Goal: Task Accomplishment & Management: Complete application form

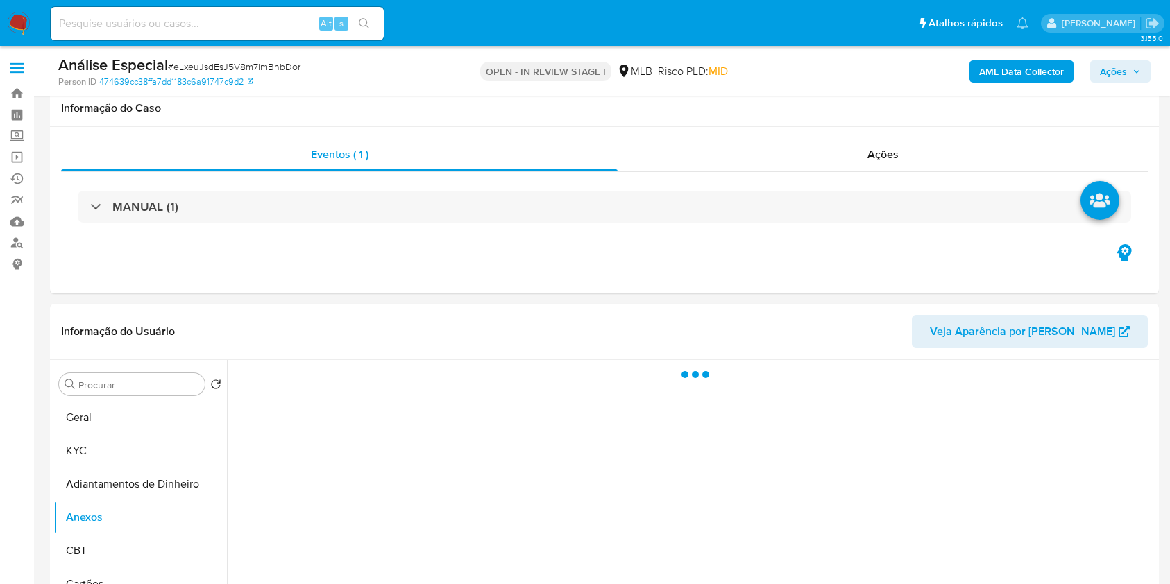
select select "10"
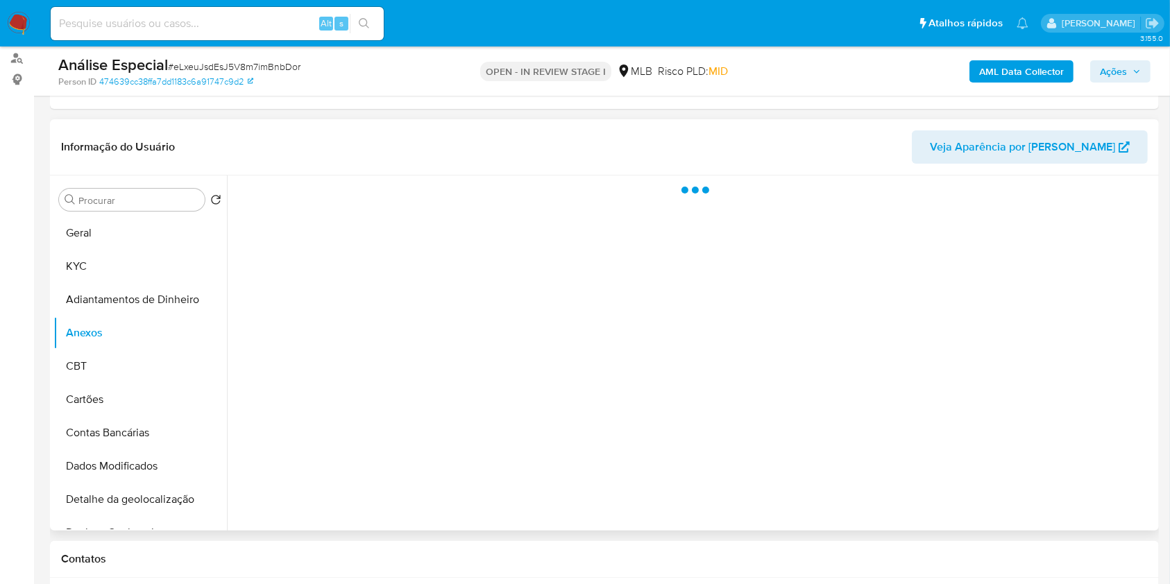
scroll to position [185, 0]
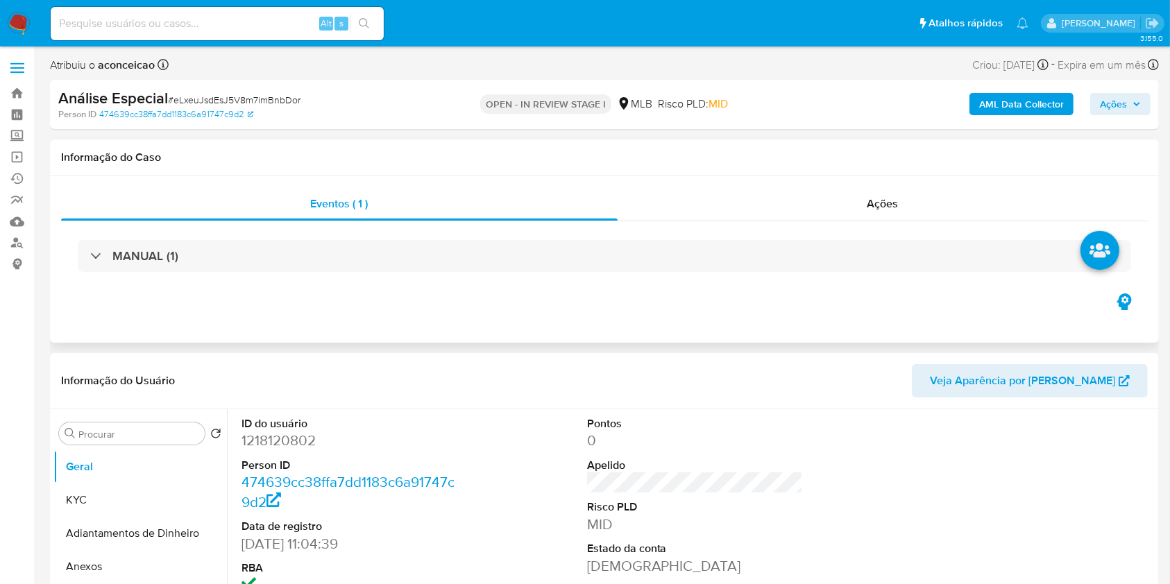
select select "10"
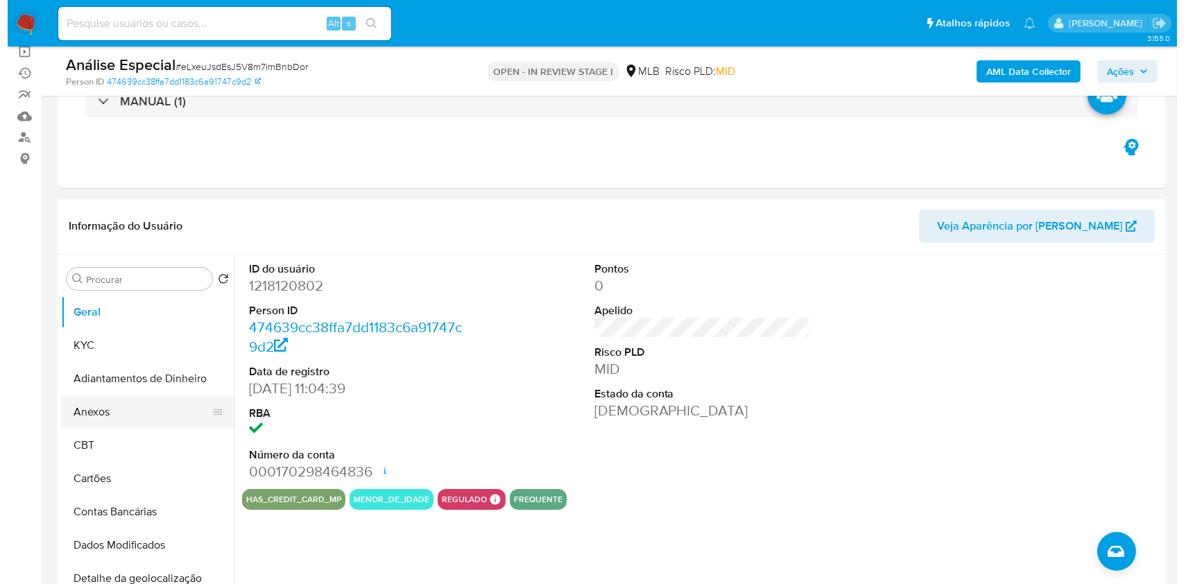
scroll to position [185, 0]
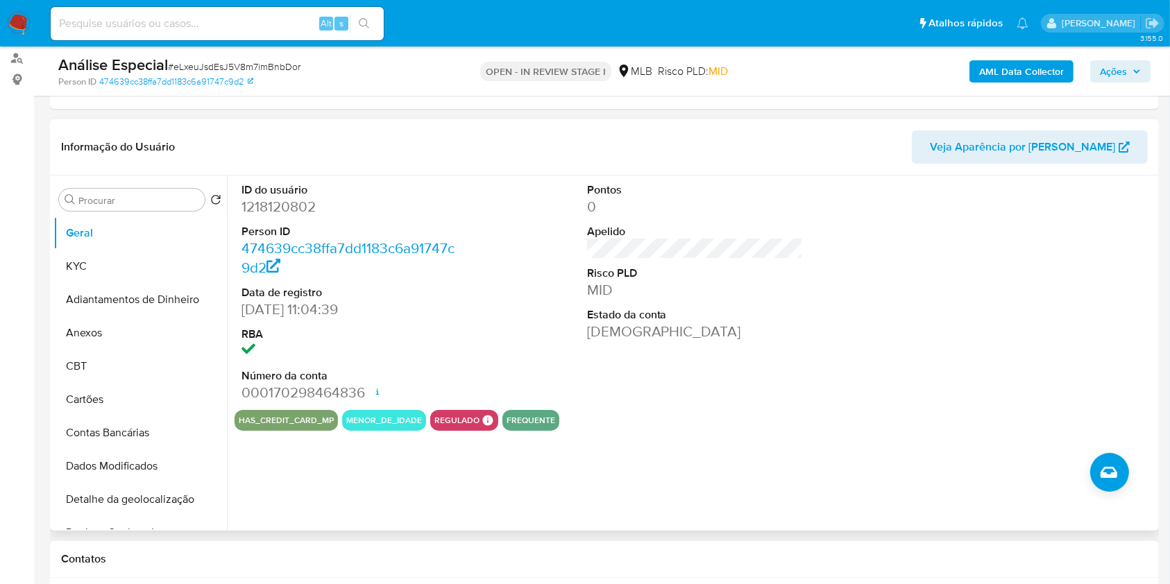
drag, startPoint x: 114, startPoint y: 327, endPoint x: 411, endPoint y: 297, distance: 298.5
click at [114, 327] on button "Anexos" at bounding box center [139, 332] width 173 height 33
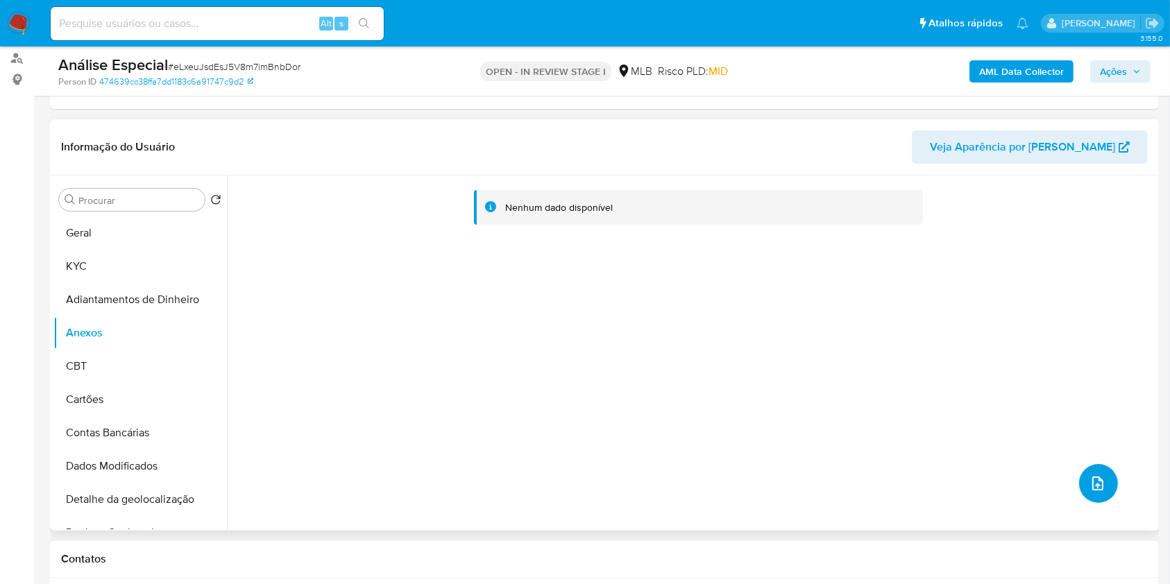
click at [1093, 480] on icon "upload-file" at bounding box center [1097, 483] width 17 height 17
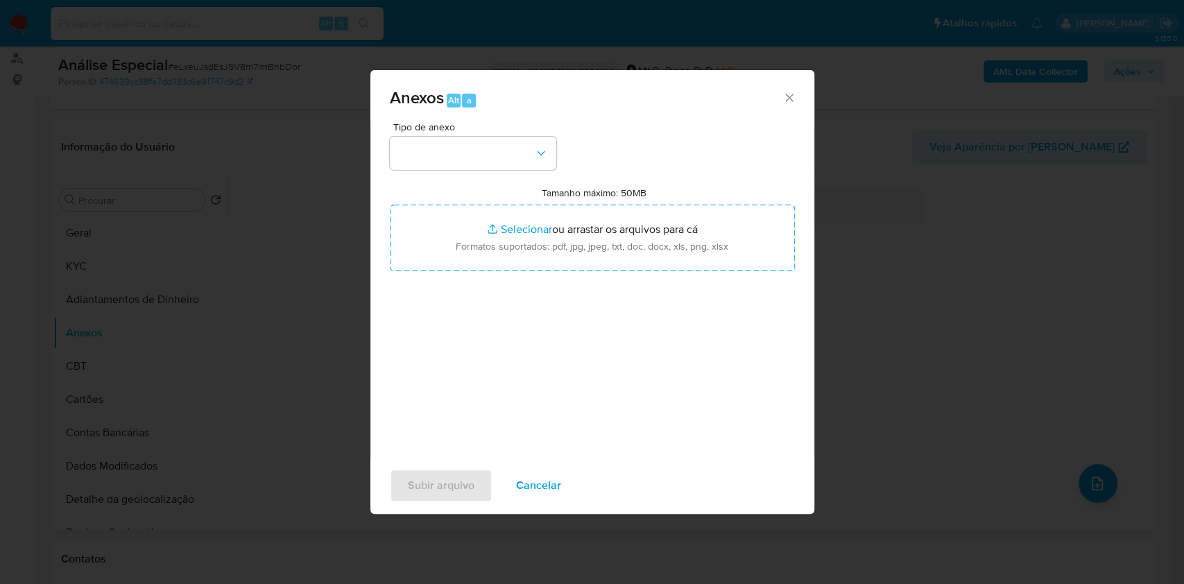
click at [497, 132] on div "Tipo de anexo" at bounding box center [473, 146] width 167 height 48
click at [507, 153] on button "button" at bounding box center [473, 153] width 167 height 33
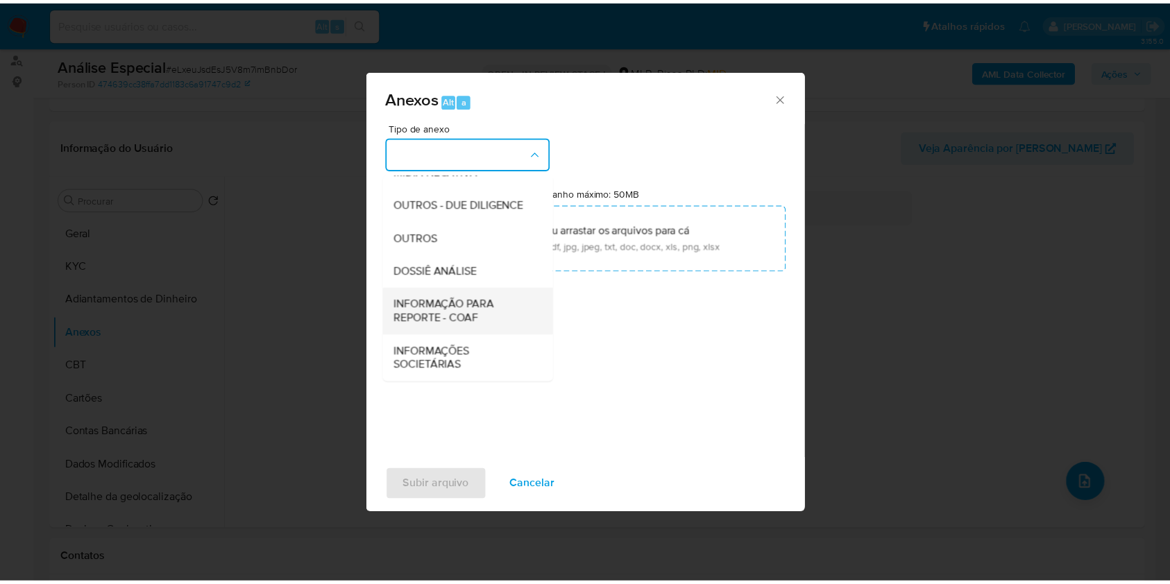
scroll to position [213, 0]
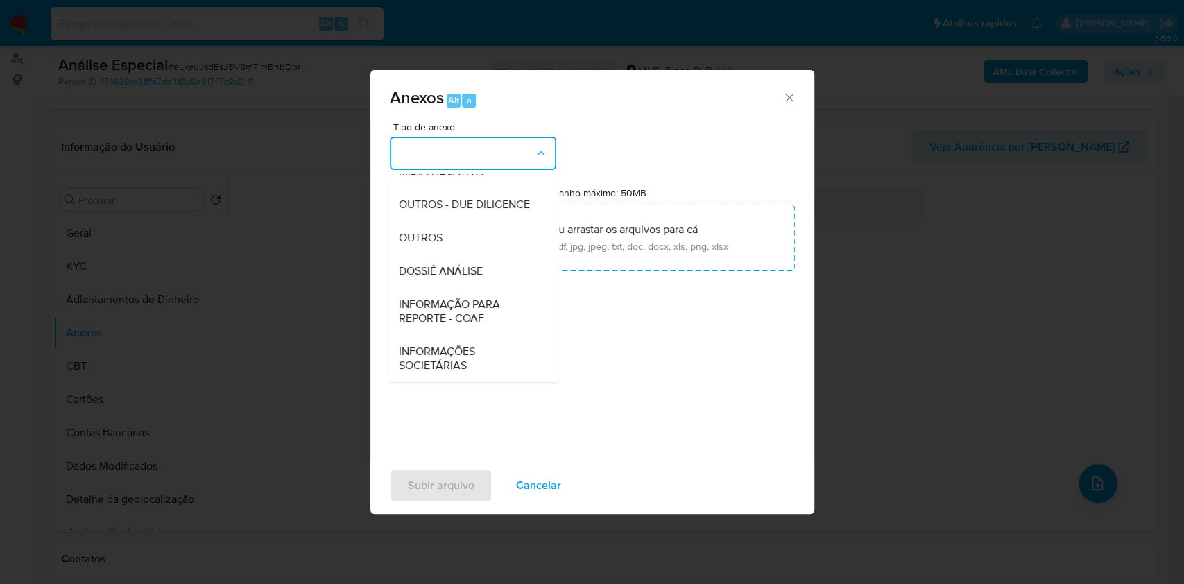
click at [130, 263] on div "Anexos Alt a Tipo de anexo CAPTURA BUREAU CAPTURA DOWJONES CAPTURA GOOGLE CAPTU…" at bounding box center [592, 292] width 1184 height 584
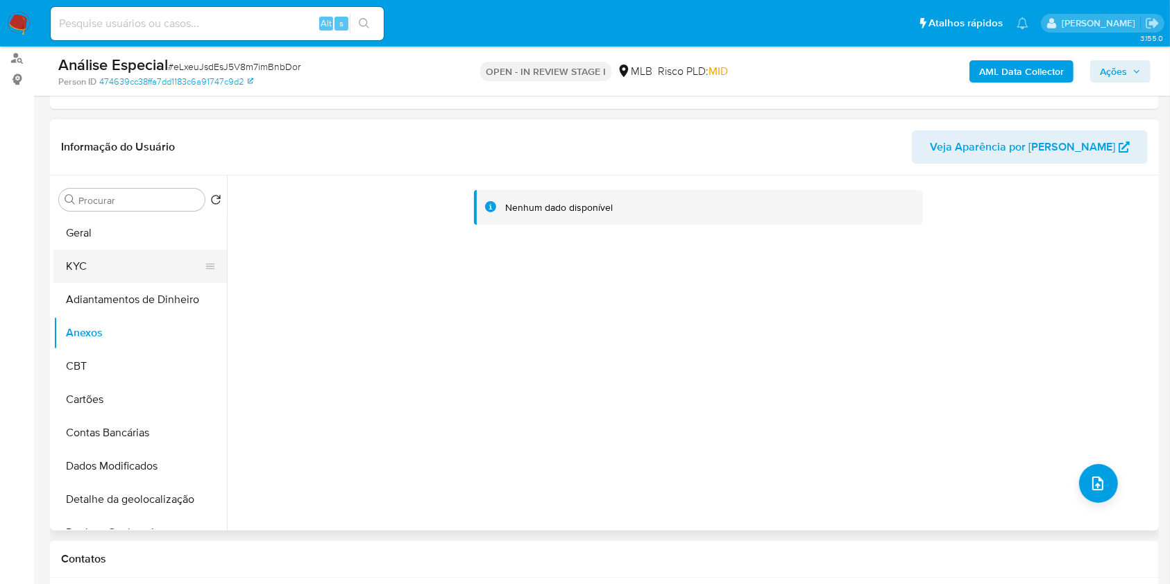
click at [121, 272] on button "KYC" at bounding box center [134, 266] width 162 height 33
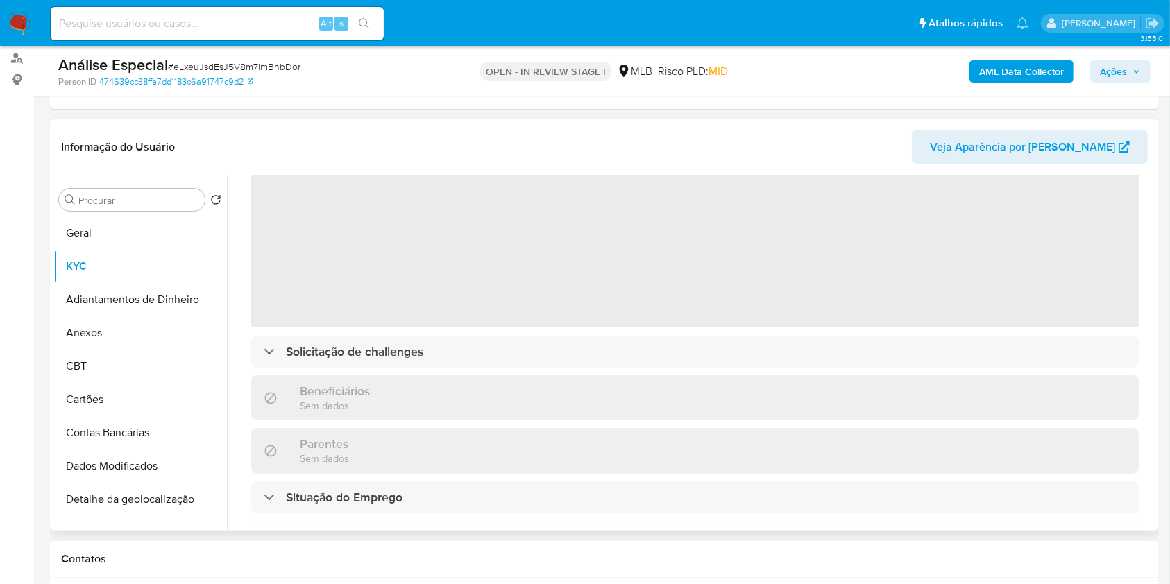
scroll to position [92, 0]
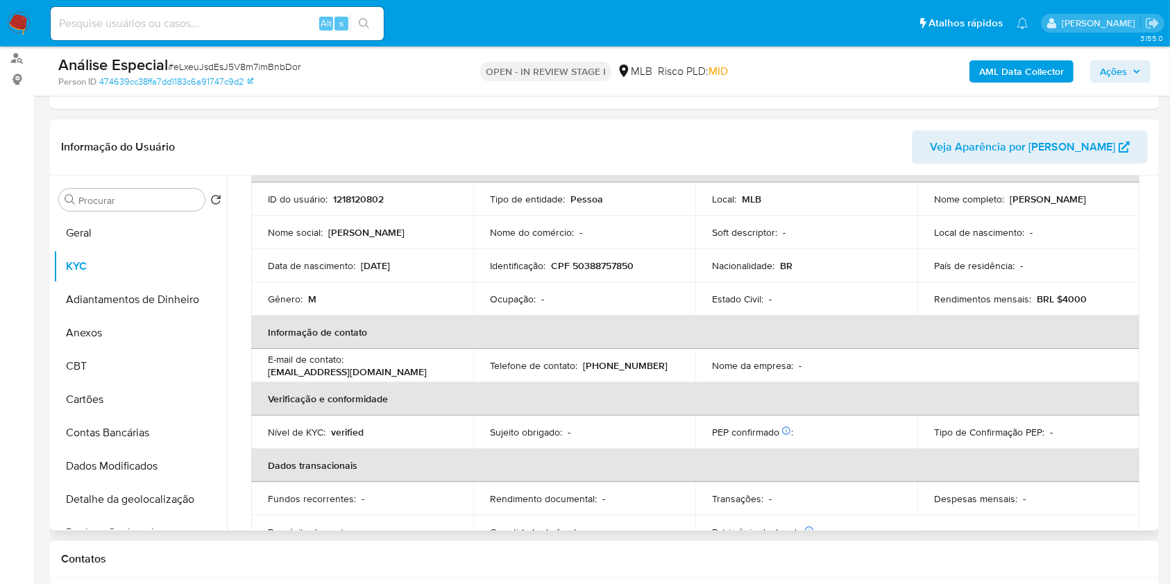
click at [515, 360] on p "Telefone de contato :" at bounding box center [533, 365] width 87 height 12
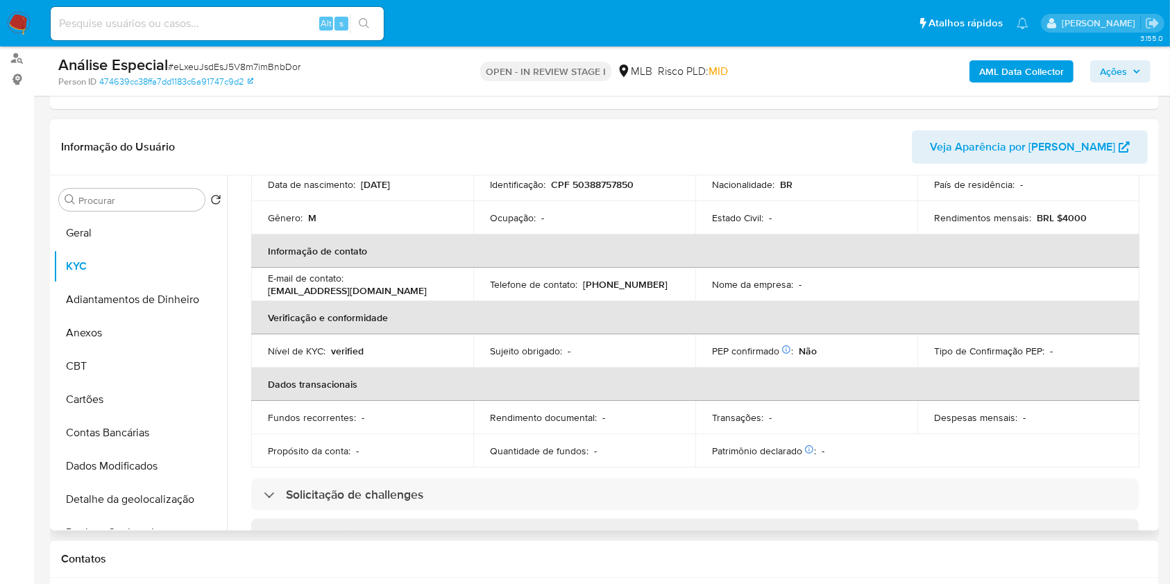
scroll to position [278, 0]
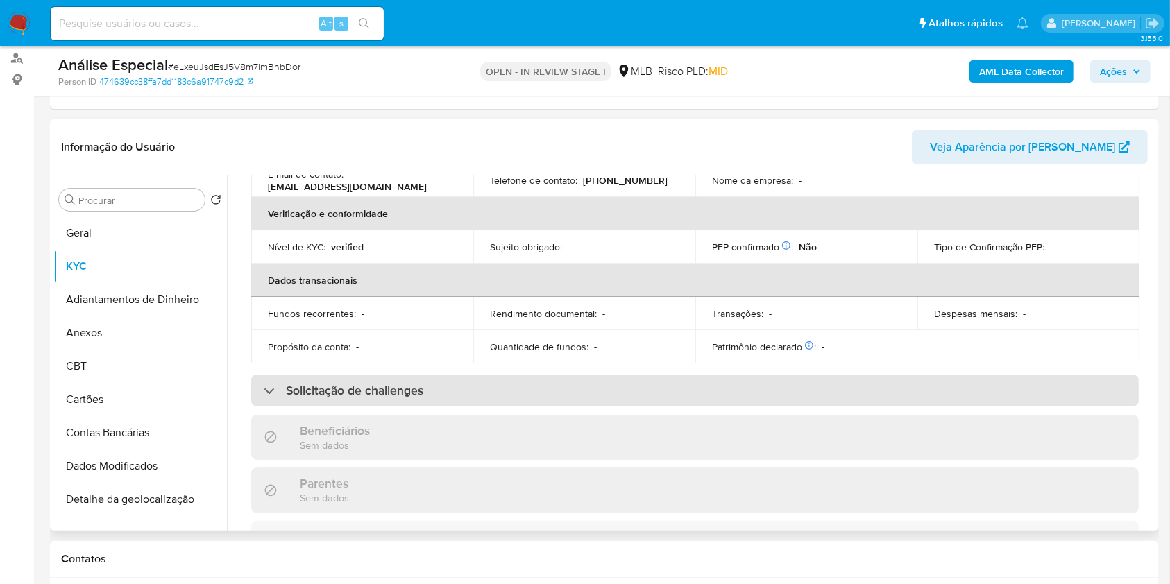
click at [478, 387] on div "Solicitação de challenges" at bounding box center [694, 391] width 887 height 32
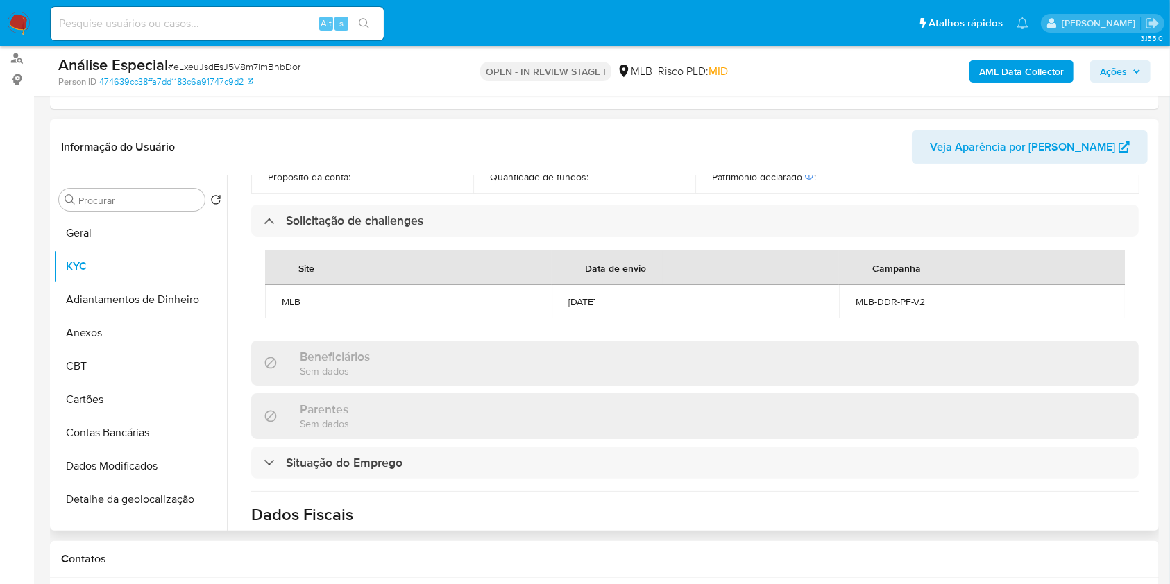
scroll to position [555, 0]
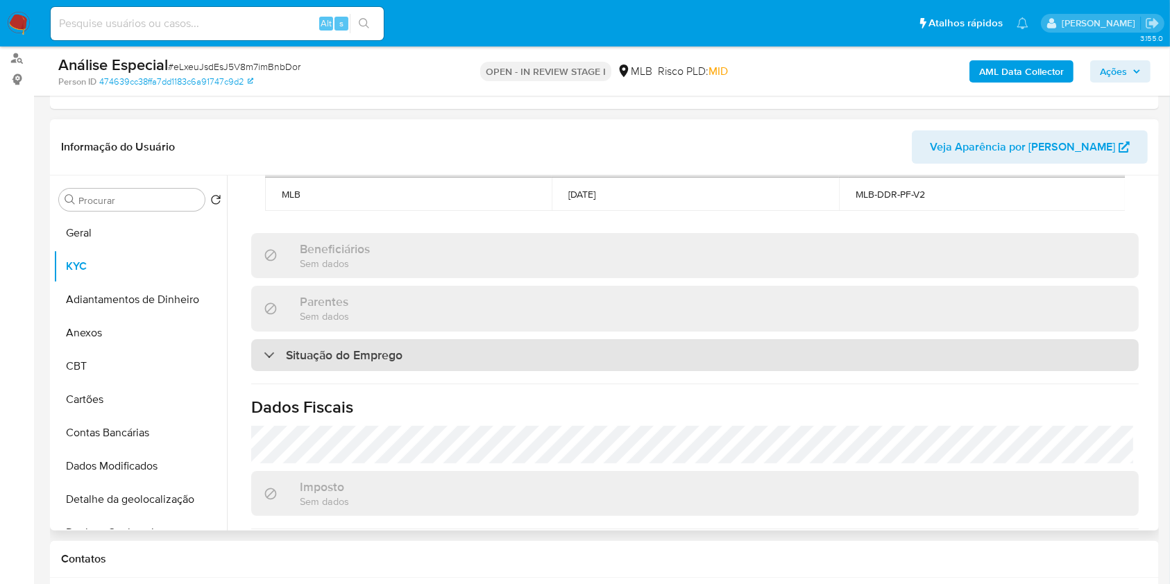
click at [516, 371] on div "Situação do Emprego" at bounding box center [694, 355] width 887 height 32
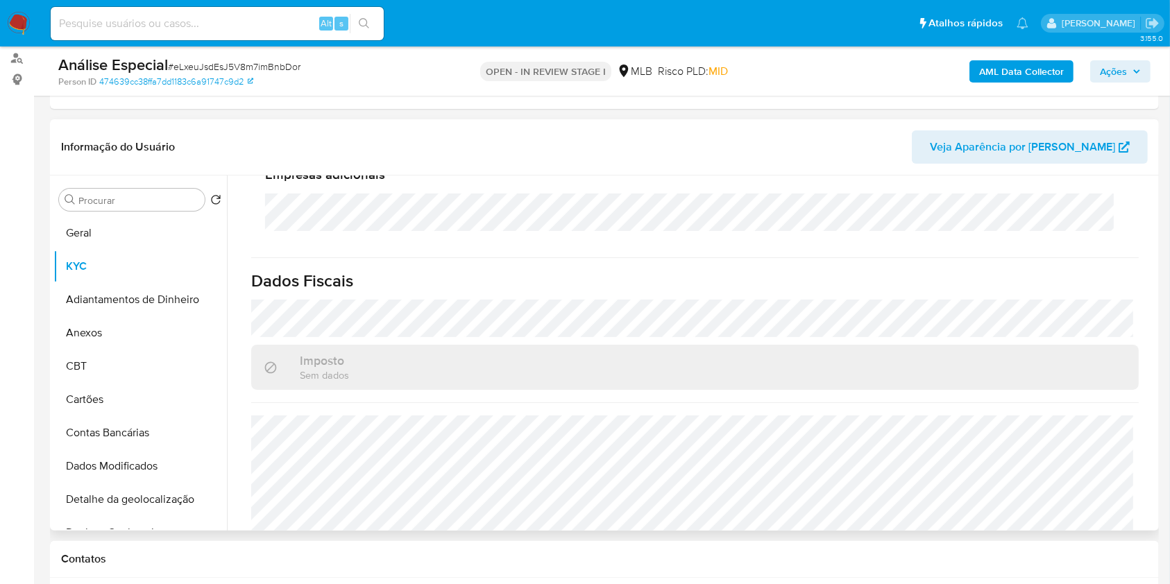
scroll to position [914, 0]
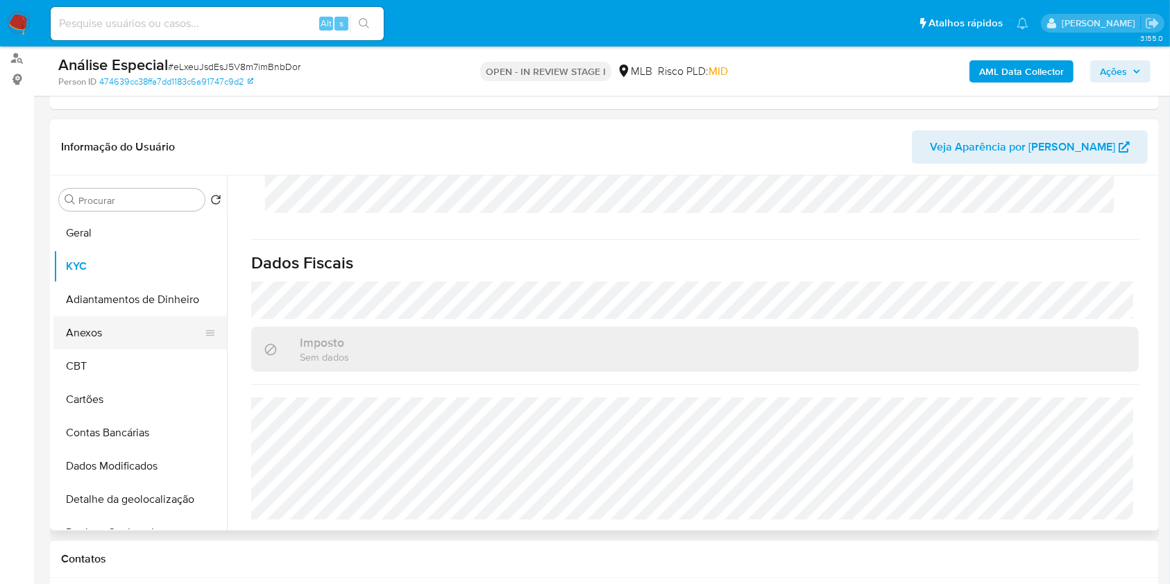
click at [85, 338] on button "Anexos" at bounding box center [134, 332] width 162 height 33
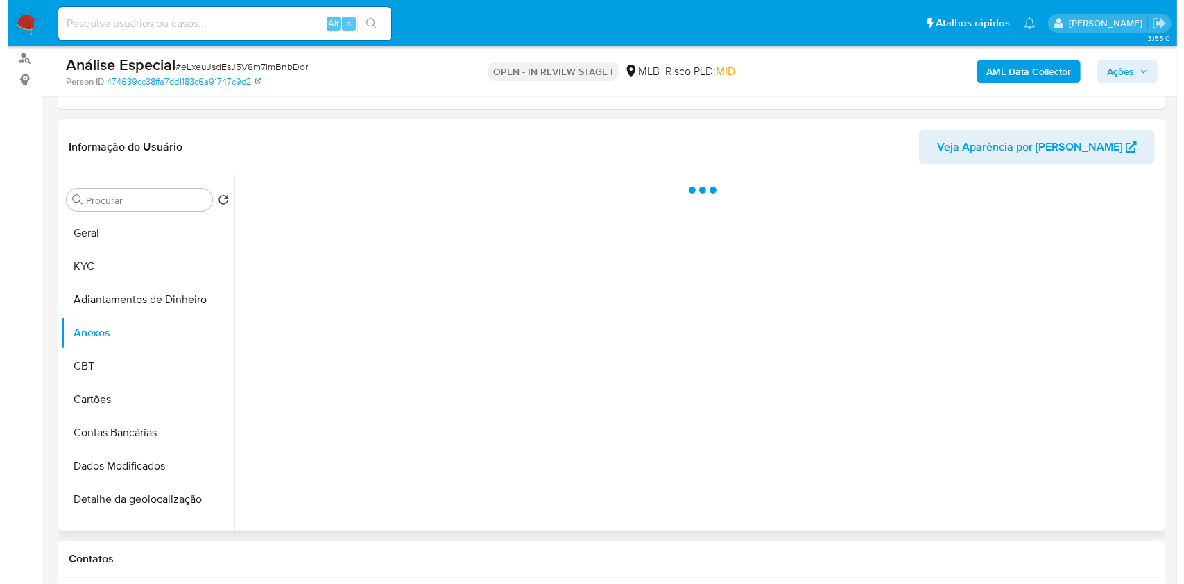
scroll to position [0, 0]
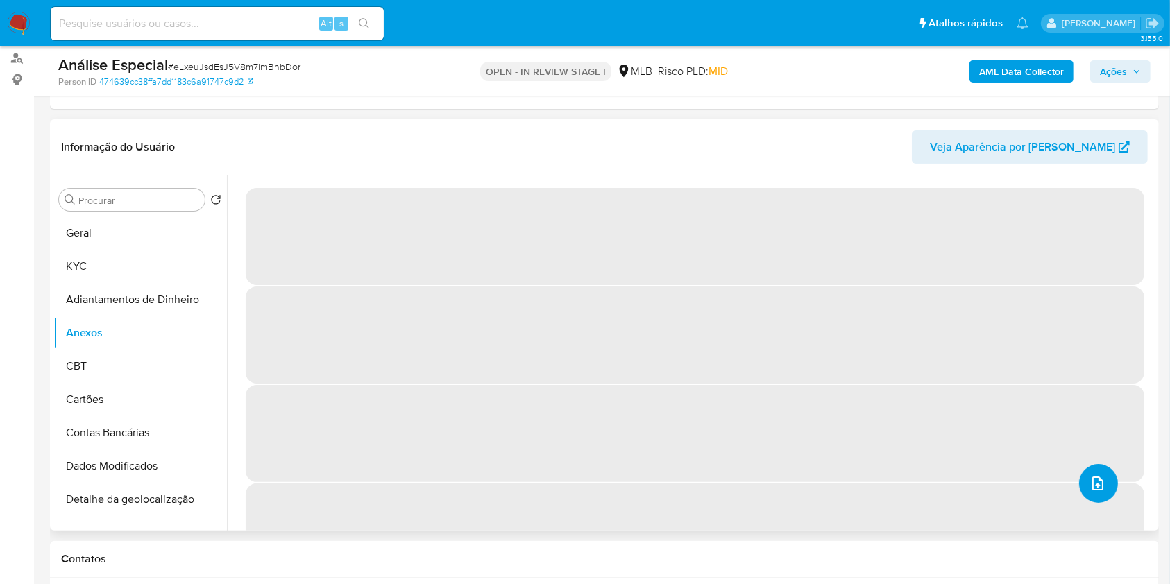
click at [1093, 480] on icon "upload-file" at bounding box center [1097, 483] width 17 height 17
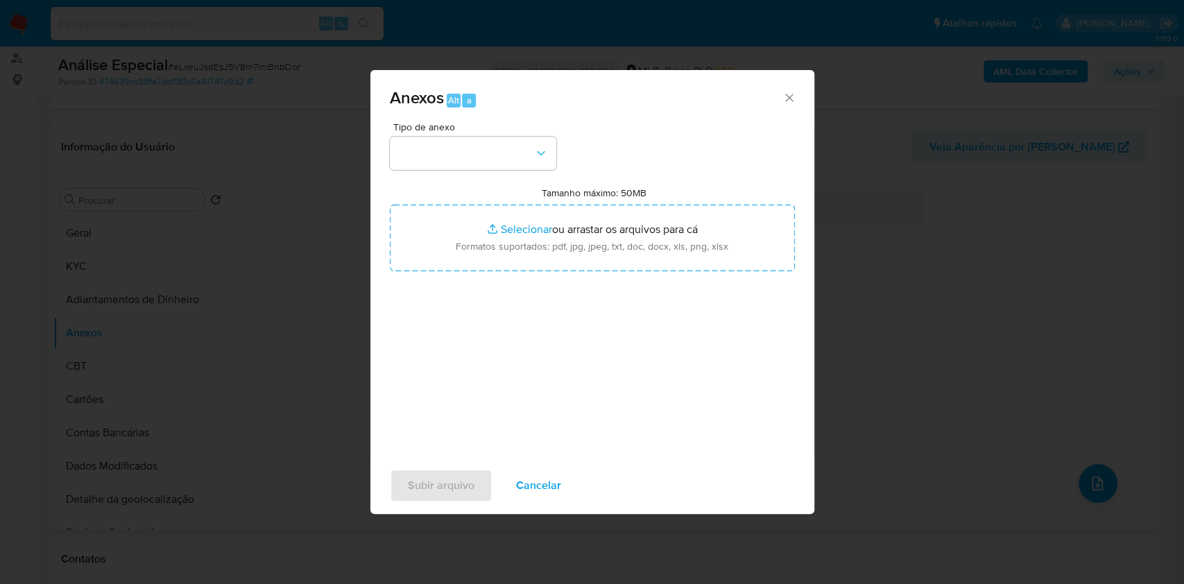
click at [495, 148] on button "button" at bounding box center [473, 153] width 167 height 33
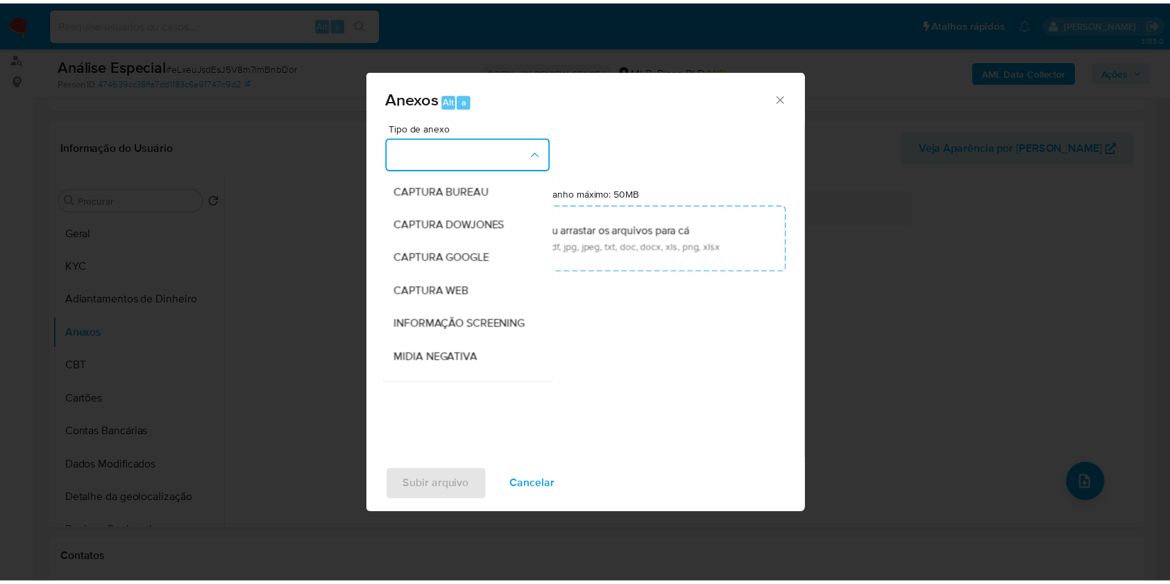
scroll to position [213, 0]
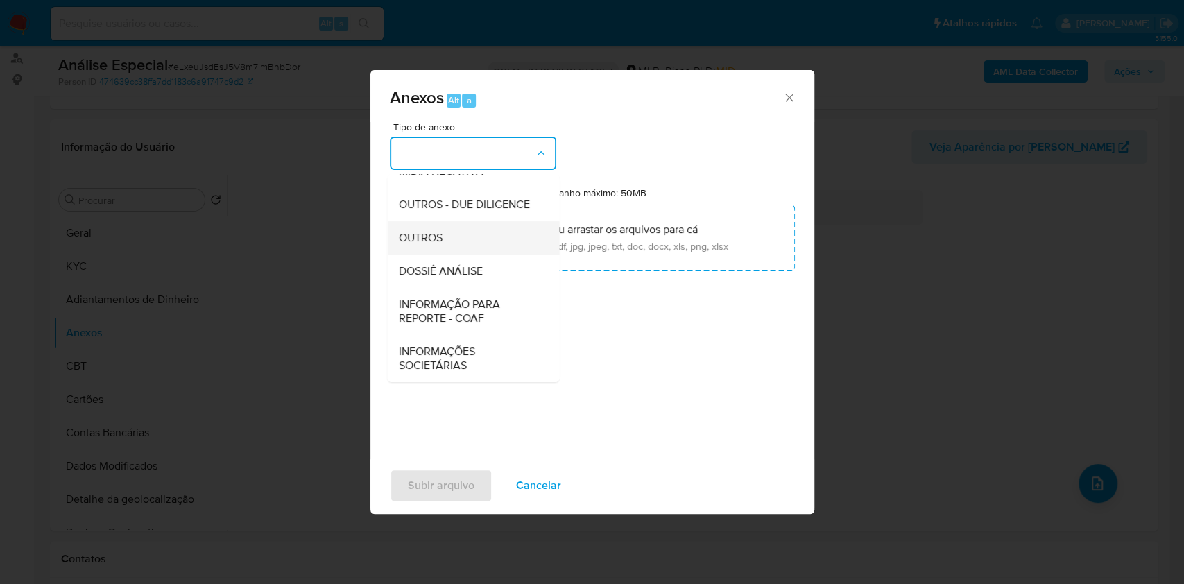
click at [445, 228] on div "OUTROS" at bounding box center [469, 237] width 142 height 33
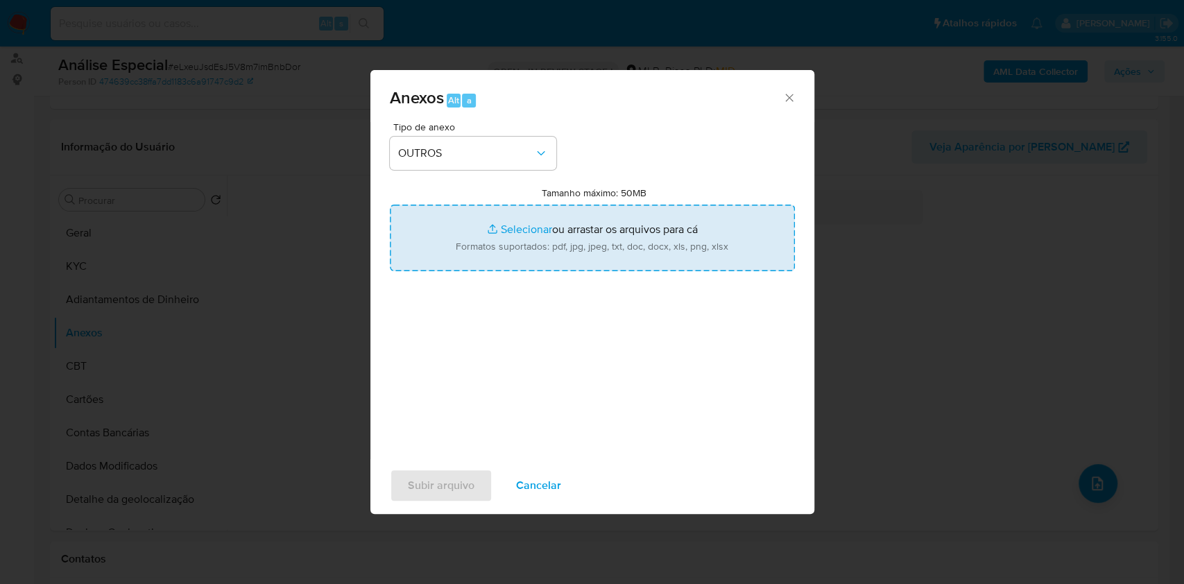
type input "C:\fakepath\Mulan 1218120802_Joao Felipe Dos Santos Alves 2025_08_19_11_27_23.p…"
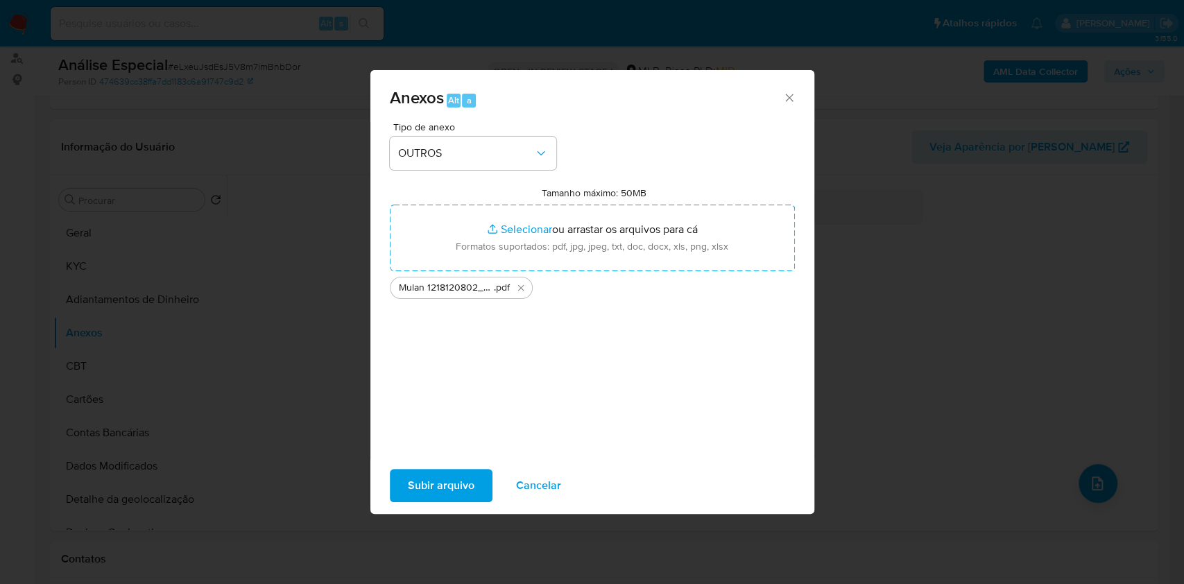
click at [458, 488] on span "Subir arquivo" at bounding box center [441, 485] width 67 height 31
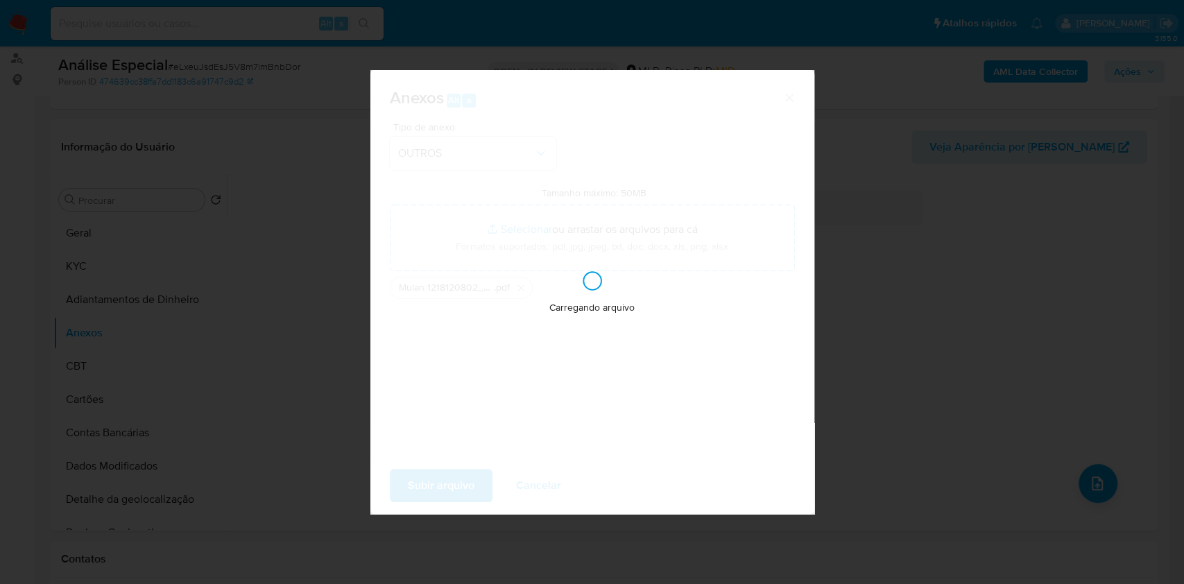
click at [1032, 219] on div "Anexos Alt a Tipo de anexo OUTROS Tamanho máximo: 50MB Selecionar arquivos Sele…" at bounding box center [592, 292] width 1184 height 584
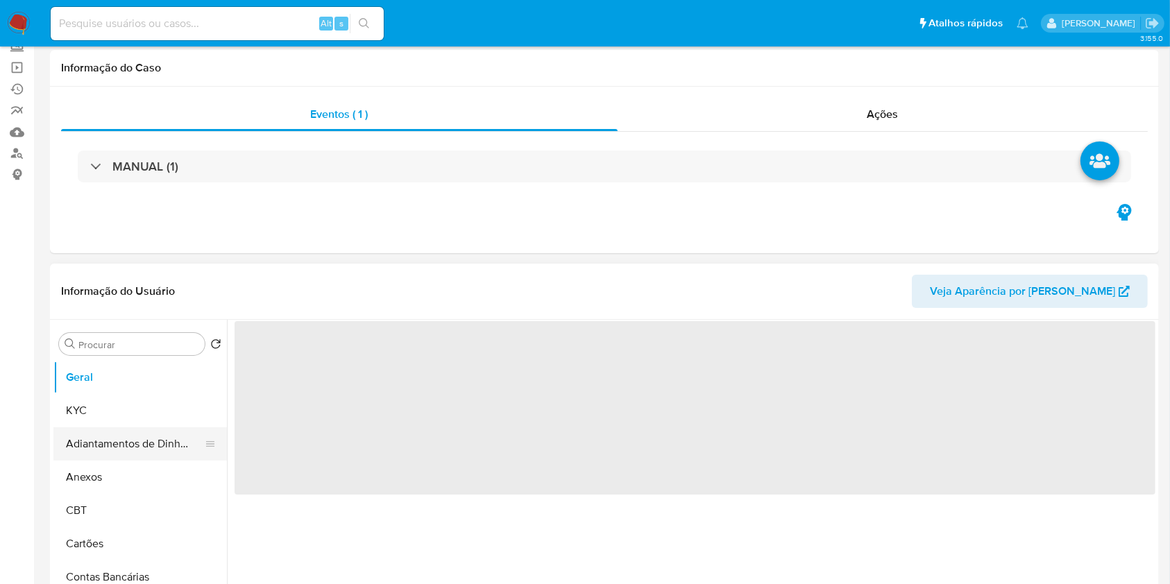
scroll to position [92, 0]
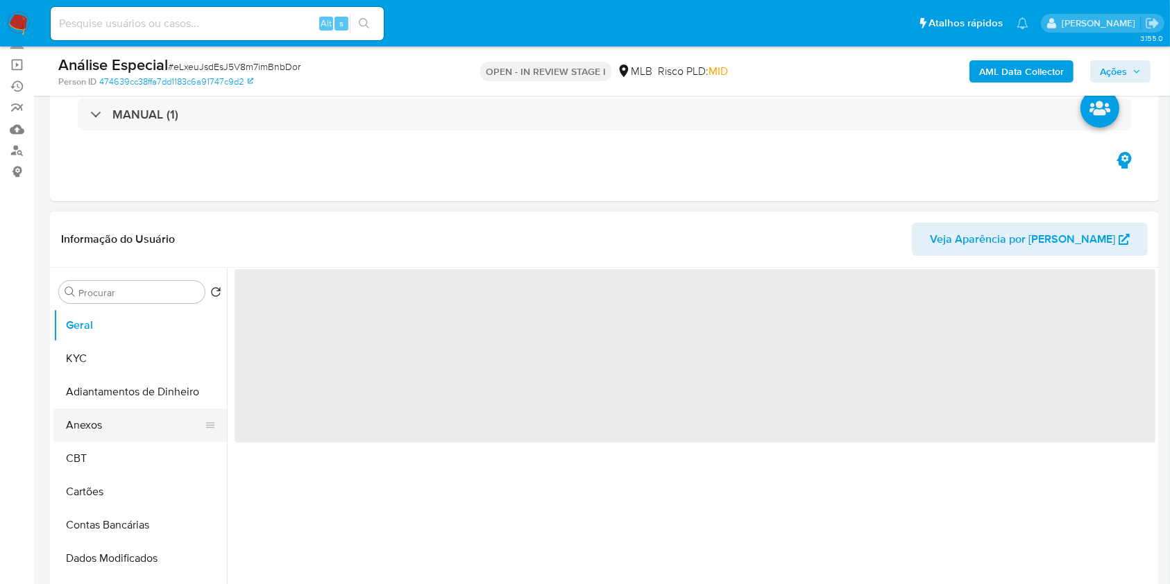
click at [128, 419] on button "Anexos" at bounding box center [134, 425] width 162 height 33
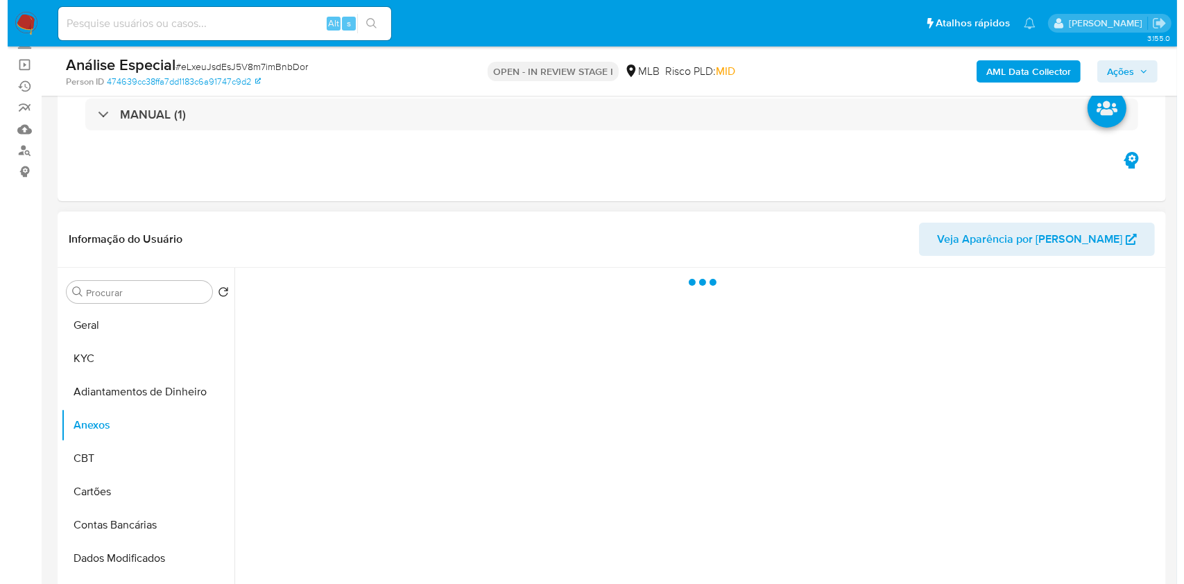
scroll to position [185, 0]
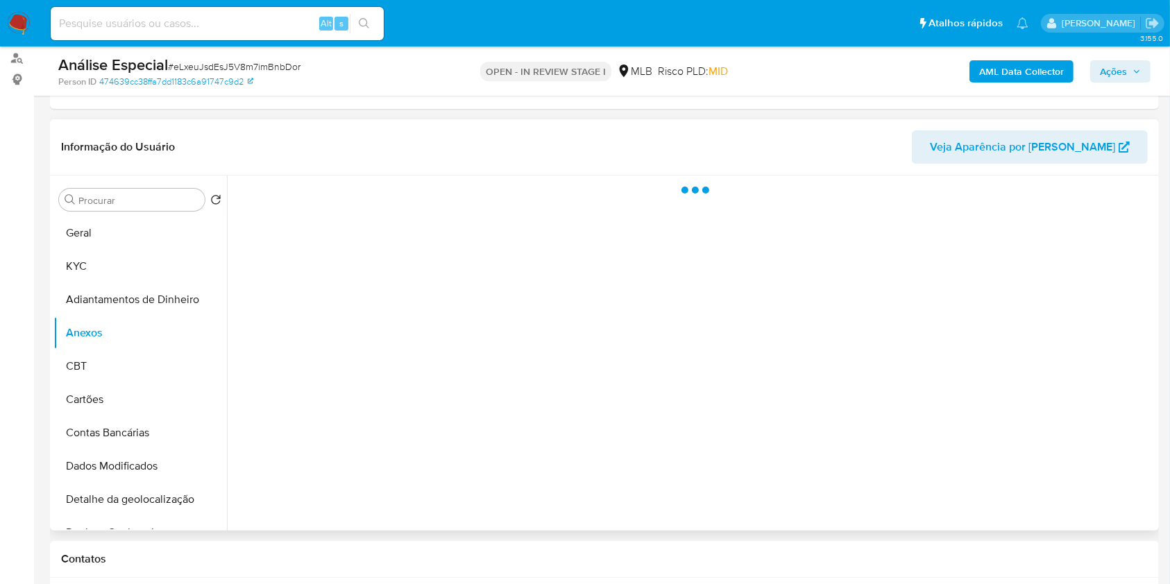
select select "10"
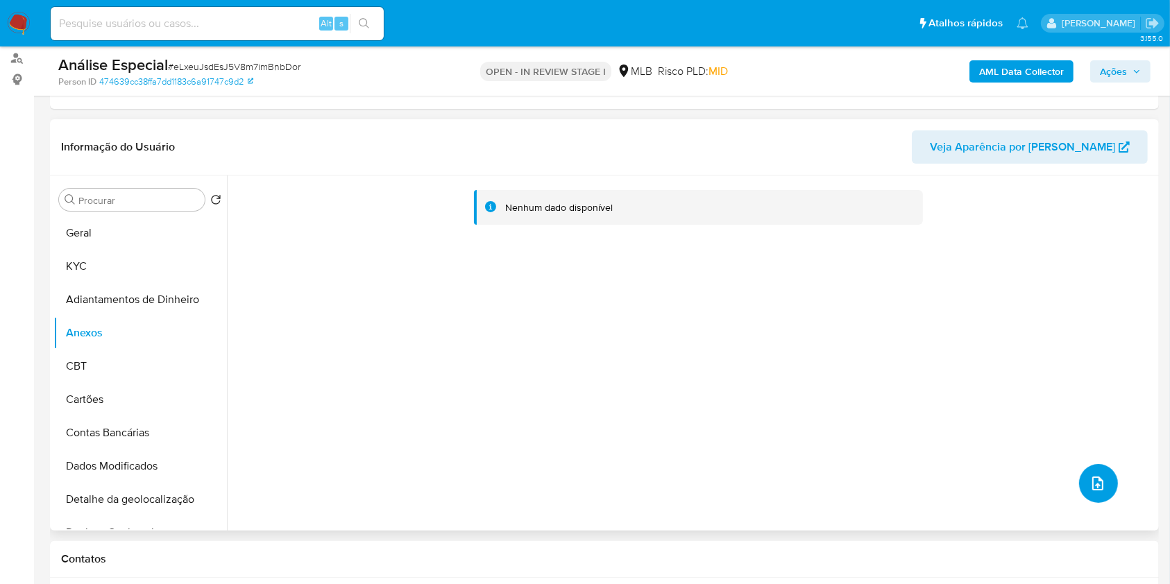
click at [1105, 472] on button "upload-file" at bounding box center [1098, 483] width 39 height 39
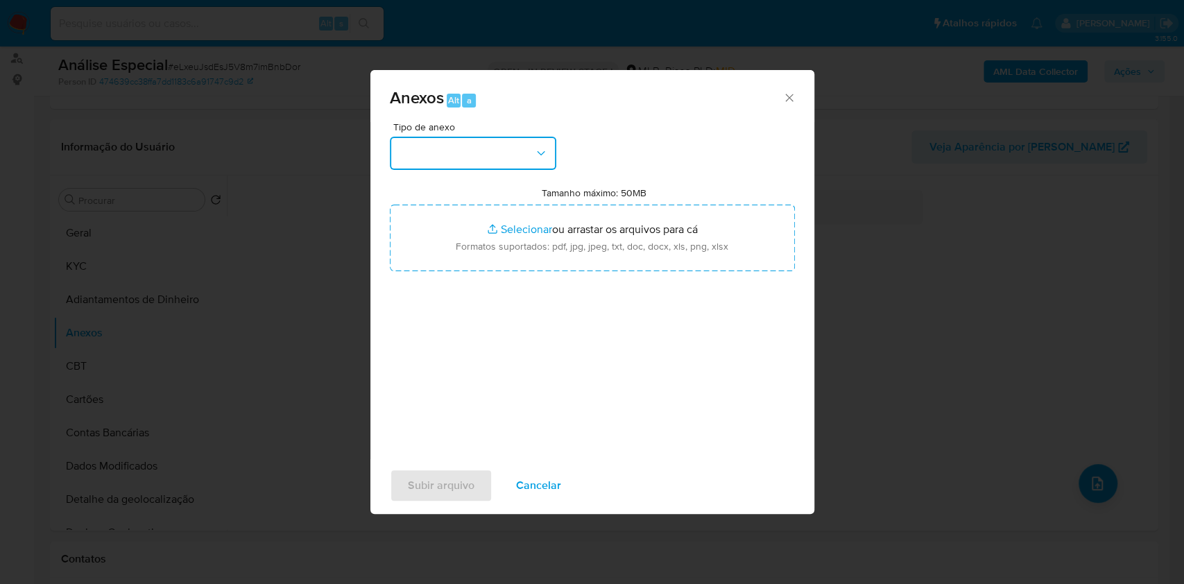
click at [485, 164] on button "button" at bounding box center [473, 153] width 167 height 33
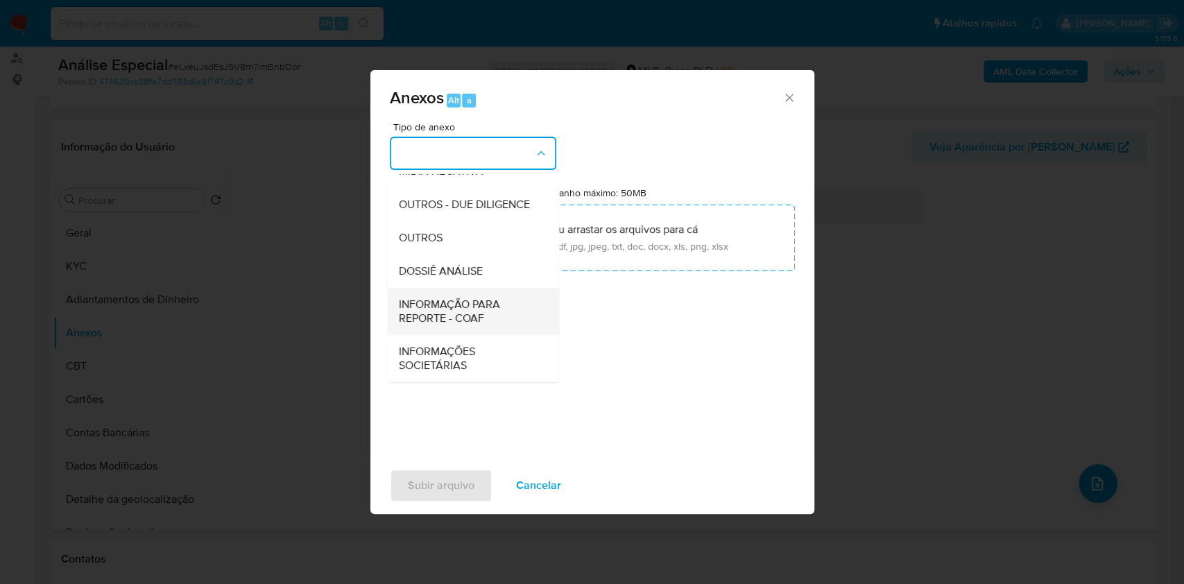
scroll to position [213, 0]
click at [427, 239] on span "OUTROS" at bounding box center [420, 238] width 44 height 14
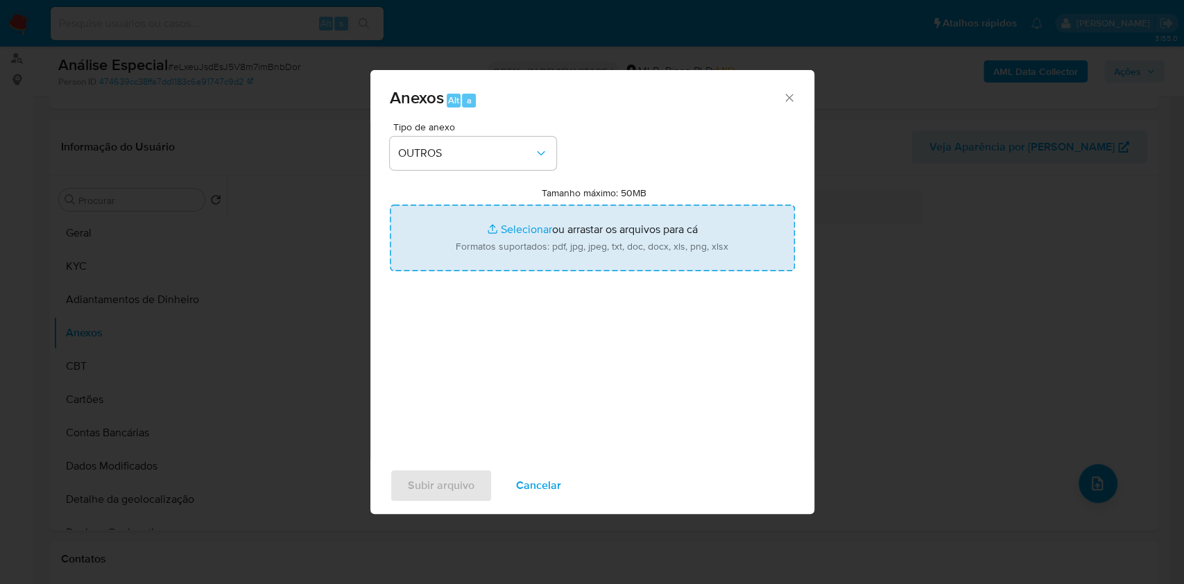
type input "C:\fakepath\Mulan 1218120802_Joao Felipe Dos Santos Alves 2025_08_19_11_27_23.p…"
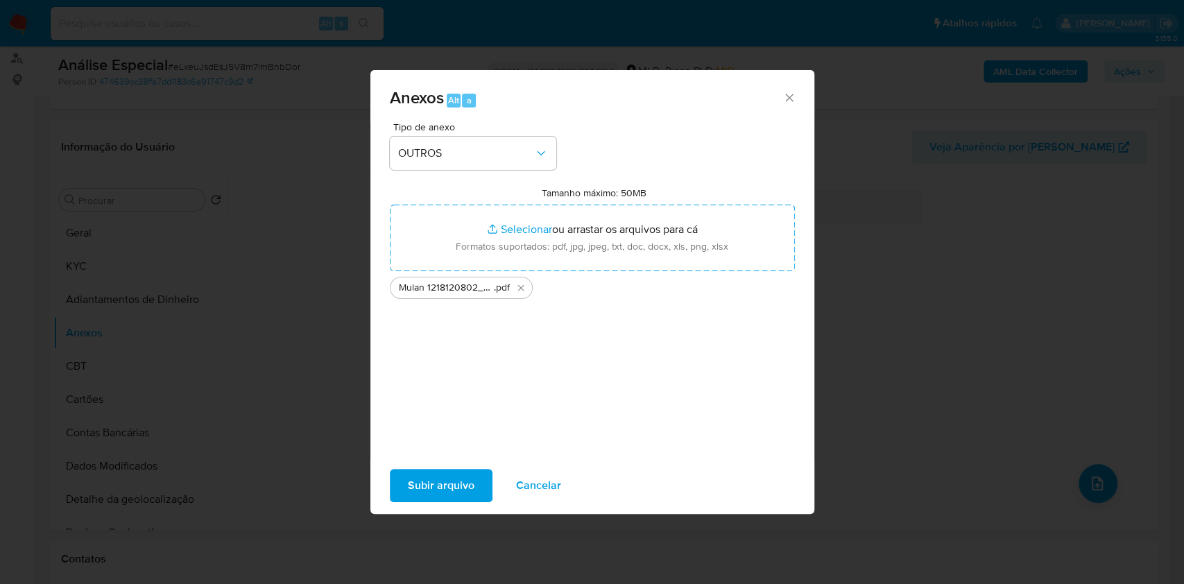
click at [468, 477] on span "Subir arquivo" at bounding box center [441, 485] width 67 height 31
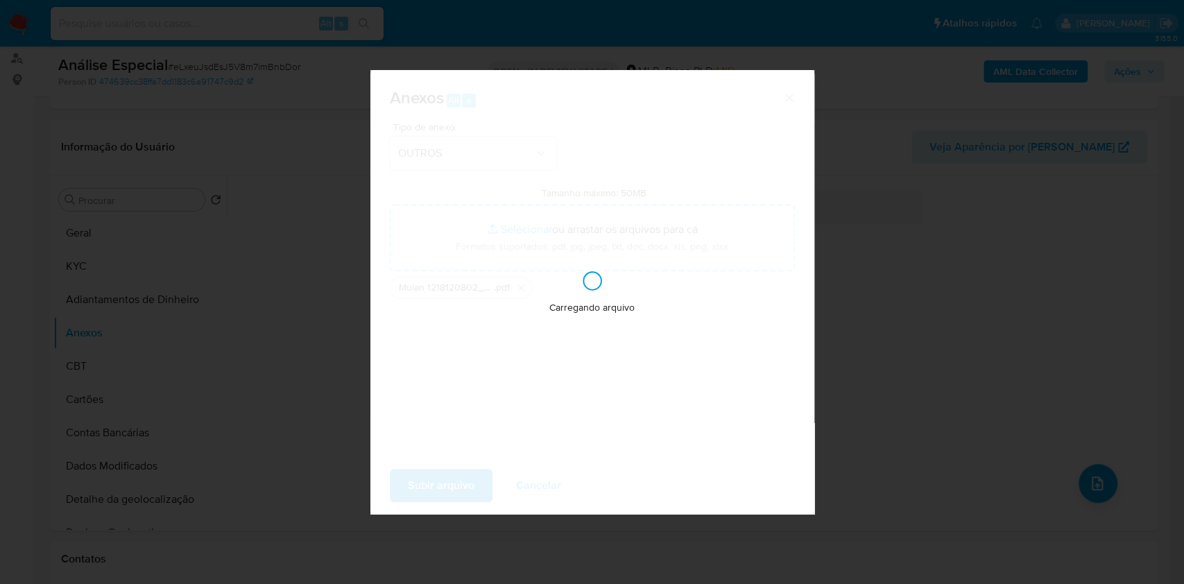
click at [469, 478] on div "Carregando arquivo" at bounding box center [593, 292] width 444 height 444
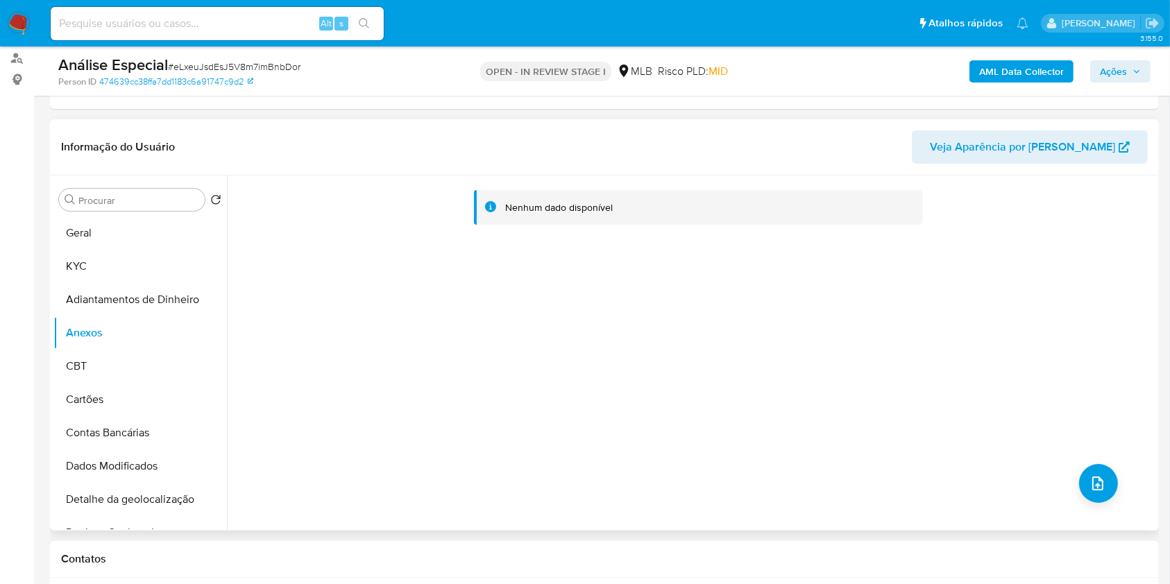
click at [1112, 473] on div "Nenhum dado disponível" at bounding box center [691, 353] width 928 height 355
click at [1092, 486] on icon "upload-file" at bounding box center [1097, 484] width 11 height 14
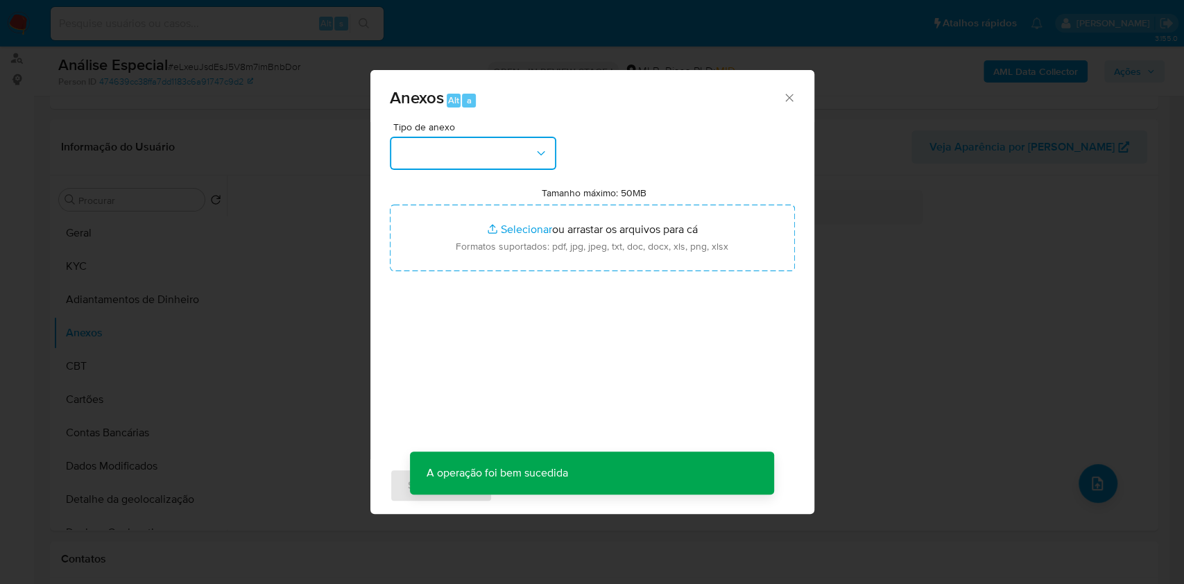
click at [517, 155] on button "button" at bounding box center [473, 153] width 167 height 33
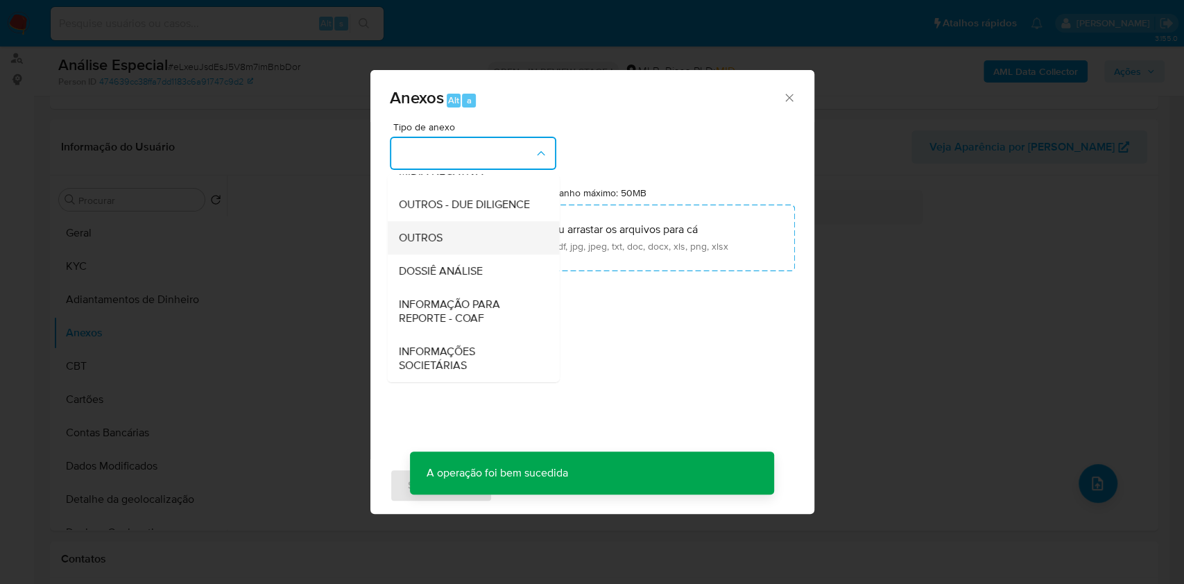
click at [463, 239] on div "OUTROS" at bounding box center [469, 237] width 142 height 33
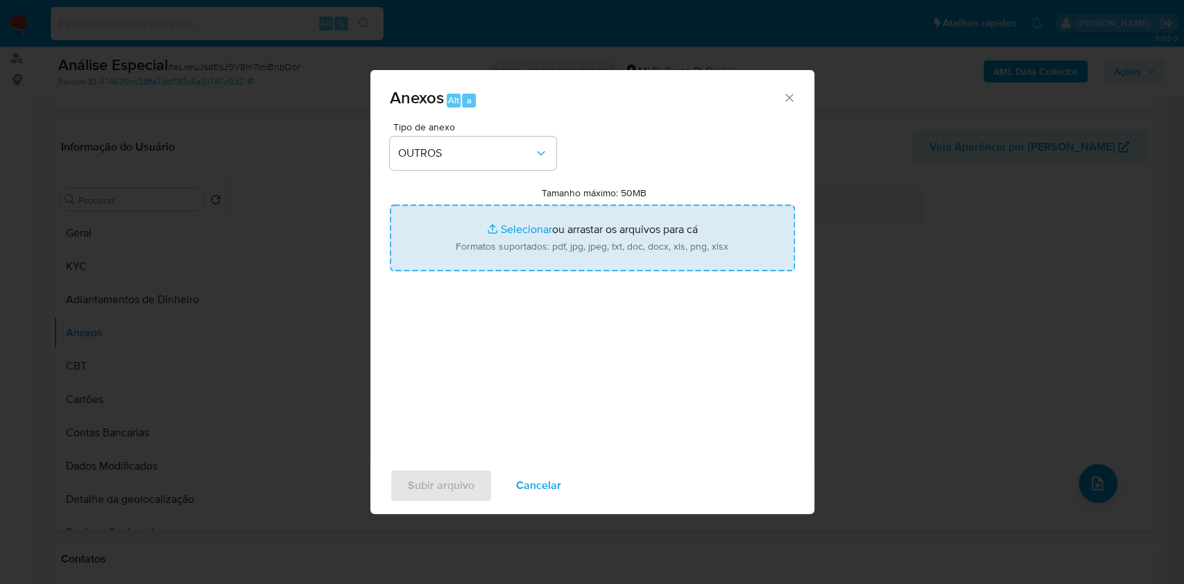
type input "C:\fakepath\SAR - XXXX - CPF 50388757850 - JOAO FELIPE DOS SANTOS ALVES.pdf"
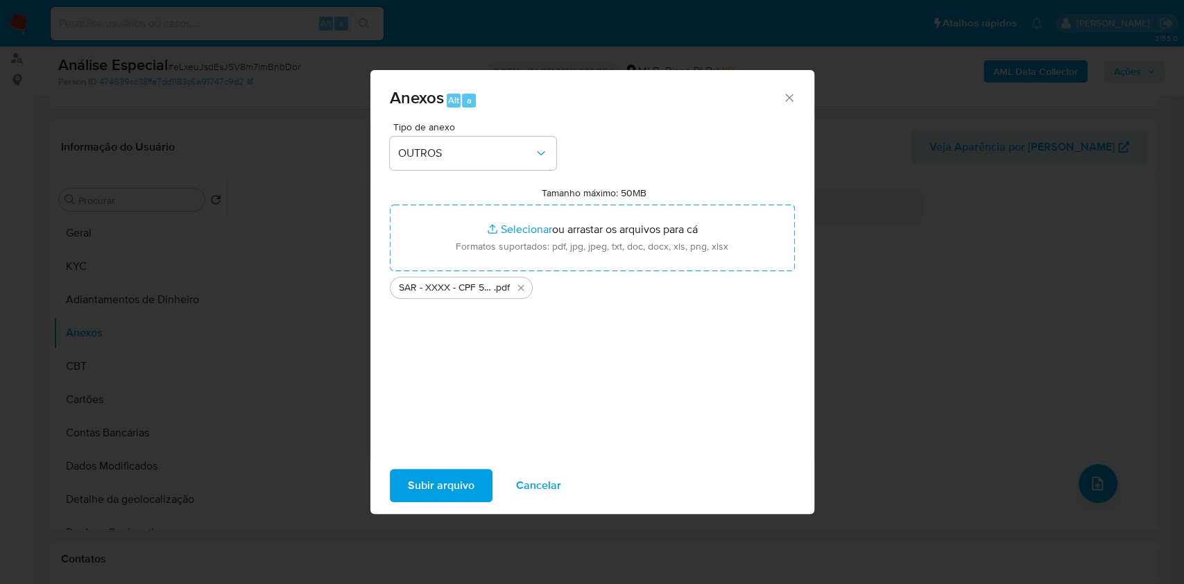
click at [466, 486] on span "Subir arquivo" at bounding box center [441, 485] width 67 height 31
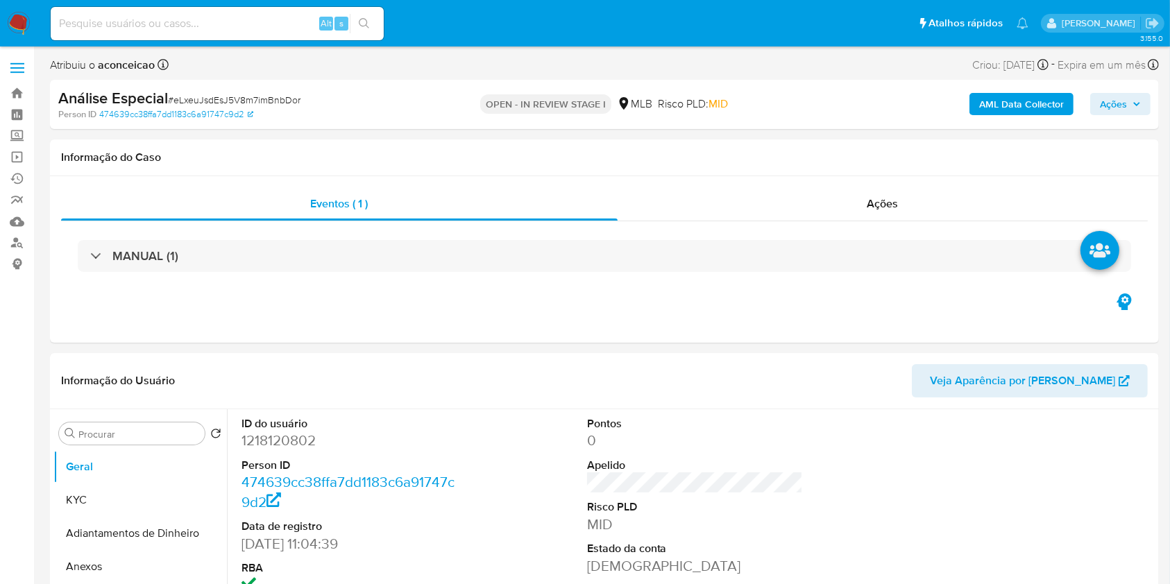
select select "10"
click at [138, 563] on button "Anexos" at bounding box center [134, 566] width 162 height 33
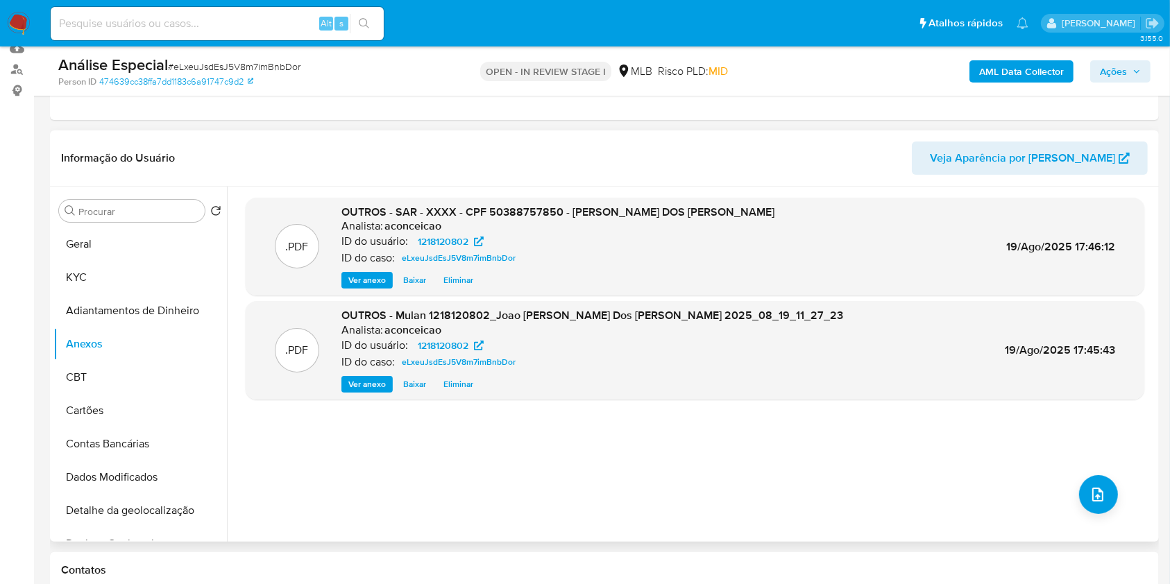
scroll to position [185, 0]
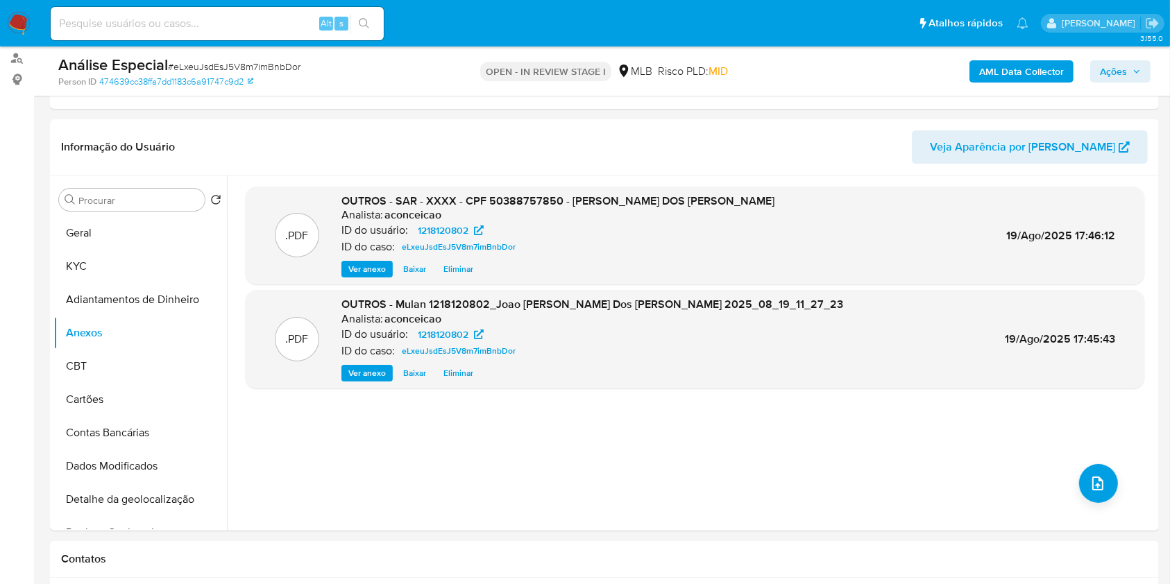
click at [1113, 67] on span "Ações" at bounding box center [1113, 71] width 27 height 22
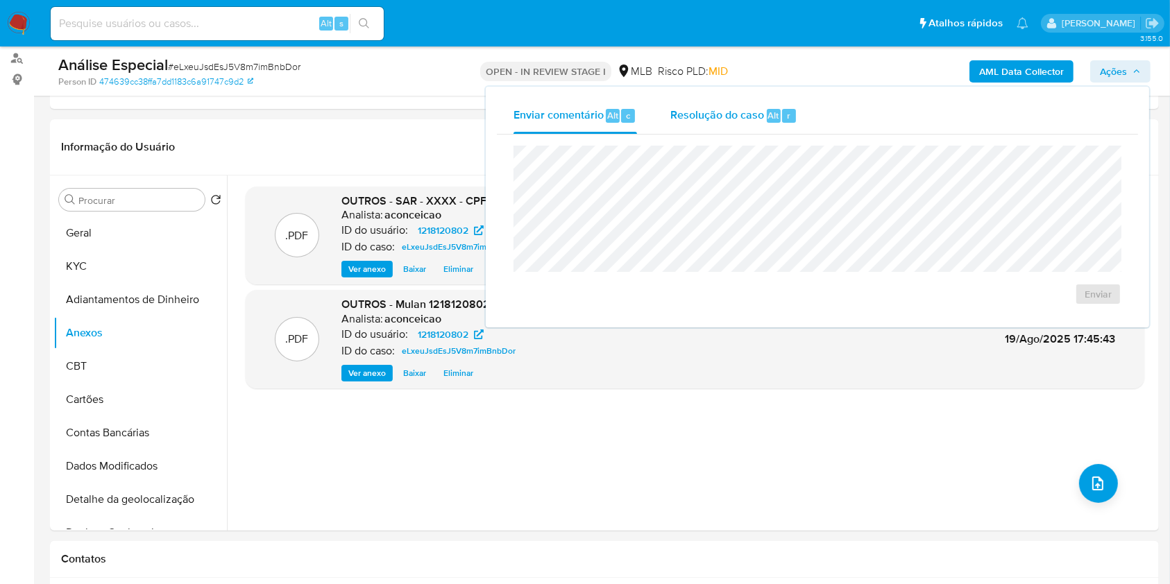
drag, startPoint x: 755, startPoint y: 108, endPoint x: 755, endPoint y: 115, distance: 7.6
click at [755, 108] on span "Resolução do caso" at bounding box center [717, 115] width 94 height 16
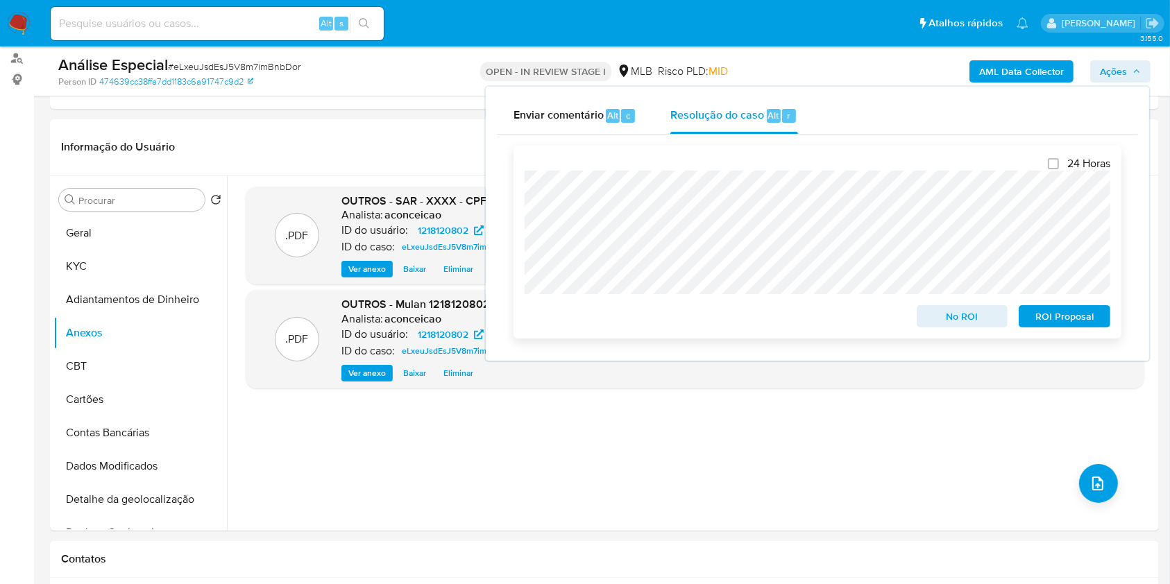
drag, startPoint x: 1058, startPoint y: 320, endPoint x: 1083, endPoint y: 308, distance: 27.6
click at [1061, 319] on span "ROI Proposal" at bounding box center [1064, 316] width 72 height 19
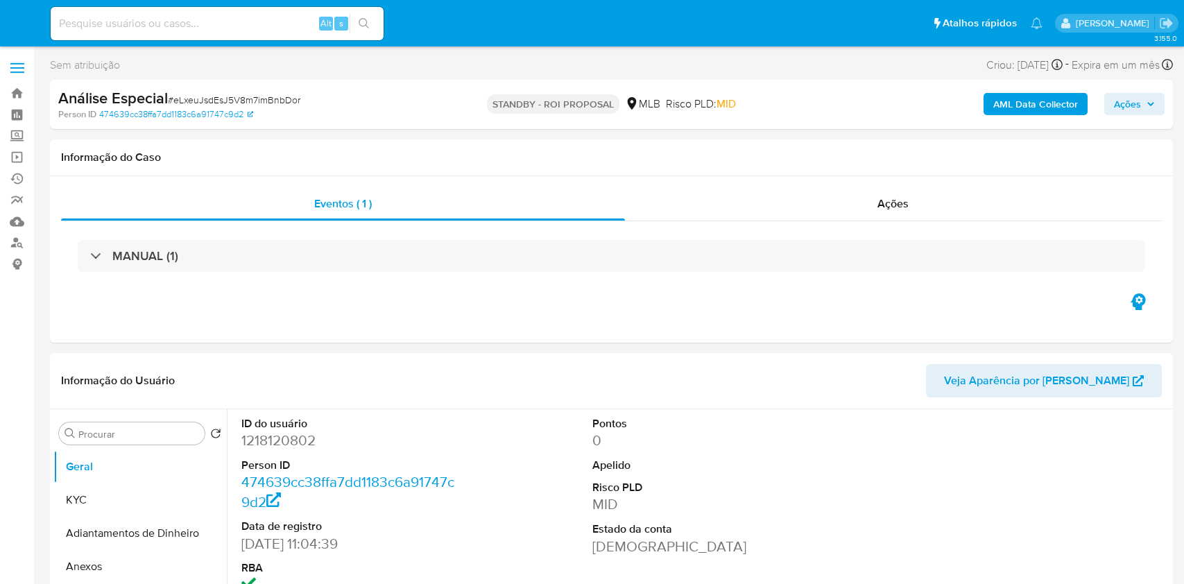
select select "10"
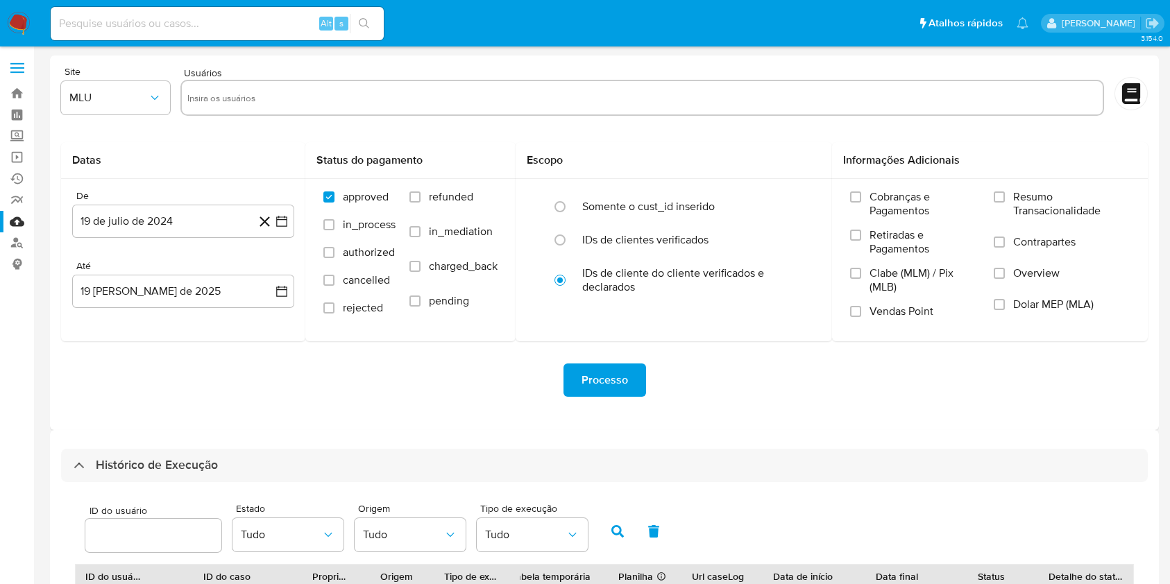
select select "50"
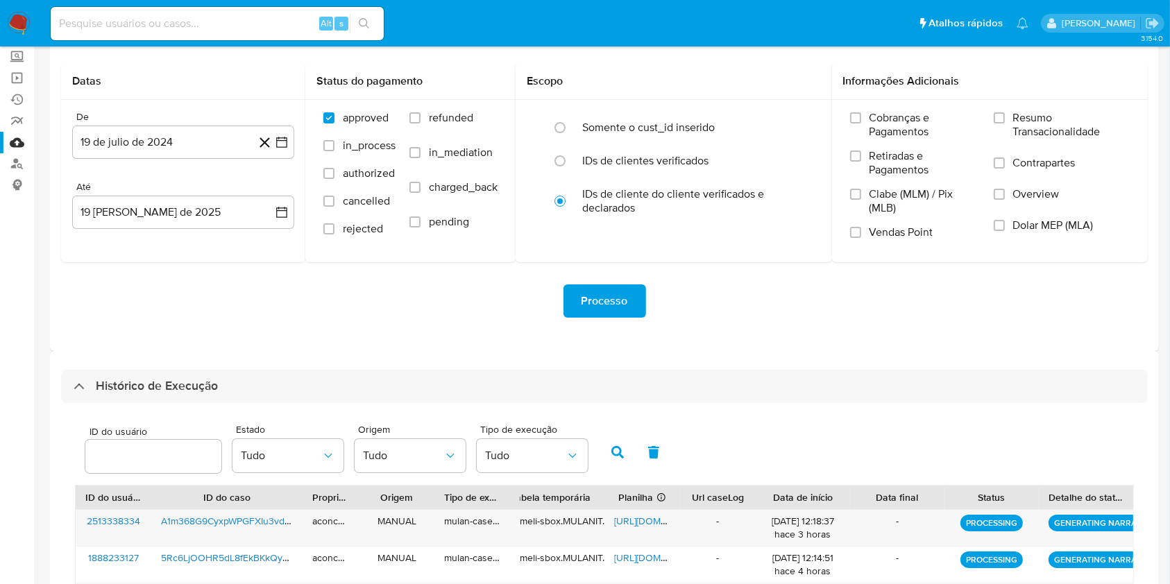
scroll to position [79, 0]
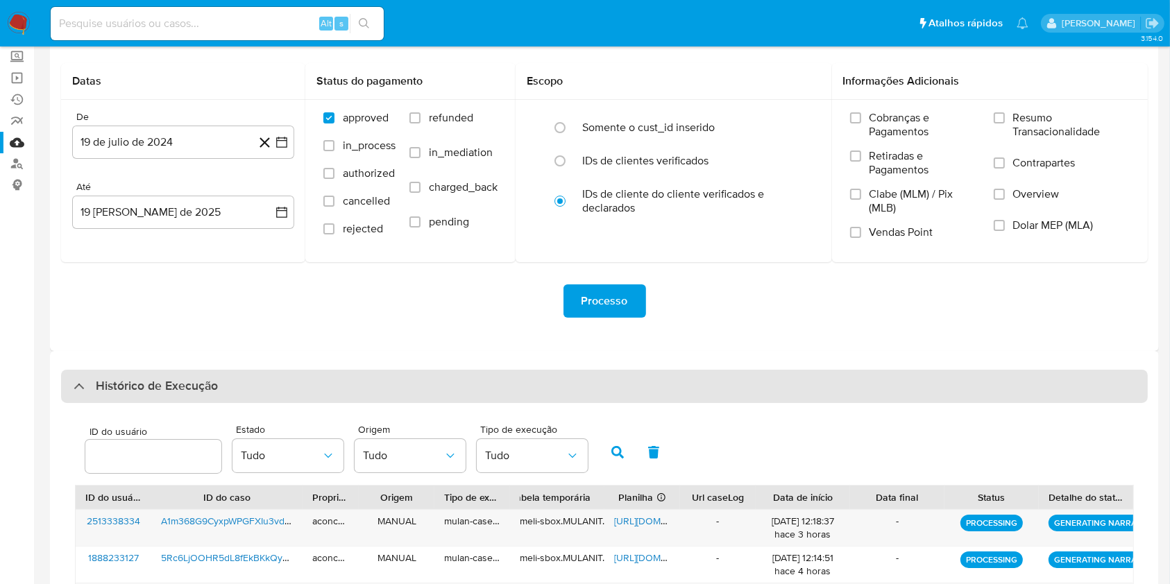
click at [516, 389] on div "Histórico de Execução" at bounding box center [604, 386] width 1087 height 33
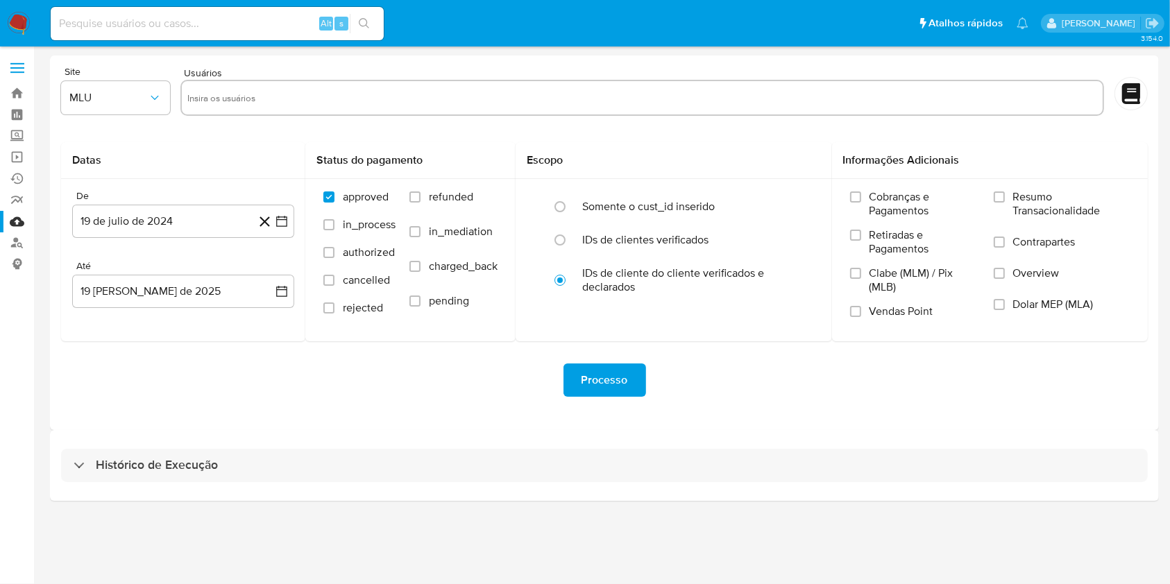
scroll to position [0, 0]
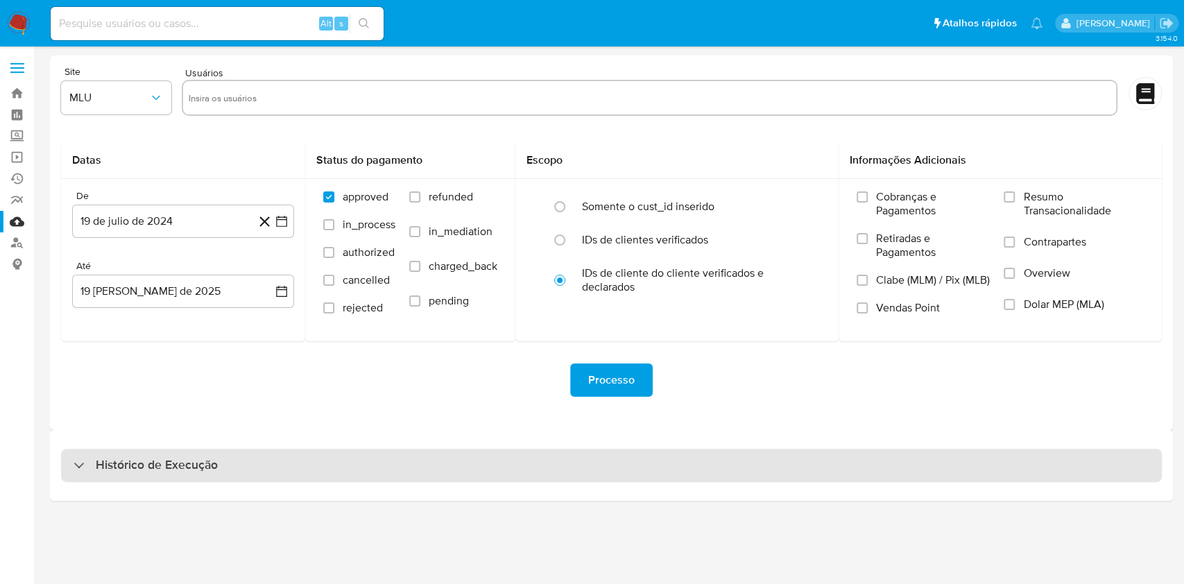
click at [491, 458] on div "Histórico de Execução" at bounding box center [611, 465] width 1101 height 33
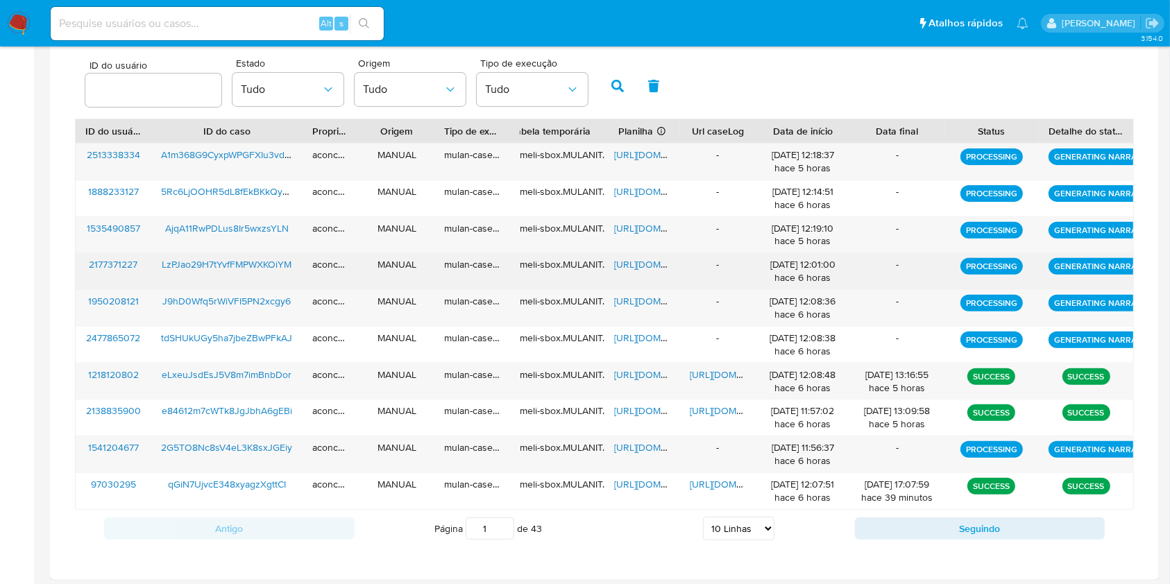
scroll to position [450, 0]
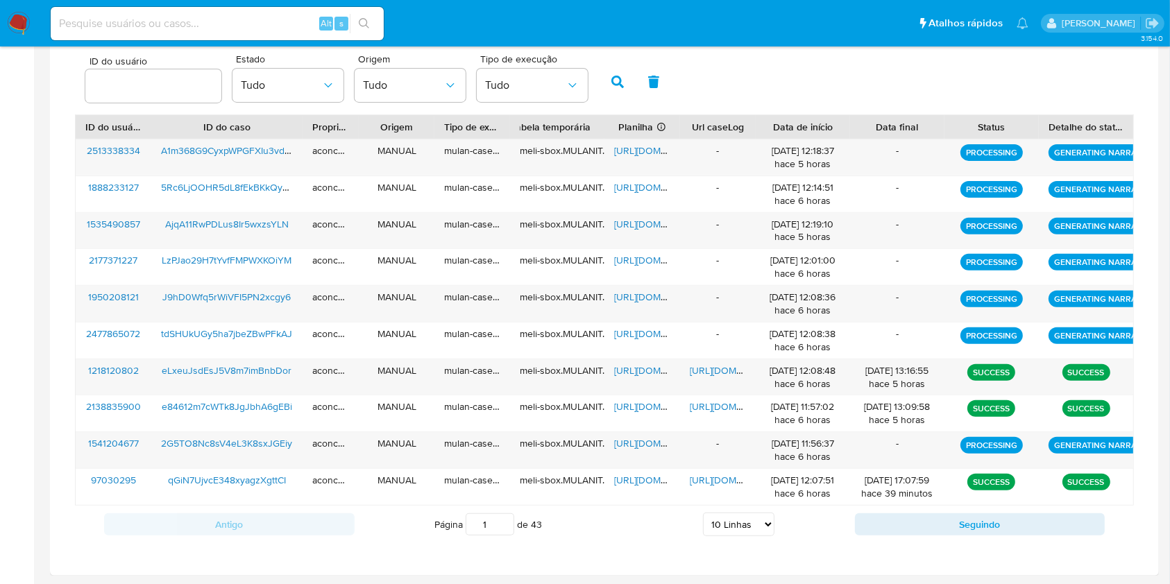
click at [731, 522] on select "5 Linhas 10 Linhas 20 Linhas 25 Linhas 50 Linhas 100 Linhas" at bounding box center [738, 525] width 71 height 24
select select "25"
click at [703, 513] on select "5 Linhas 10 Linhas 20 Linhas 25 Linhas 50 Linhas 100 Linhas" at bounding box center [738, 525] width 71 height 24
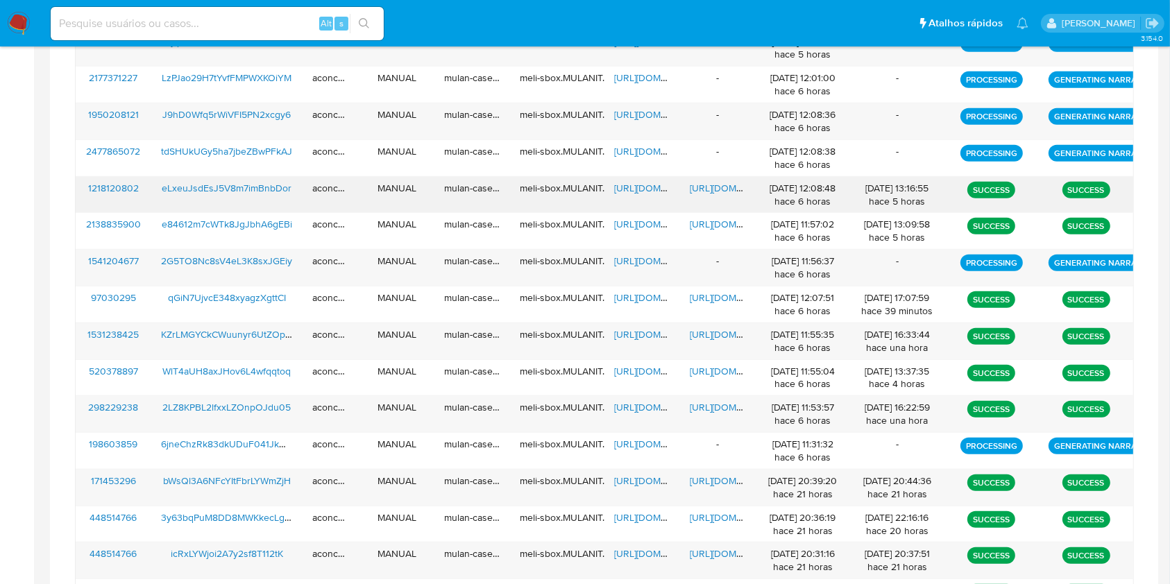
scroll to position [634, 0]
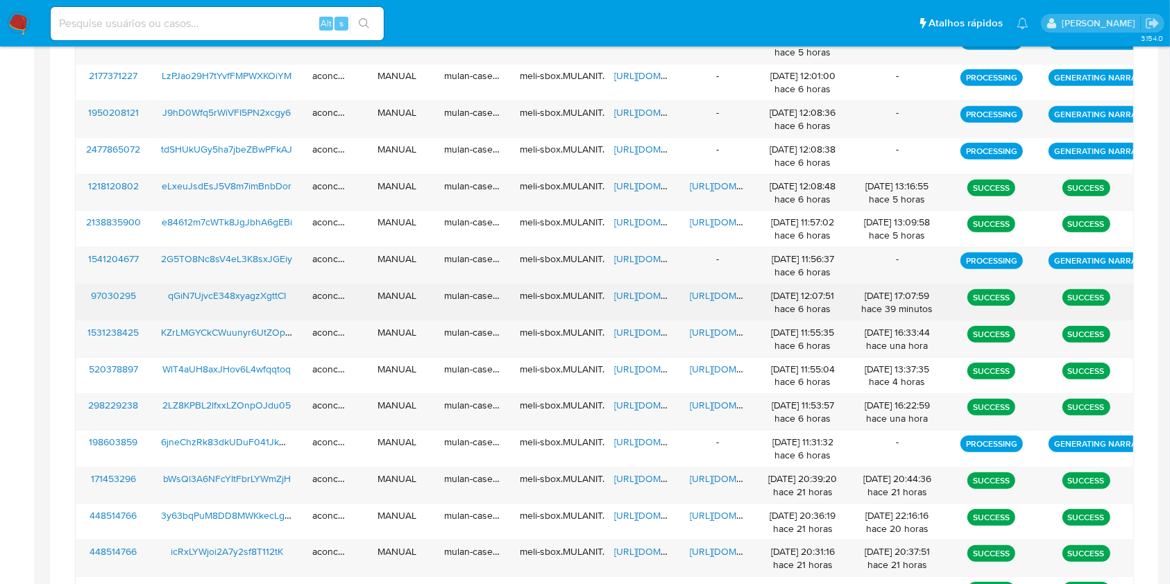
drag, startPoint x: 158, startPoint y: 296, endPoint x: 294, endPoint y: 303, distance: 136.2
click at [294, 303] on div "qGiN7UjvcE348xyagzXgttCI" at bounding box center [226, 302] width 151 height 36
click at [650, 296] on span "https://docs.google.com/spreadsheets/d/1OhiKkoBOrp3kTxYHl-5cx2lN0J13K2SfRyGUDe2…" at bounding box center [662, 296] width 96 height 14
click at [715, 297] on span "https://docs.google.com/document/d/1qFqNL8iuAQlU5r8gpG2FbPhPUrXUMan2Lw--64hSLhw…" at bounding box center [738, 296] width 96 height 14
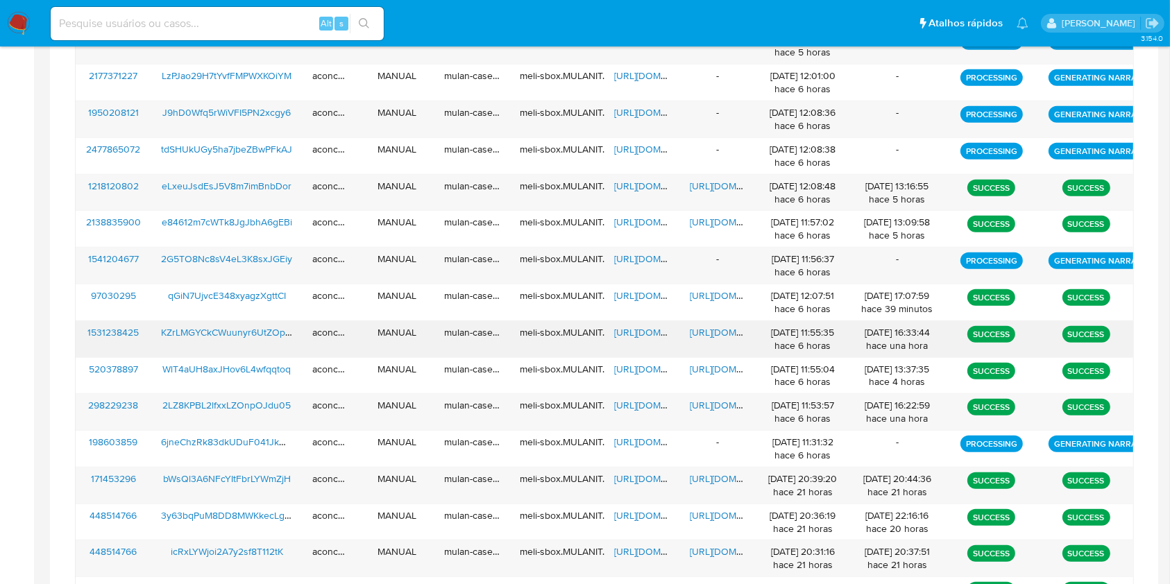
click at [661, 332] on span "https://docs.google.com/spreadsheets/d/1trFmAondL61DP0BQgvV2pzCB0zSp4N4NEQP944u…" at bounding box center [662, 332] width 96 height 14
click at [707, 334] on span "https://docs.google.com/document/d/1gJI2xeWorNf1n9jd65fKBtElkCpQLTyp2WbxGbun94s…" at bounding box center [738, 332] width 96 height 14
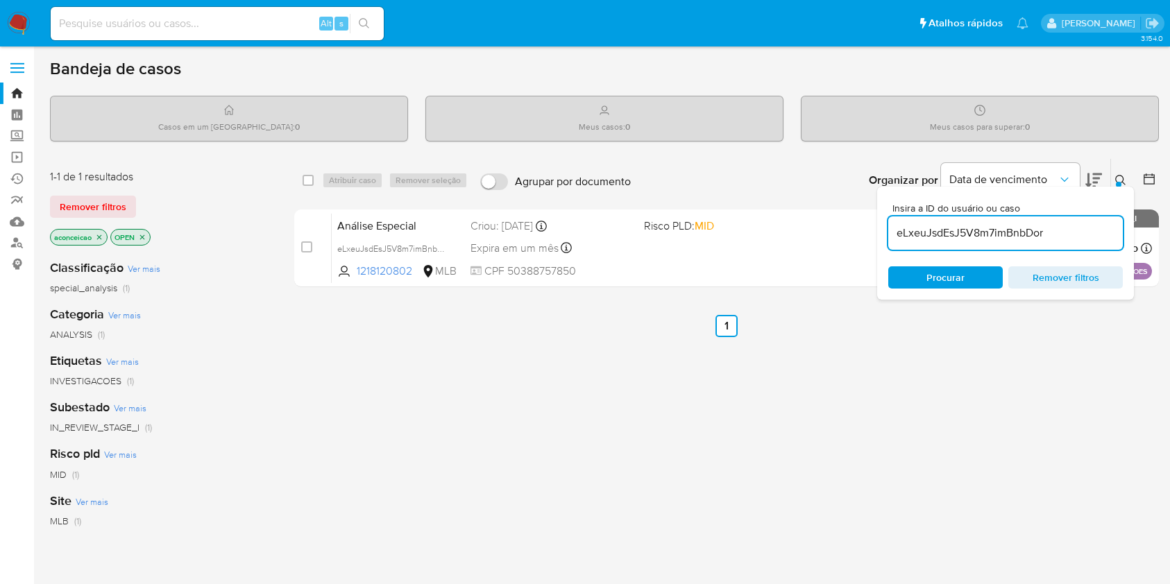
click at [944, 234] on input "eLxeuJsdEsJ5V8m7imBnbDor" at bounding box center [1005, 233] width 235 height 18
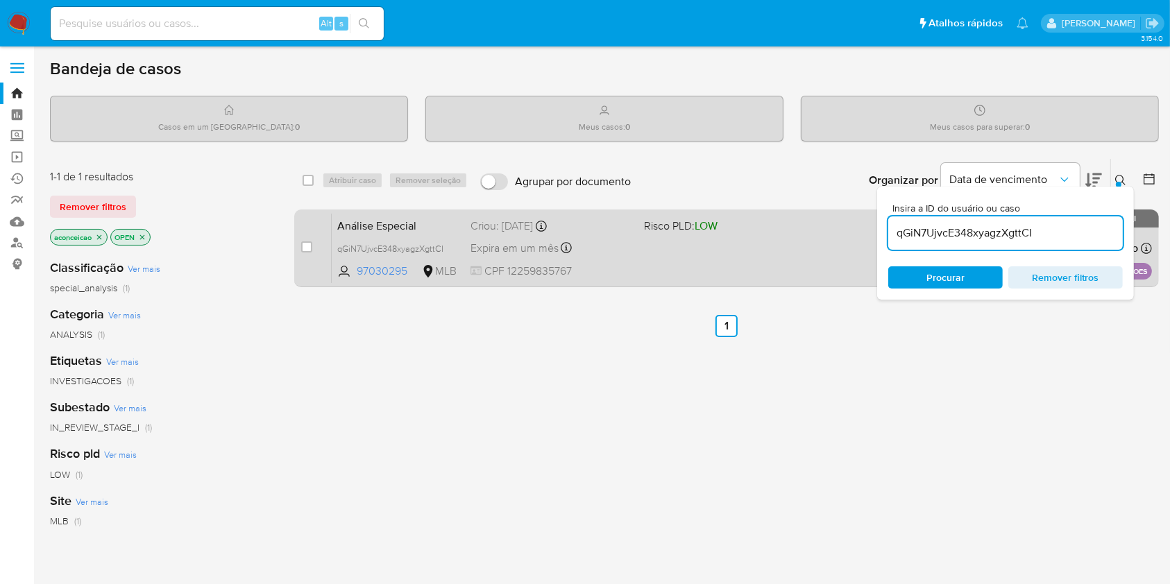
click at [739, 250] on div "Análise Especial qGiN7UjvcE348xyagzXgttCI 97030295 MLB Risco PLD: LOW Criou: 14…" at bounding box center [742, 248] width 820 height 70
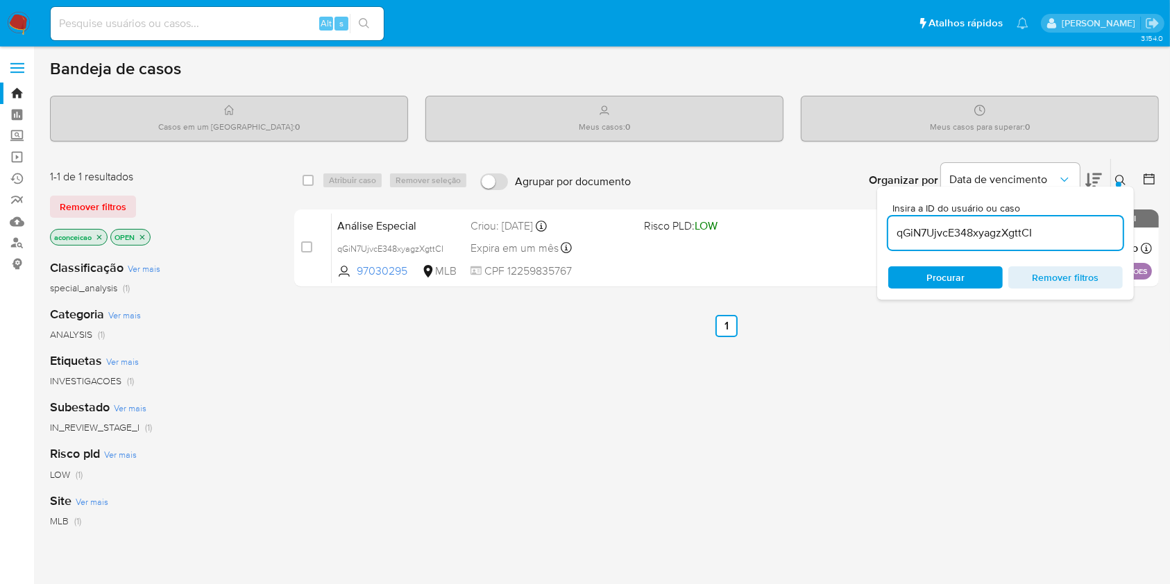
drag, startPoint x: 1046, startPoint y: 240, endPoint x: 1052, endPoint y: 235, distance: 7.9
click at [1049, 236] on input "qGiN7UjvcE348xyagzXgttCI" at bounding box center [1005, 233] width 235 height 18
click at [1052, 235] on input "qGiN7UjvcE348xyagzXgttCI" at bounding box center [1005, 233] width 235 height 18
paste input "KZrLMGYCkCWuunyr6UtZOpfL"
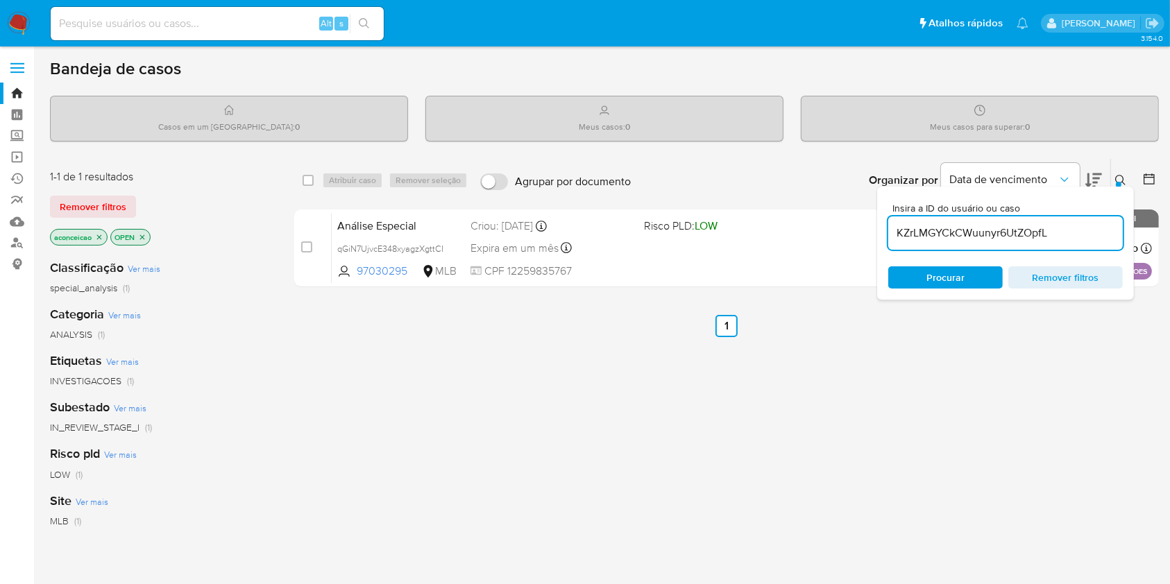
type input "KZrLMGYCkCWuunyr6UtZOpfL"
click at [1064, 237] on input "KZrLMGYCkCWuunyr6UtZOpfL" at bounding box center [1005, 233] width 235 height 18
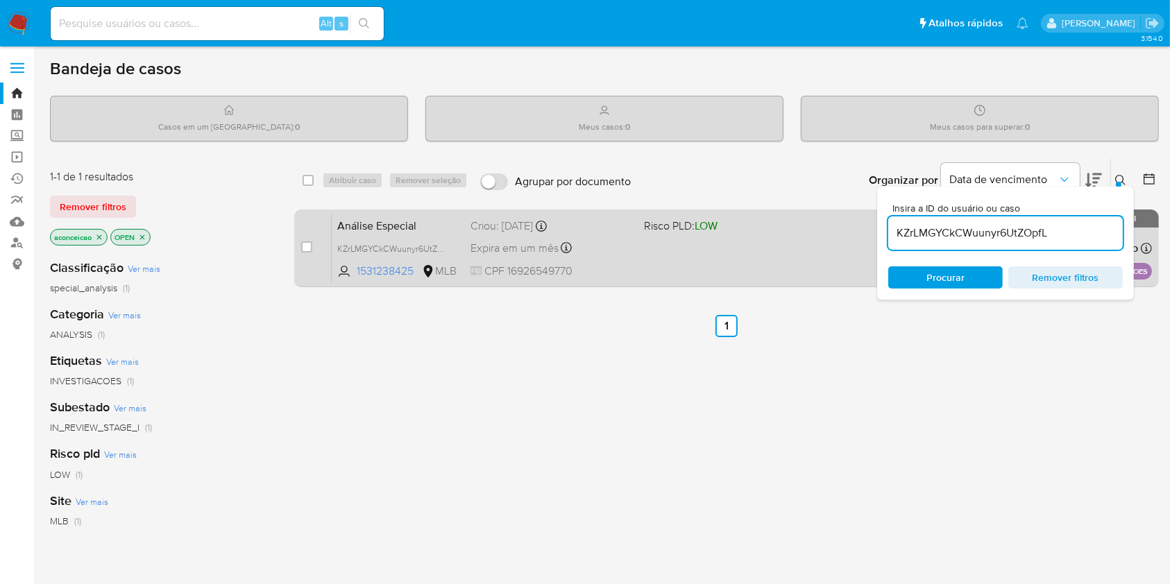
click at [778, 250] on div "Análise Especial KZrLMGYCkCWuunyr6UtZOpfL 1531238425 MLB Risco PLD: LOW Criou: …" at bounding box center [742, 248] width 820 height 70
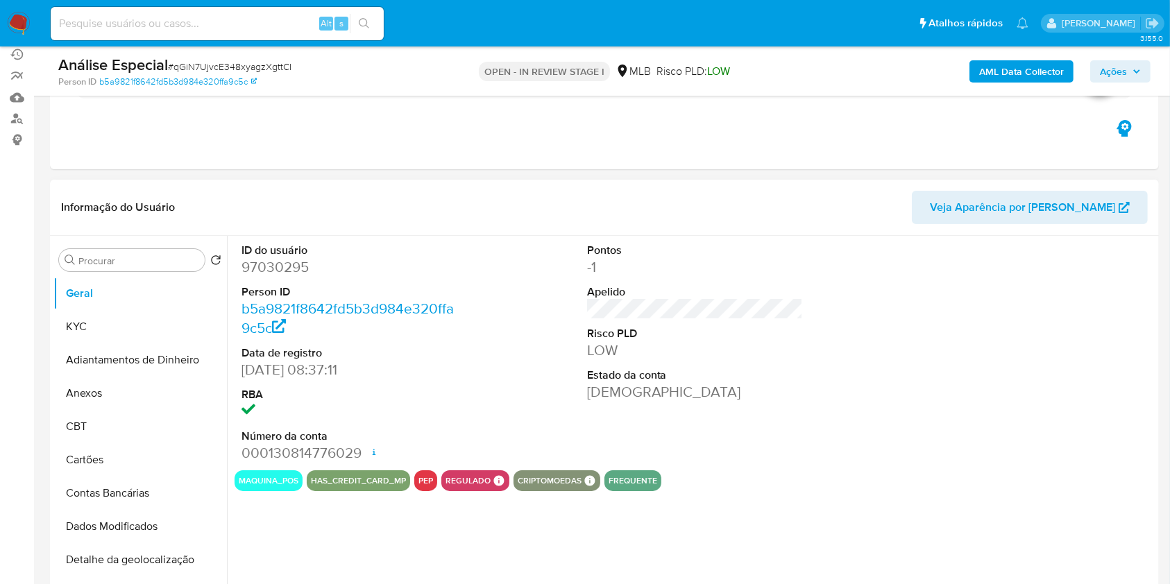
scroll to position [185, 0]
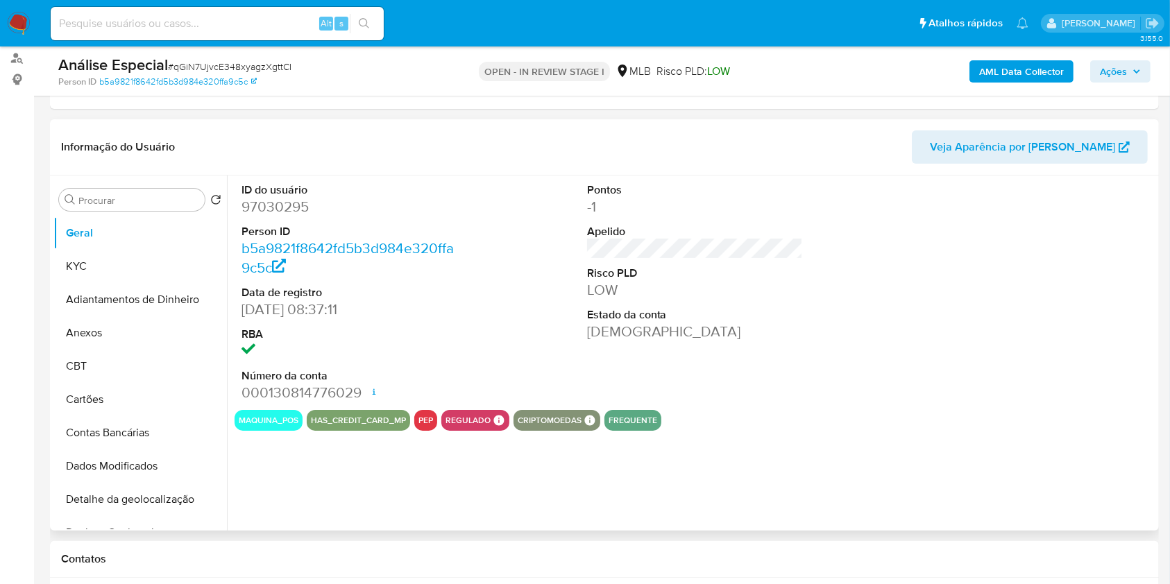
click at [117, 347] on button "Anexos" at bounding box center [139, 332] width 173 height 33
select select "10"
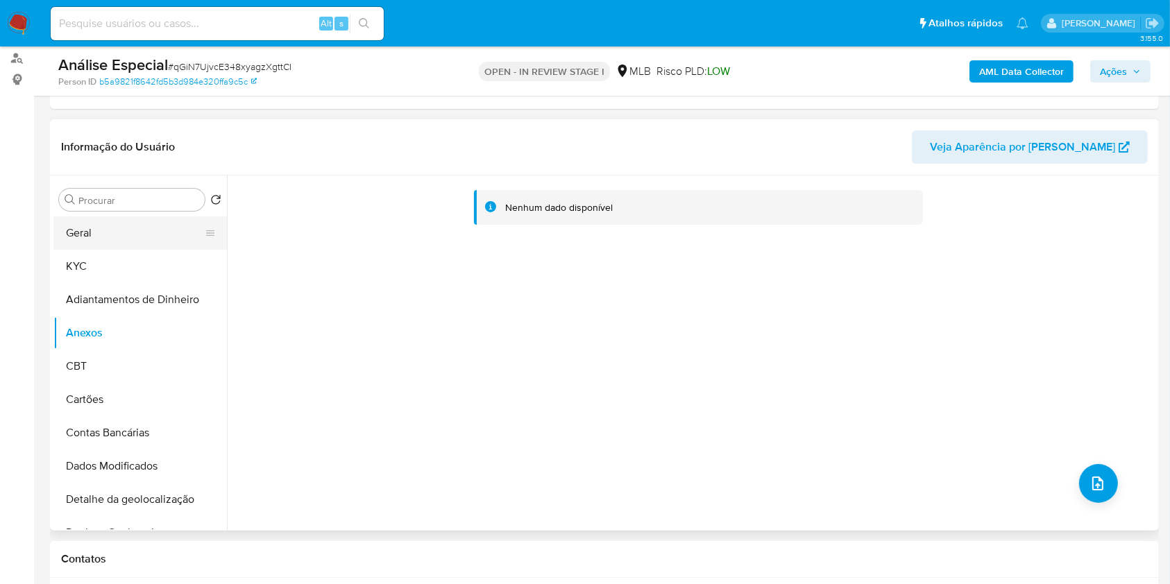
click at [151, 228] on button "Geral" at bounding box center [134, 232] width 162 height 33
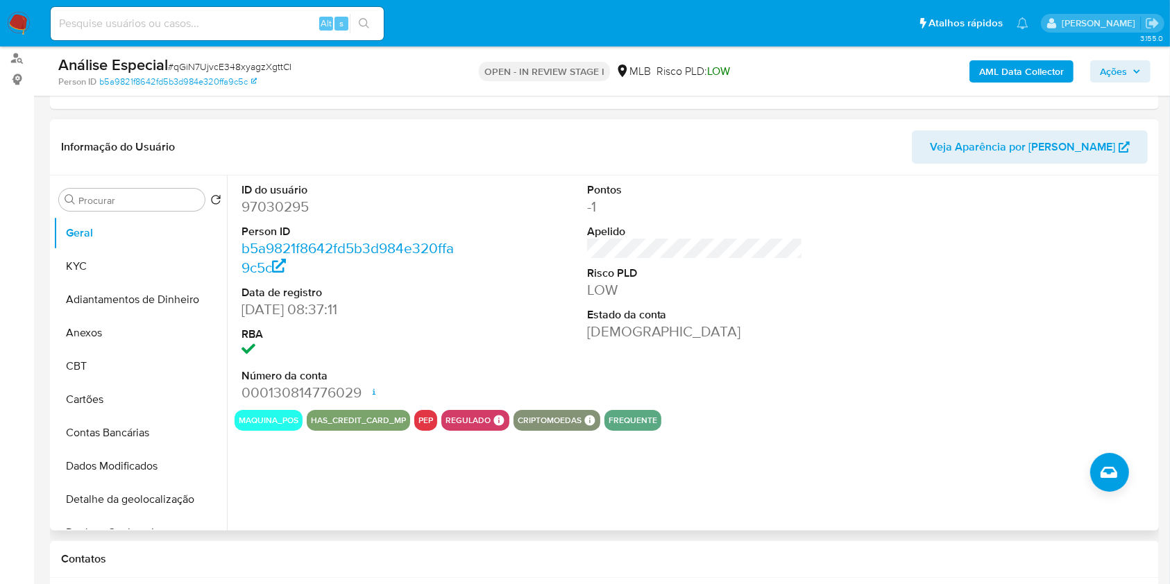
click at [493, 297] on div "ID do usuário 97030295 Person ID b5a9821f8642fd5b3d984e320ffa9c5c Data de regis…" at bounding box center [695, 293] width 921 height 235
click at [535, 309] on div "ID do usuário 97030295 Person ID b5a9821f8642fd5b3d984e320ffa9c5c Data de regis…" at bounding box center [695, 293] width 921 height 235
click at [146, 269] on button "KYC" at bounding box center [134, 266] width 162 height 33
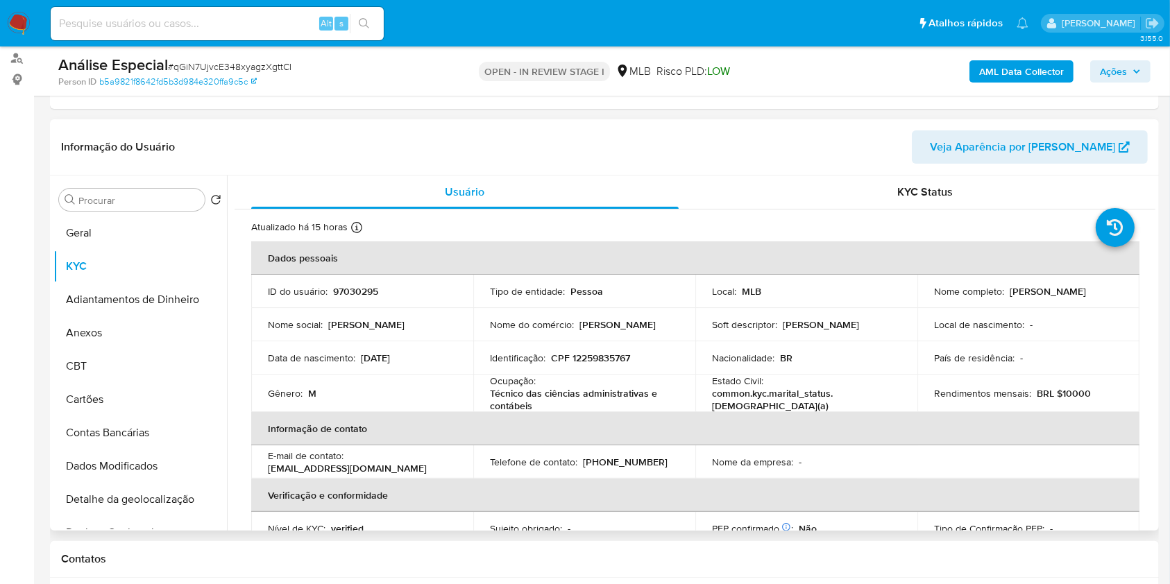
drag, startPoint x: 383, startPoint y: 317, endPoint x: 439, endPoint y: 334, distance: 58.0
click at [392, 320] on td "Nome social : Rafael" at bounding box center [362, 324] width 222 height 33
click at [439, 334] on td "Nome social : Rafael" at bounding box center [362, 324] width 222 height 33
click at [447, 335] on td "Nome social : Rafael" at bounding box center [362, 324] width 222 height 33
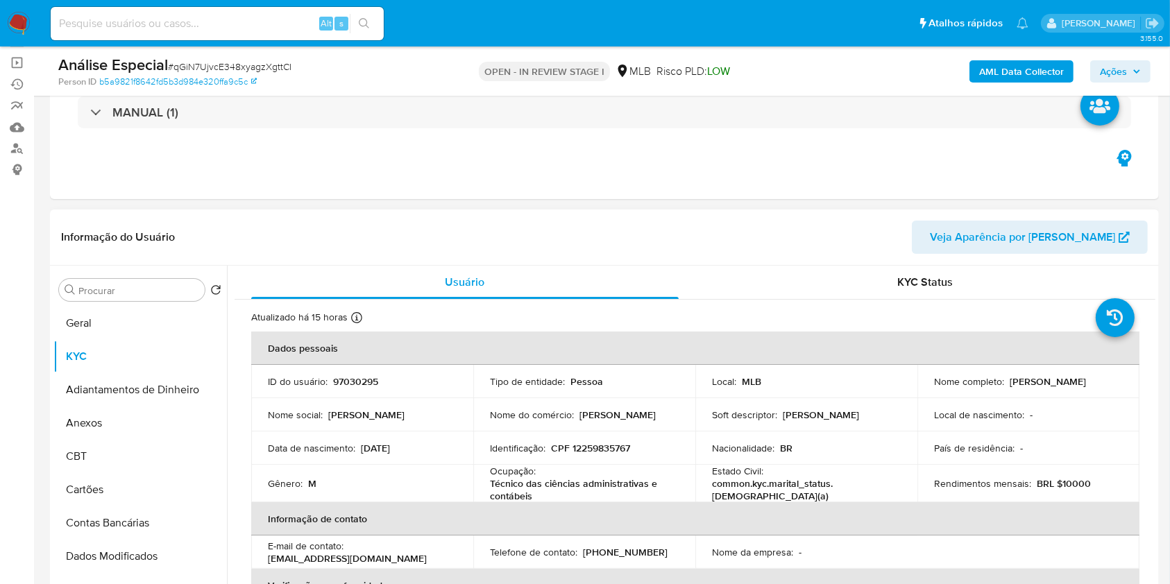
scroll to position [92, 0]
click at [542, 368] on td "Tipo de entidade : Pessoa" at bounding box center [584, 383] width 222 height 33
click at [616, 409] on td "Nome do comércio : Rafael" at bounding box center [584, 416] width 222 height 33
click at [155, 296] on input "Procurar" at bounding box center [138, 293] width 121 height 12
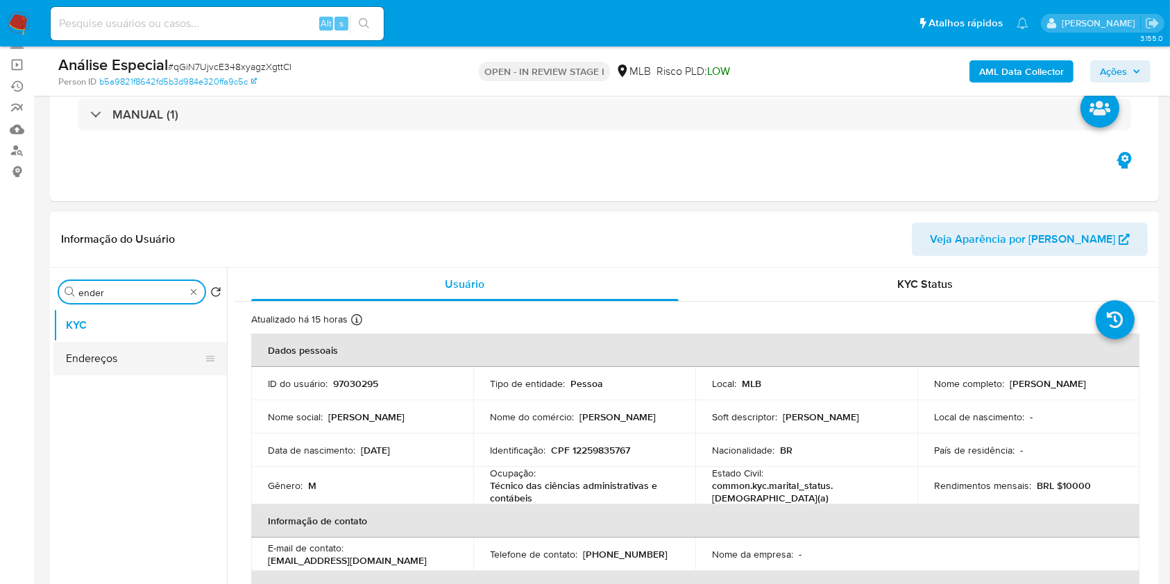
type input "ender"
click at [141, 357] on button "Endereços" at bounding box center [134, 358] width 162 height 33
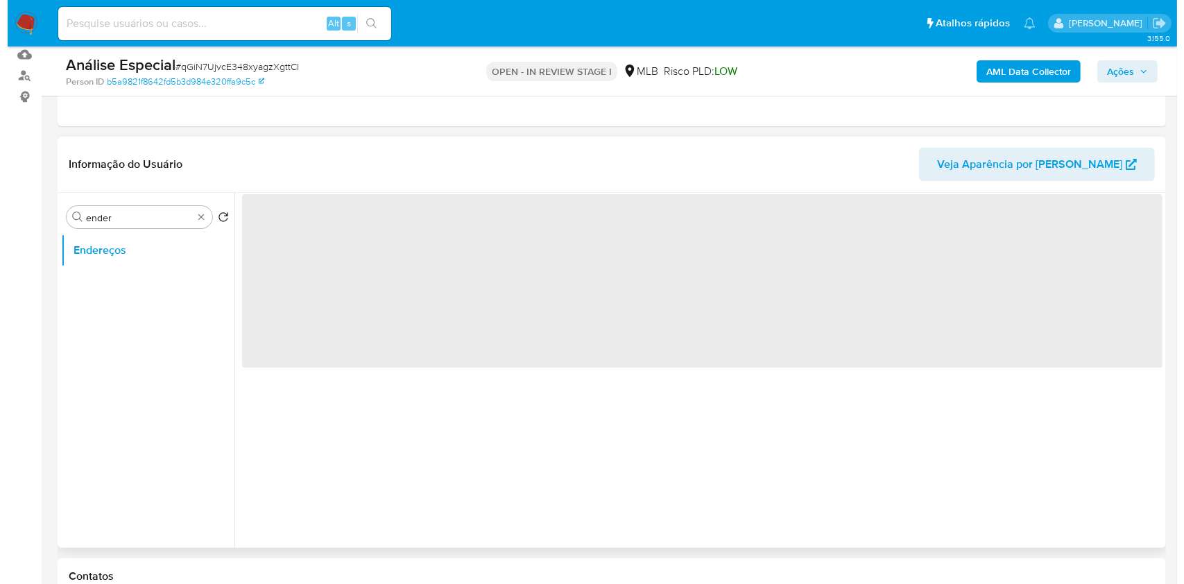
scroll to position [185, 0]
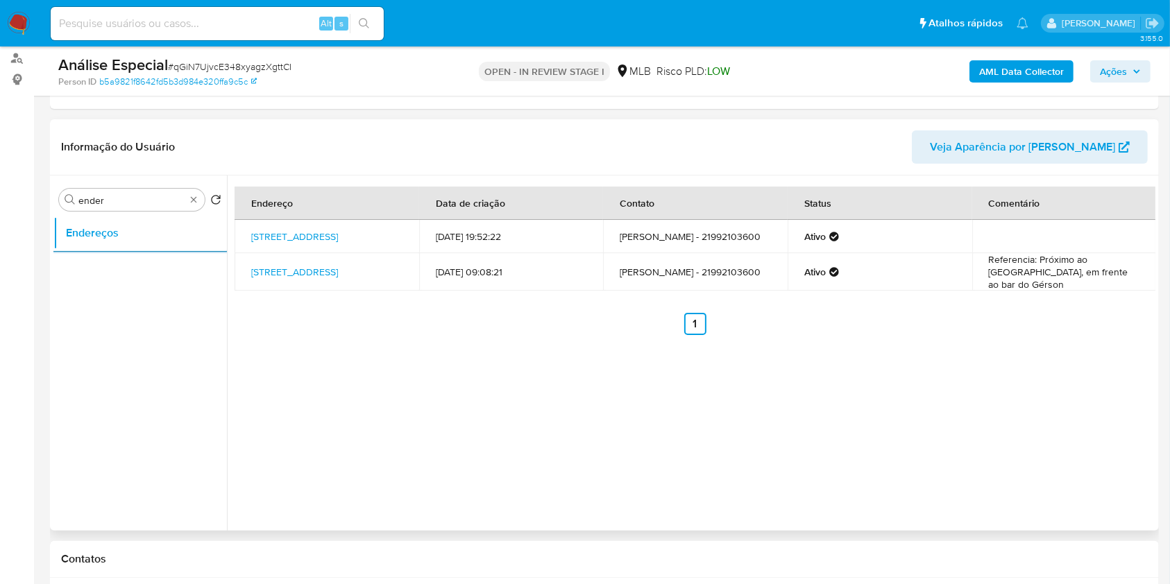
click at [497, 395] on div "Endereço Data de criação Contato Status Comentário Rua Olinda 333, Rio De Janei…" at bounding box center [691, 353] width 928 height 355
click at [334, 237] on link "Rua Olinda 333, Rio De Janeiro, Rio De Janeiro, 21730040, Brasil 333" at bounding box center [294, 237] width 87 height 14
click at [581, 319] on ul "Anterior 1 Siguiente" at bounding box center [695, 324] width 921 height 22
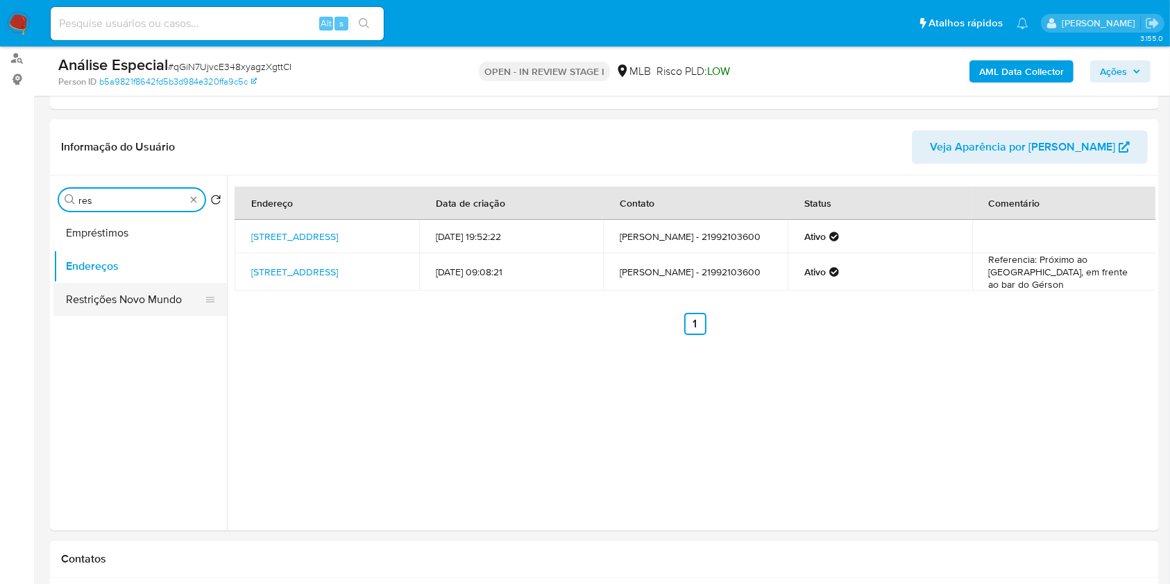
type input "res"
click at [150, 312] on button "Restrições Novo Mundo" at bounding box center [134, 299] width 162 height 33
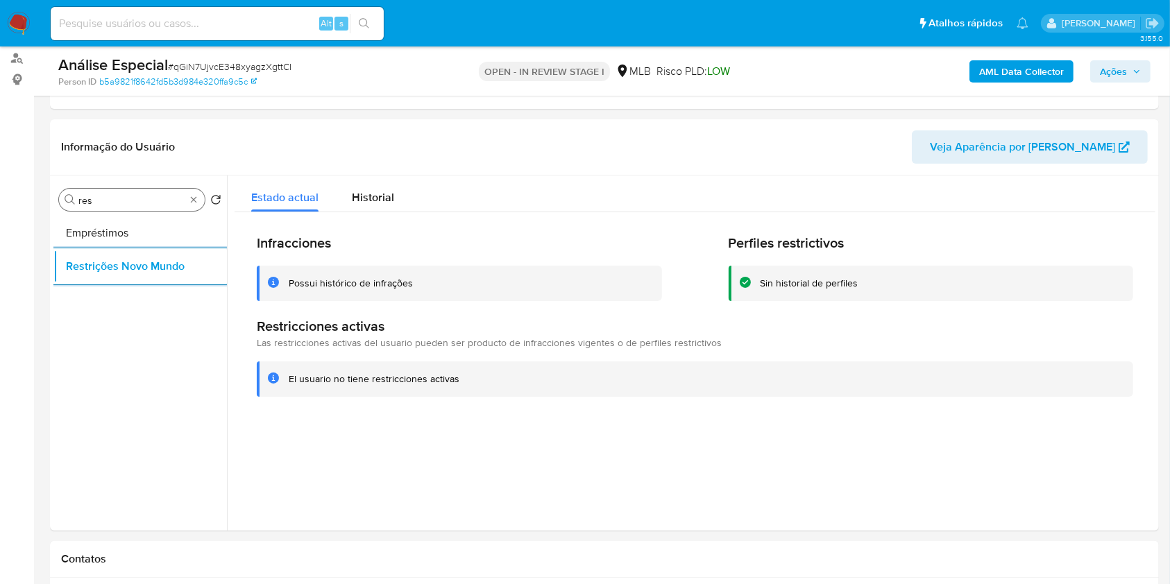
click at [557, 353] on div "Restricciones activas Las restricciones activas del usuario pueden ser producto…" at bounding box center [695, 357] width 876 height 78
click at [579, 354] on div "Restricciones activas Las restricciones activas del usuario pueden ser producto…" at bounding box center [695, 357] width 876 height 78
click at [608, 343] on span "Las restricciones activas del usuario pueden ser producto de infracciones vigen…" at bounding box center [489, 343] width 465 height 14
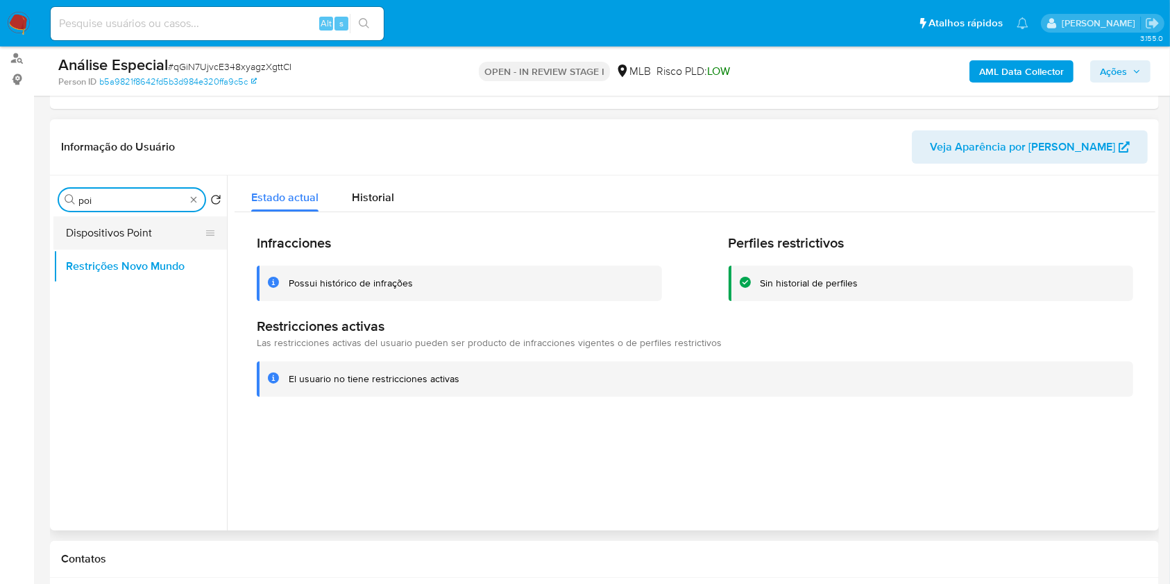
type input "poi"
click at [161, 226] on button "Dispositivos Point" at bounding box center [134, 232] width 162 height 33
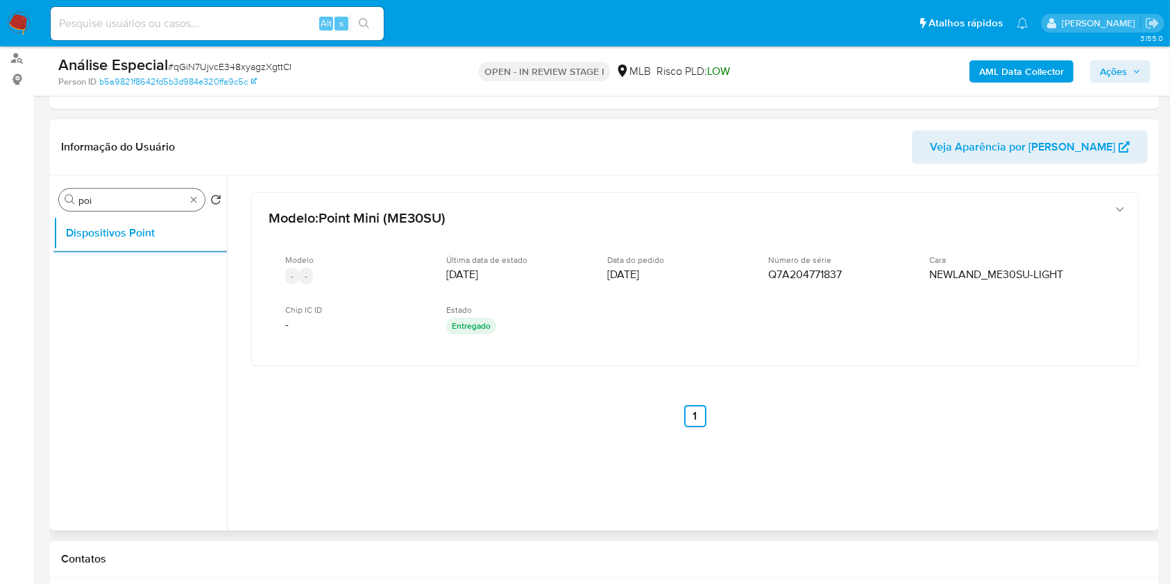
click at [614, 365] on div "Modelo : Point Mini (ME30SU) Modelo - - Última data de estado 06/07/2023 Data d…" at bounding box center [695, 328] width 921 height 305
click at [614, 375] on div "Modelo : Point Mini (ME30SU) Modelo - - Última data de estado 06/07/2023 Data d…" at bounding box center [695, 328] width 921 height 305
type input "doc"
click at [137, 264] on button "Documentação" at bounding box center [134, 266] width 162 height 33
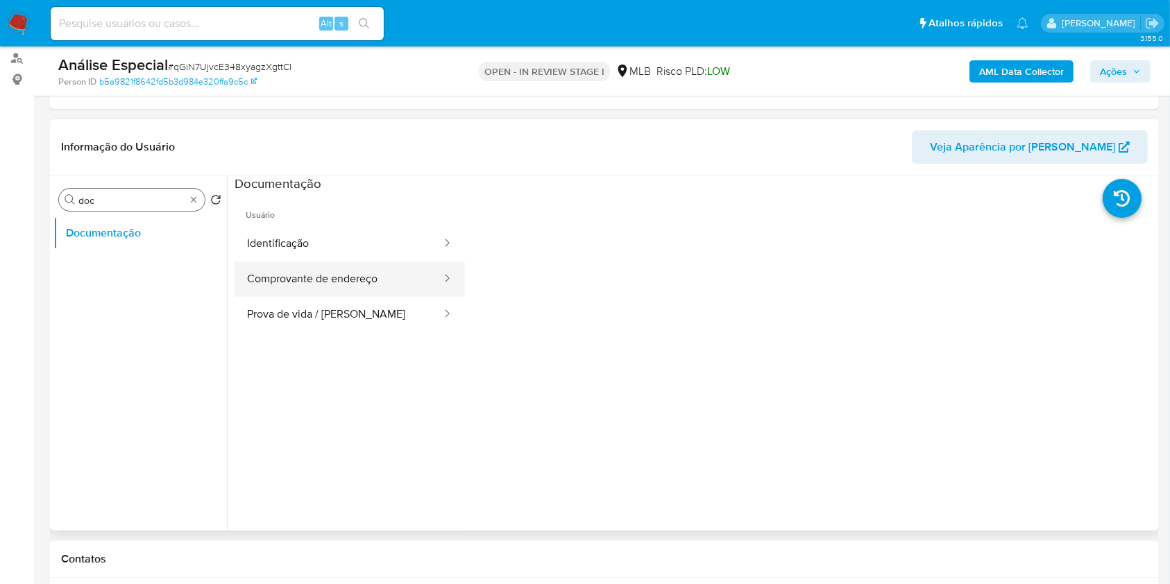
click at [337, 281] on button "Comprovante de endereço" at bounding box center [339, 279] width 208 height 35
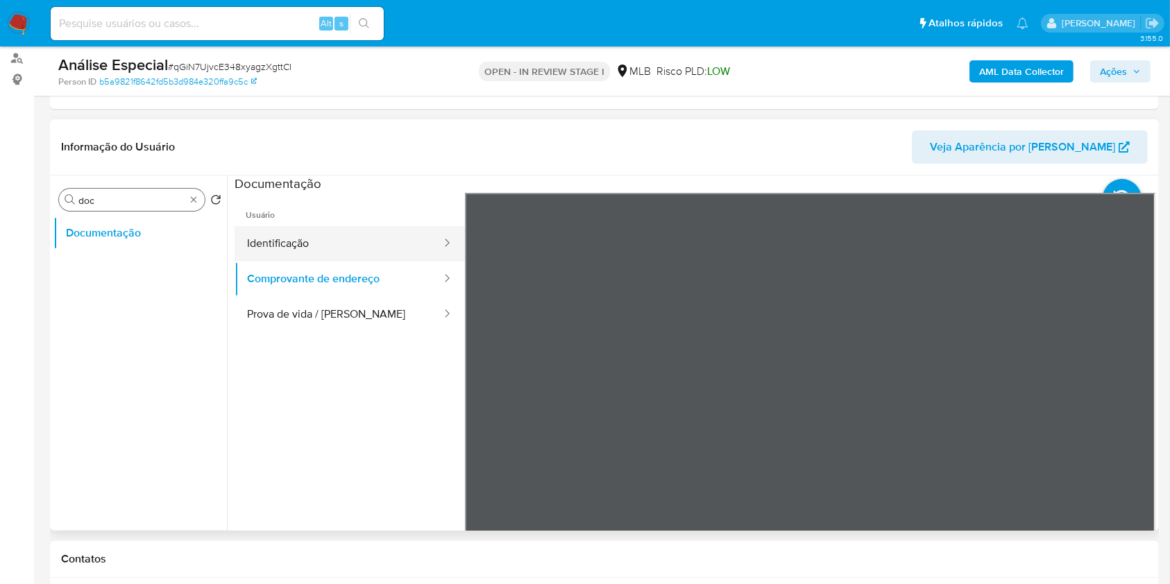
click at [363, 247] on button "Identificação" at bounding box center [339, 243] width 208 height 35
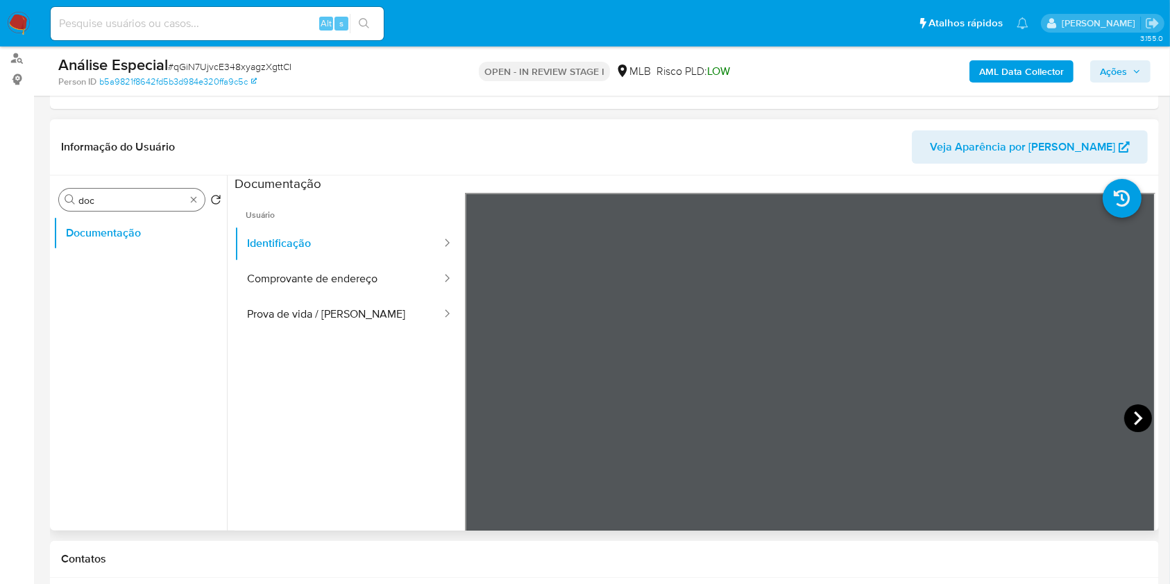
click at [1124, 419] on icon at bounding box center [1138, 419] width 28 height 28
click at [351, 286] on button "Comprovante de endereço" at bounding box center [339, 279] width 208 height 35
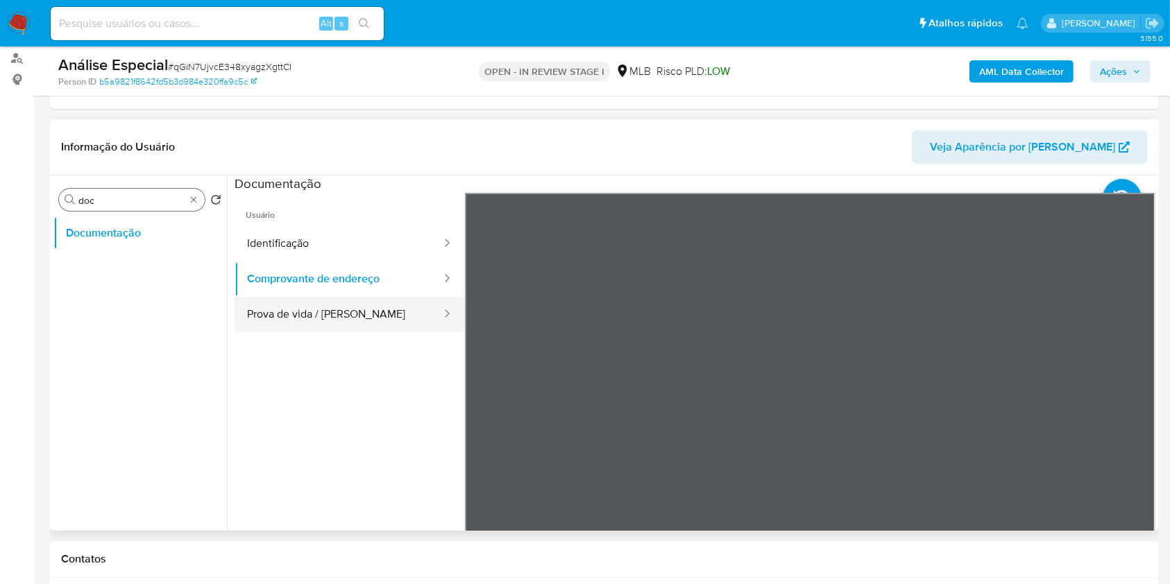
click at [353, 321] on button "Prova de vida / Selfie" at bounding box center [339, 314] width 208 height 35
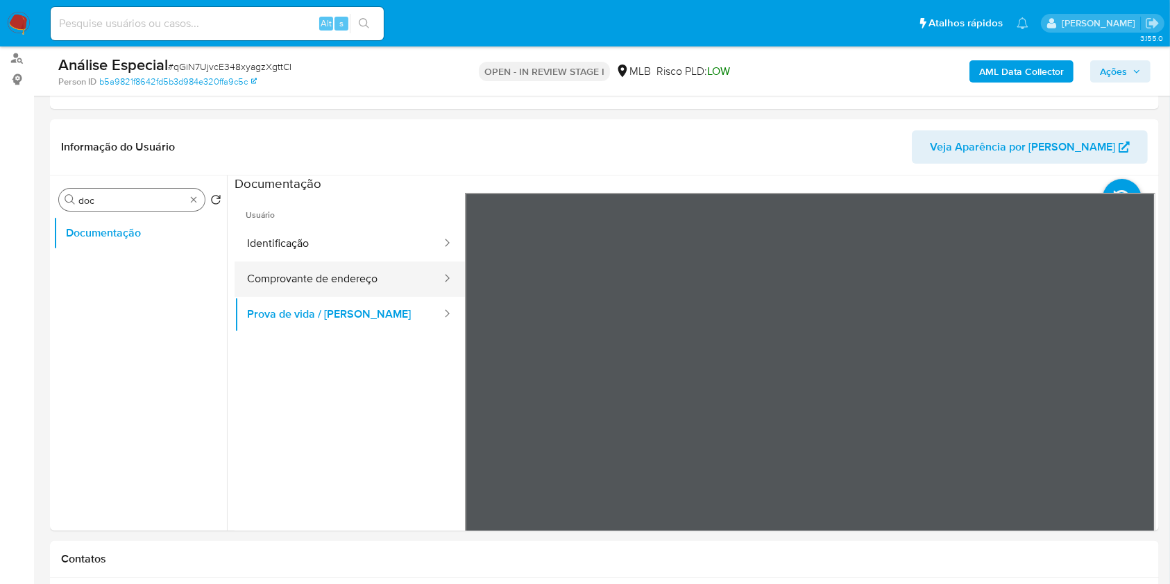
click at [291, 264] on button "Comprovante de endereço" at bounding box center [339, 279] width 208 height 35
click at [203, 205] on div "Procurar doc" at bounding box center [132, 200] width 146 height 22
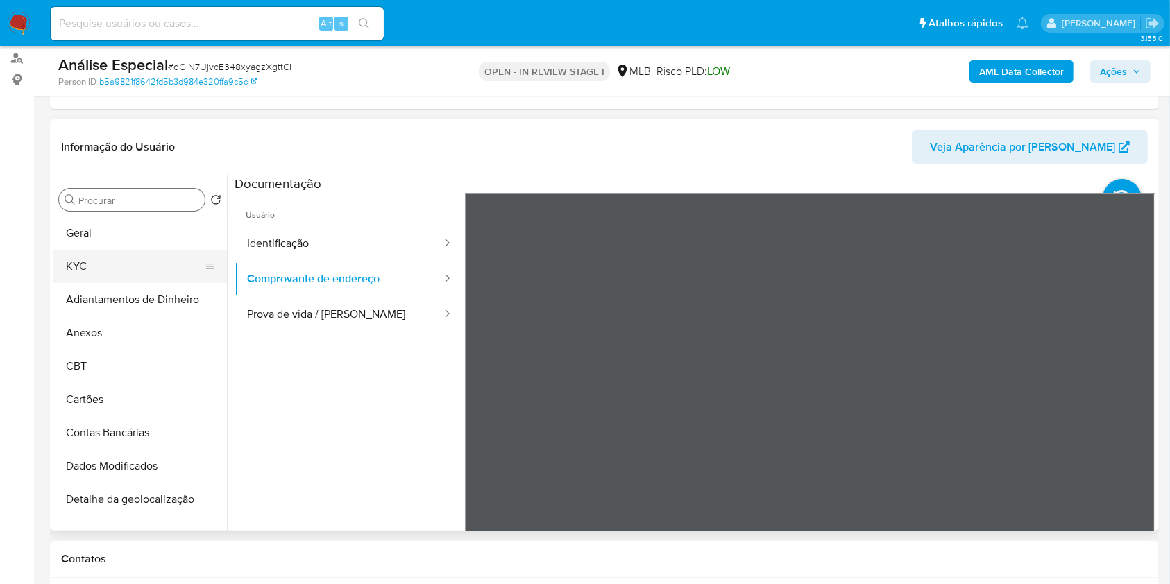
click at [154, 262] on button "KYC" at bounding box center [134, 266] width 162 height 33
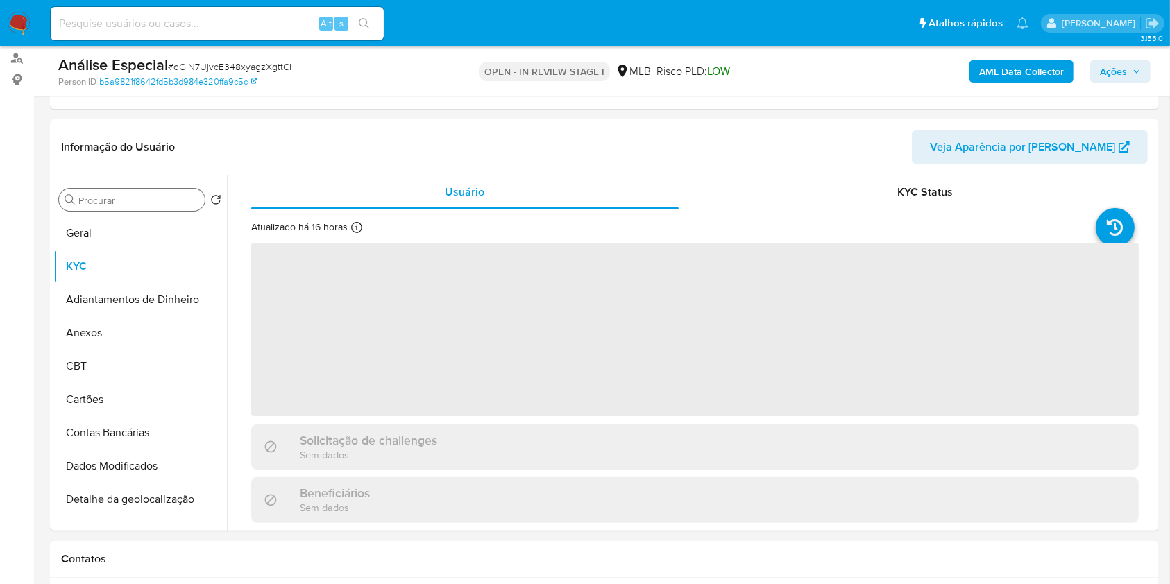
click at [1009, 67] on b "AML Data Collector" at bounding box center [1021, 71] width 85 height 22
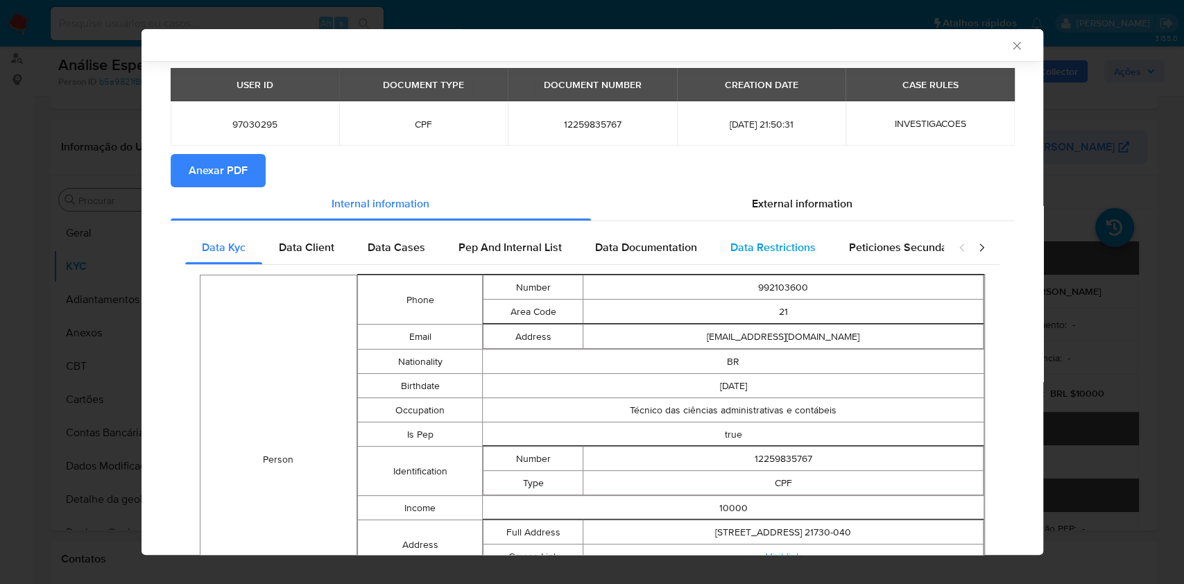
scroll to position [89, 0]
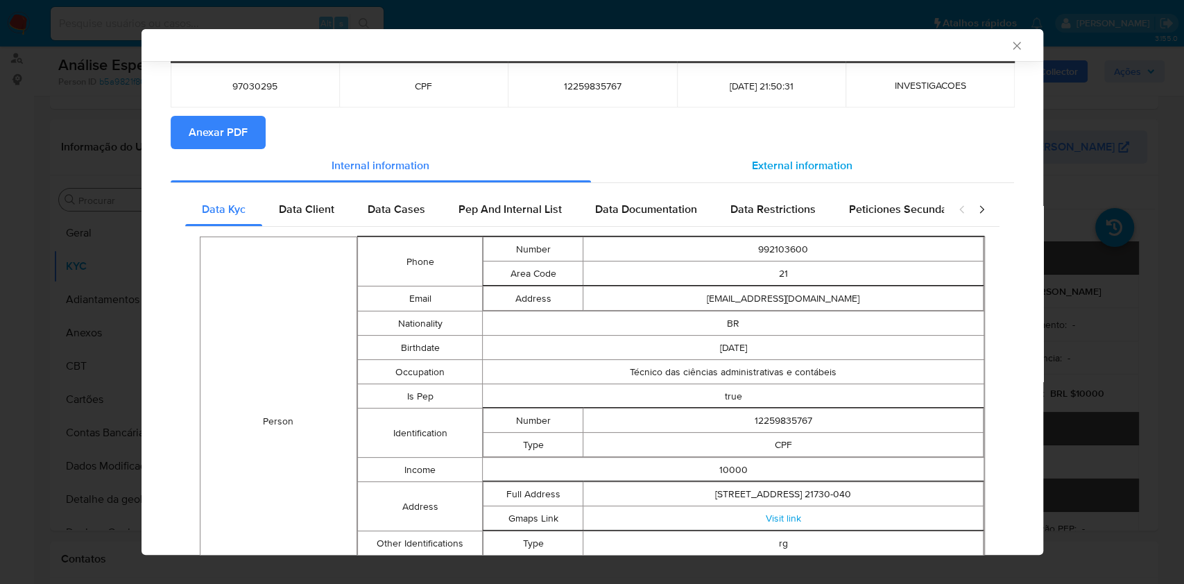
click at [810, 159] on span "External information" at bounding box center [802, 166] width 101 height 16
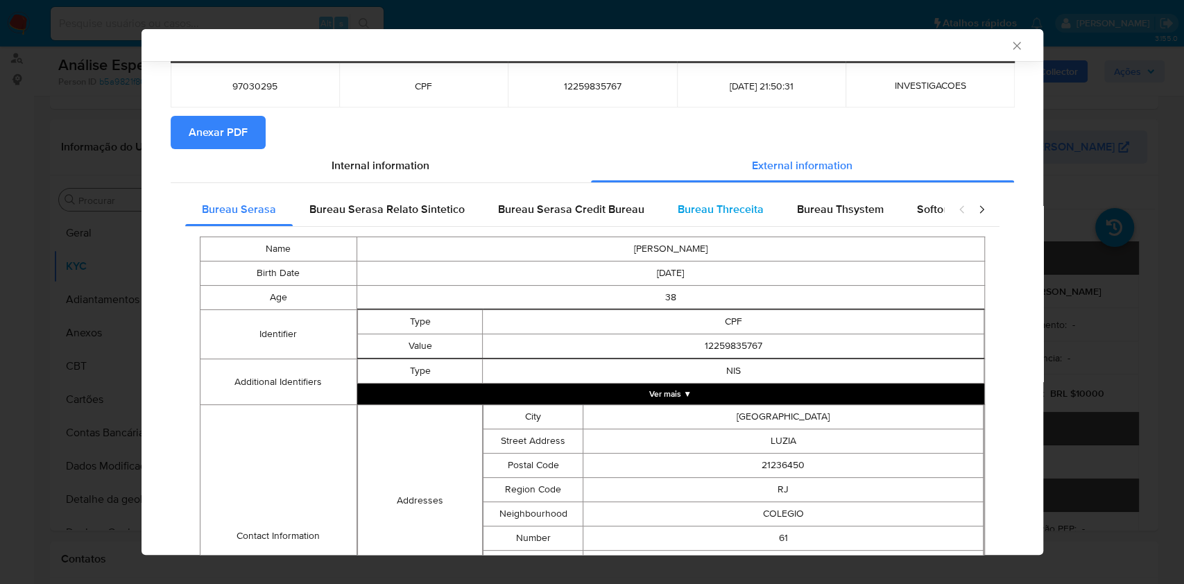
click at [710, 201] on span "Bureau Threceita" at bounding box center [721, 209] width 86 height 16
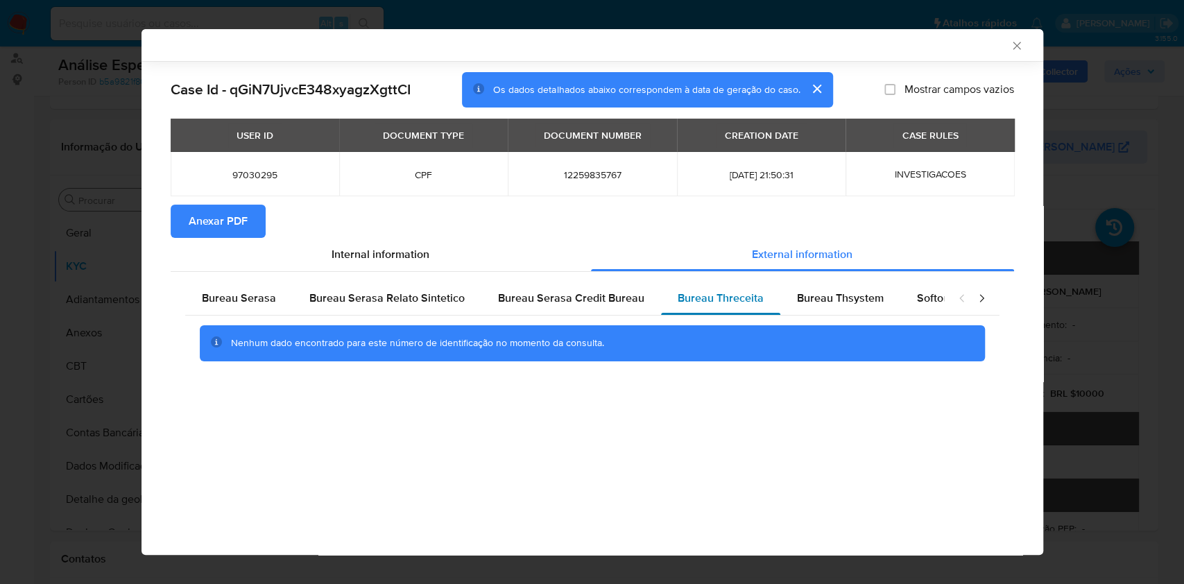
scroll to position [0, 0]
click at [803, 298] on span "Bureau Thsystem" at bounding box center [840, 298] width 87 height 16
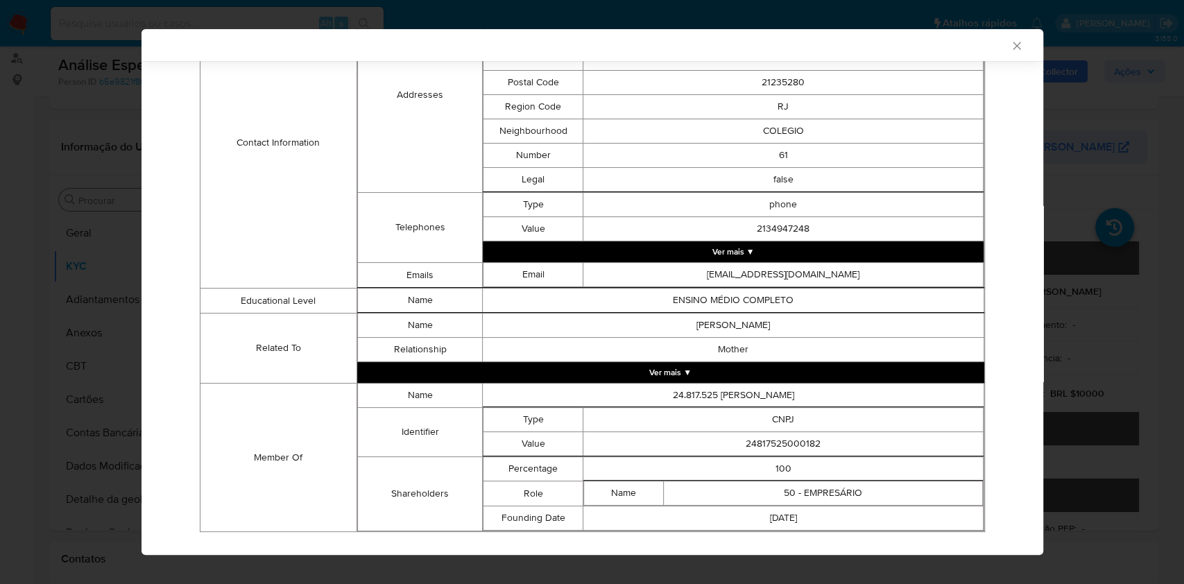
scroll to position [640, 0]
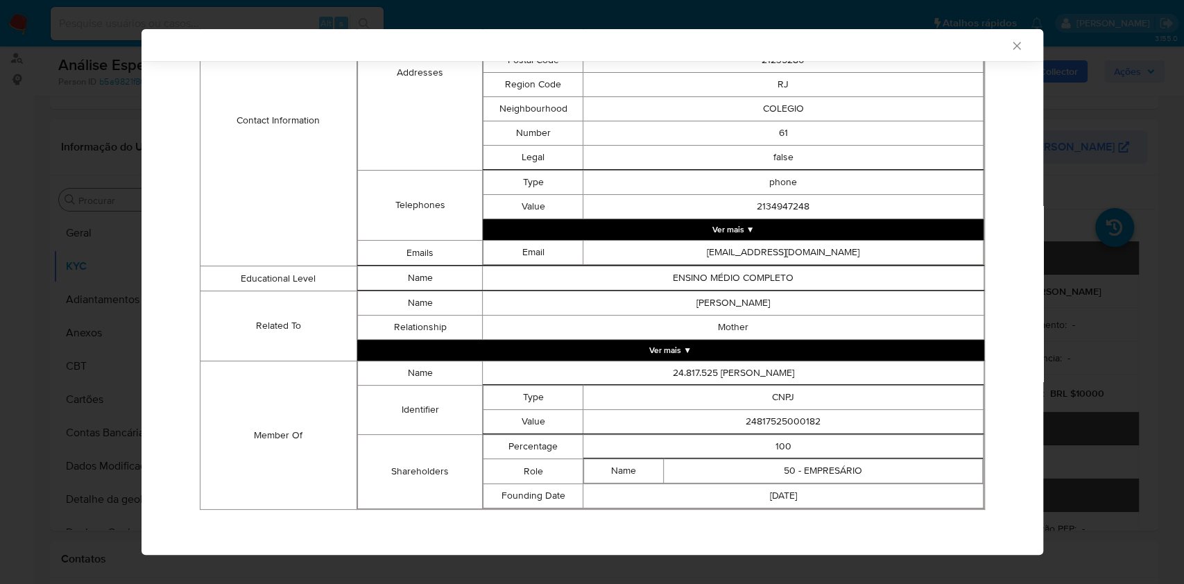
click at [808, 306] on td "MAURITA FERREIRA FELIX" at bounding box center [733, 303] width 501 height 24
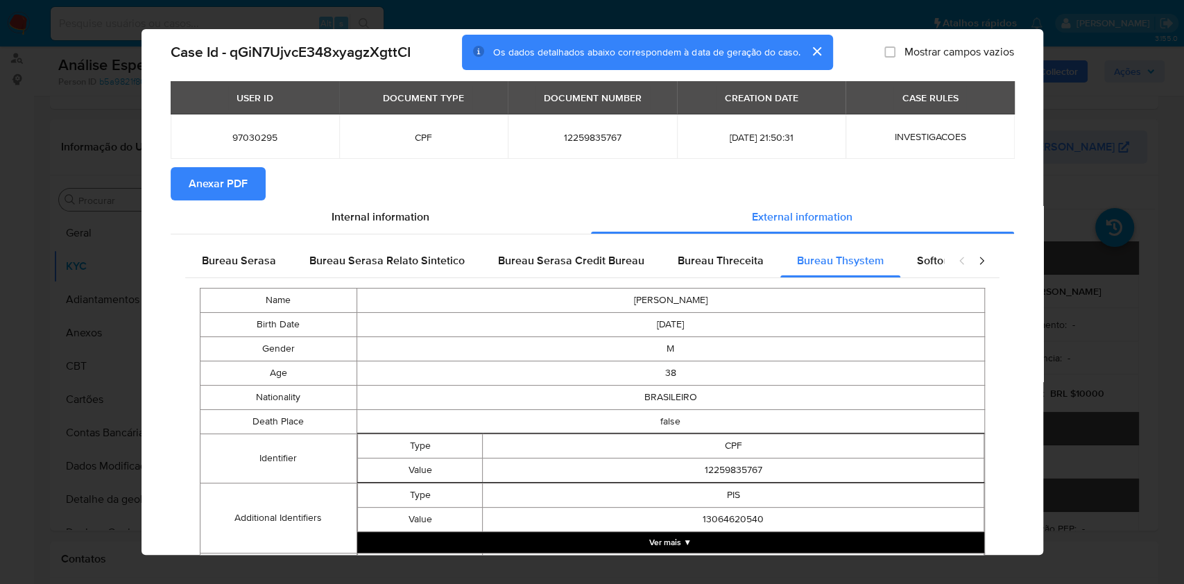
scroll to position [0, 0]
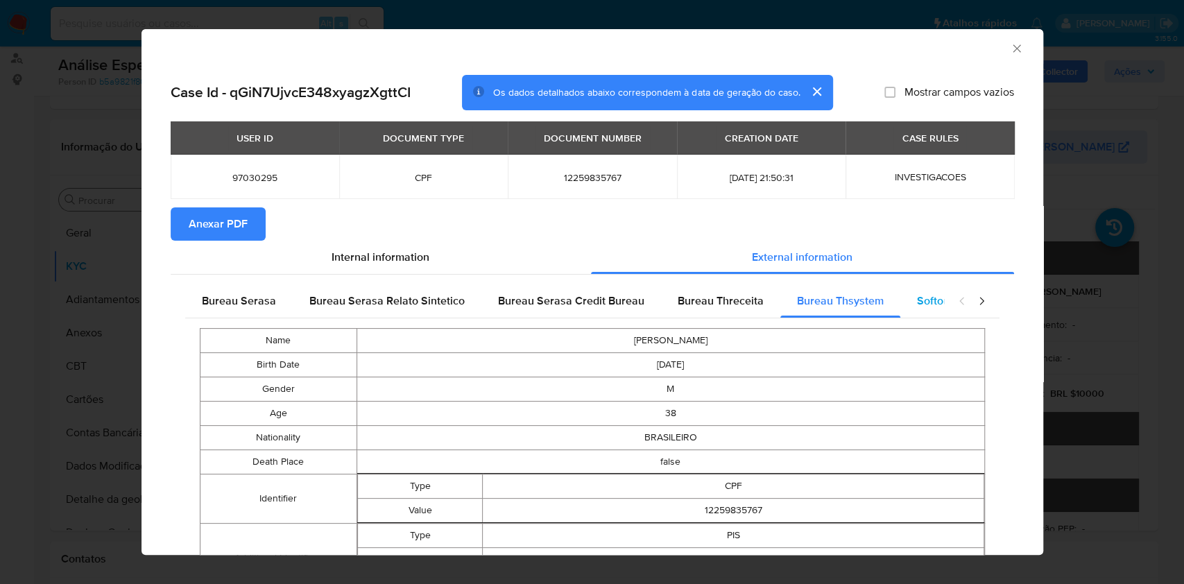
click at [917, 300] on span "Softon" at bounding box center [933, 301] width 33 height 16
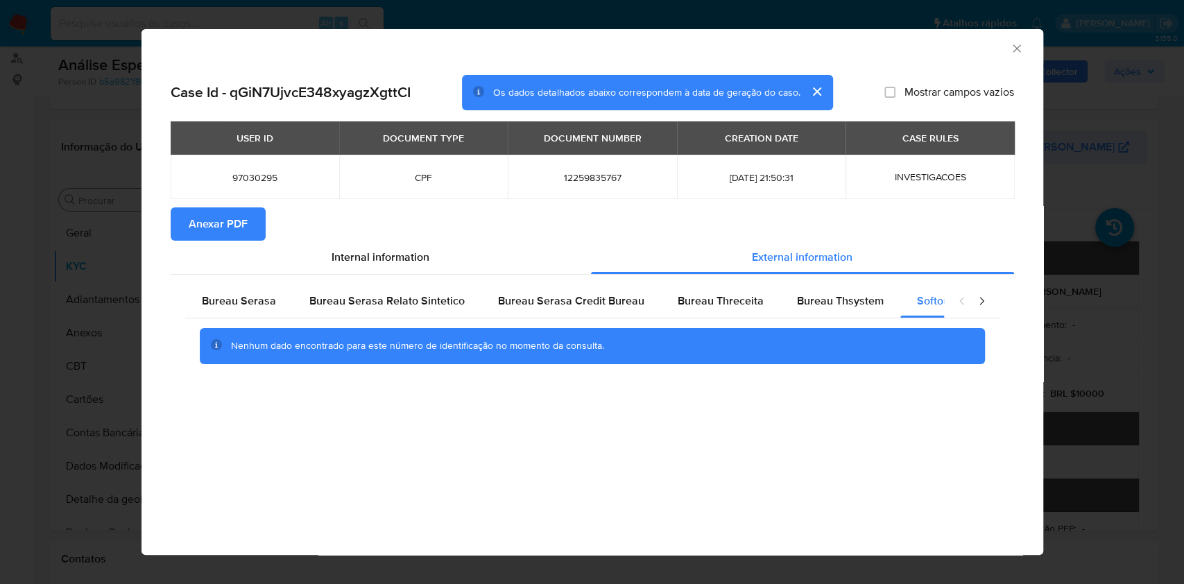
click at [987, 304] on icon "closure-recommendation-modal" at bounding box center [982, 301] width 14 height 14
click at [501, 301] on span "Google" at bounding box center [518, 301] width 35 height 16
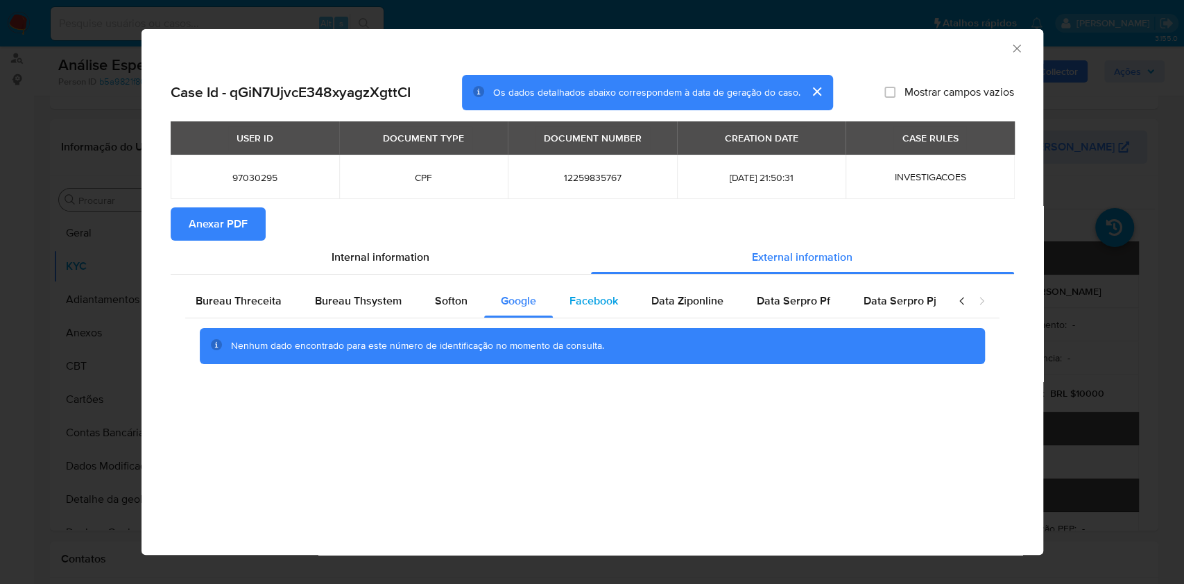
click at [588, 307] on span "Facebook" at bounding box center [594, 301] width 49 height 16
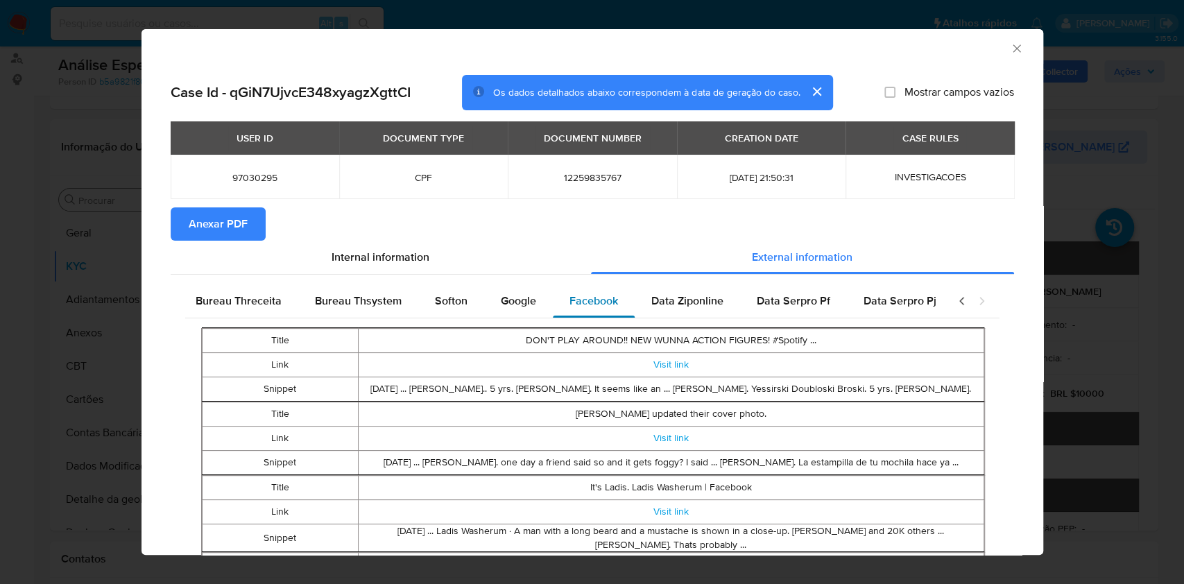
scroll to position [0, 496]
click at [687, 295] on span "Data Ziponline" at bounding box center [679, 301] width 72 height 16
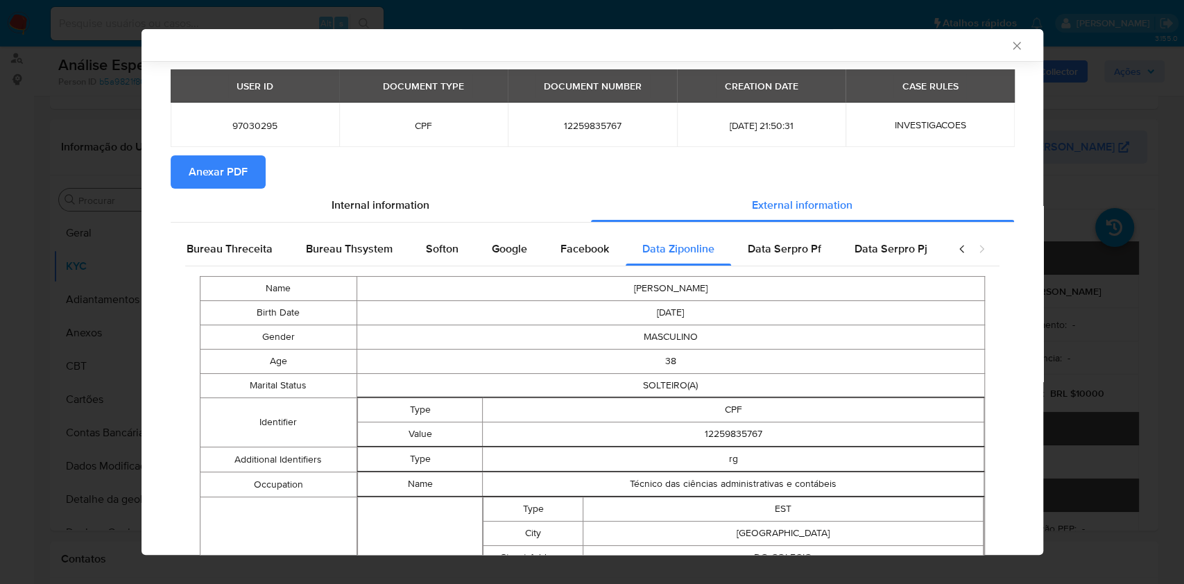
scroll to position [89, 0]
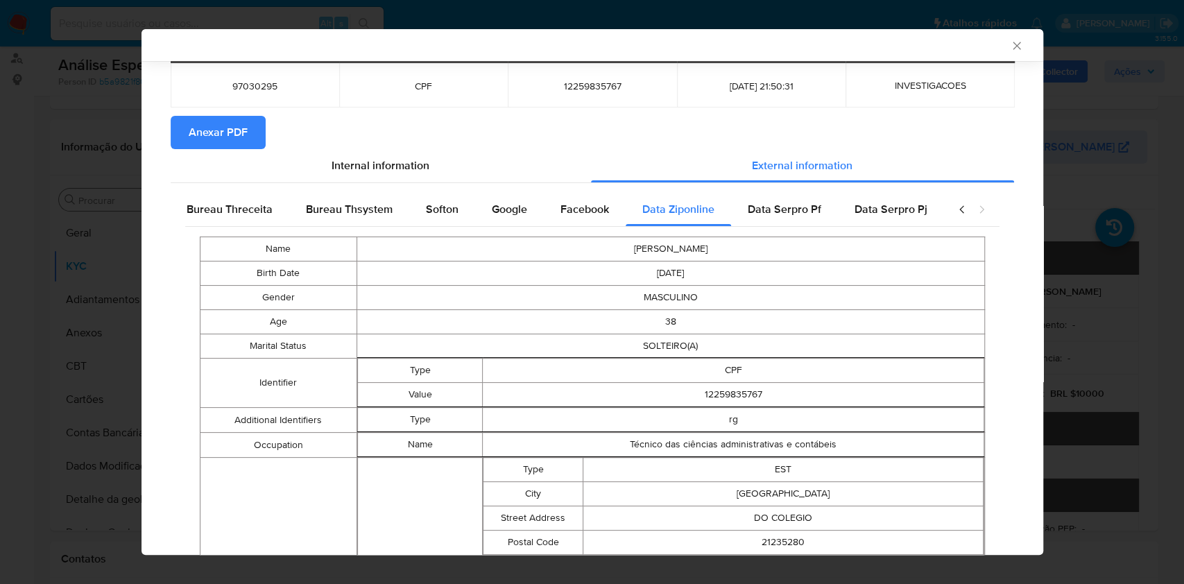
click at [720, 318] on td "38" at bounding box center [671, 322] width 628 height 24
click at [794, 219] on div "Data Serpro Pf" at bounding box center [784, 209] width 107 height 33
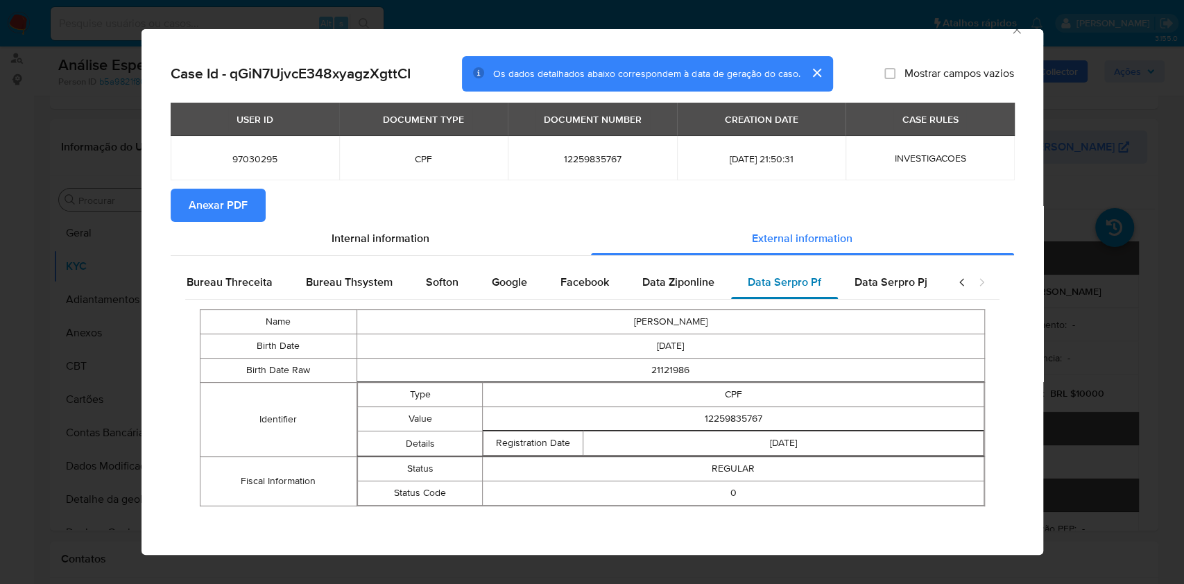
scroll to position [17, 0]
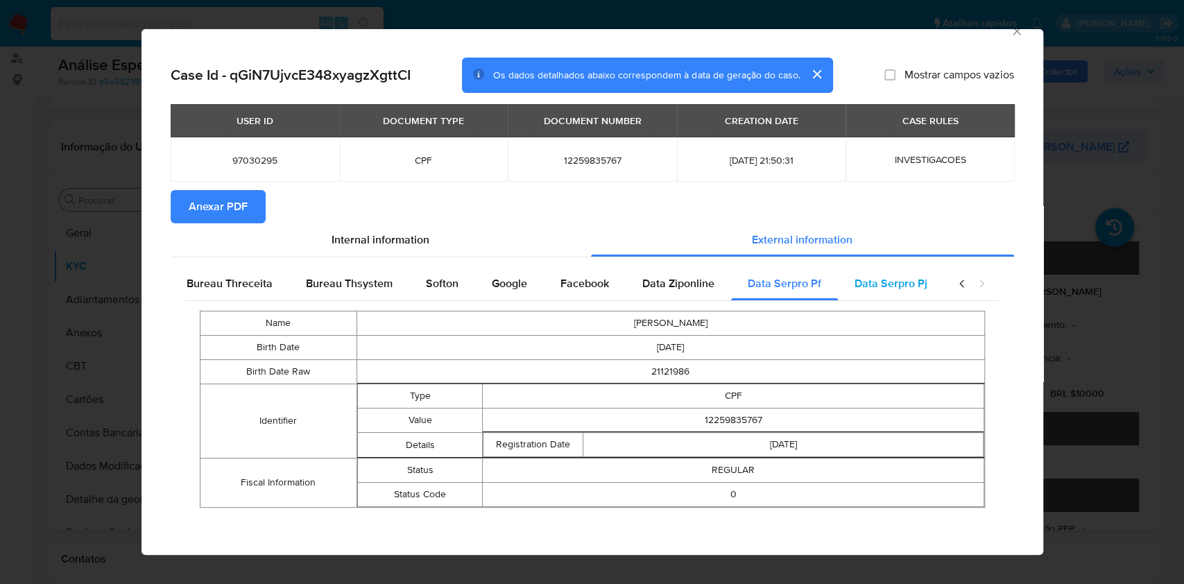
click at [898, 288] on span "Data Serpro Pj" at bounding box center [891, 283] width 73 height 16
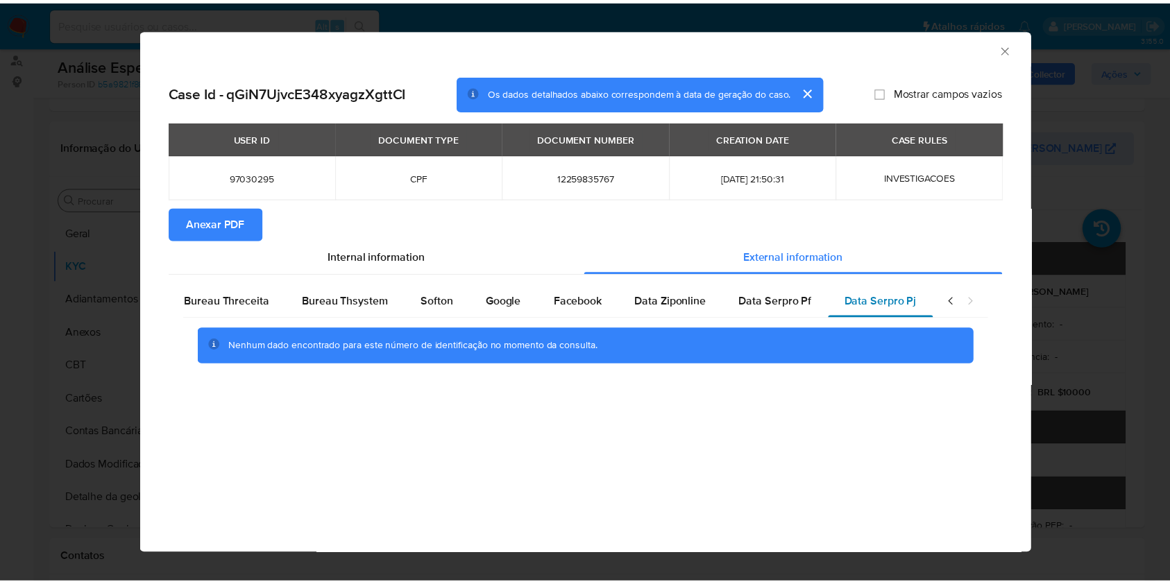
scroll to position [0, 0]
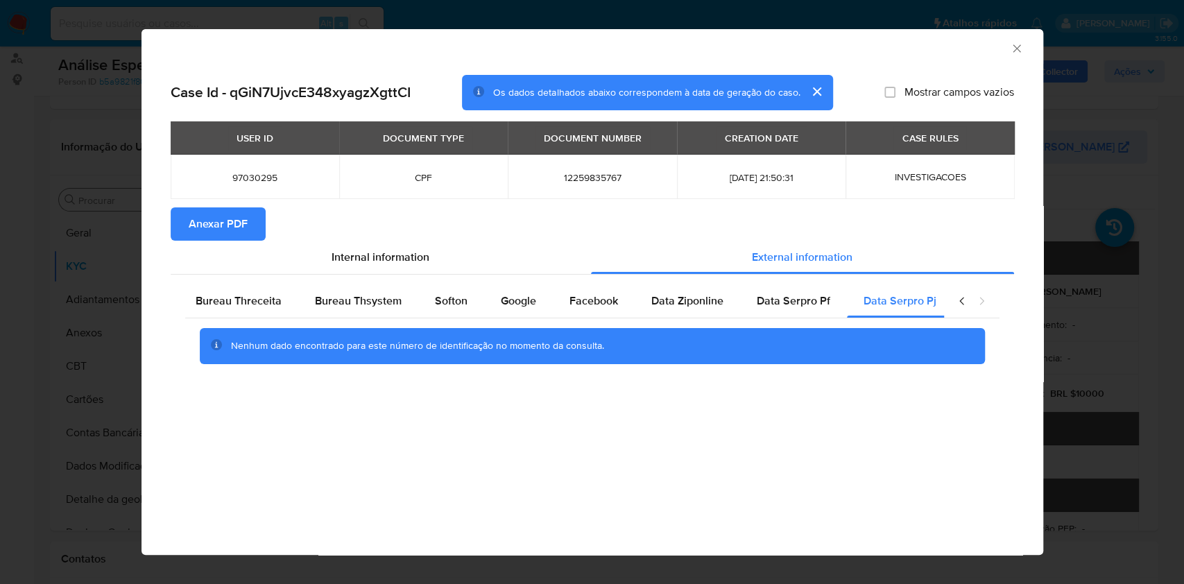
click at [1013, 53] on icon "Fechar a janela" at bounding box center [1017, 49] width 14 height 14
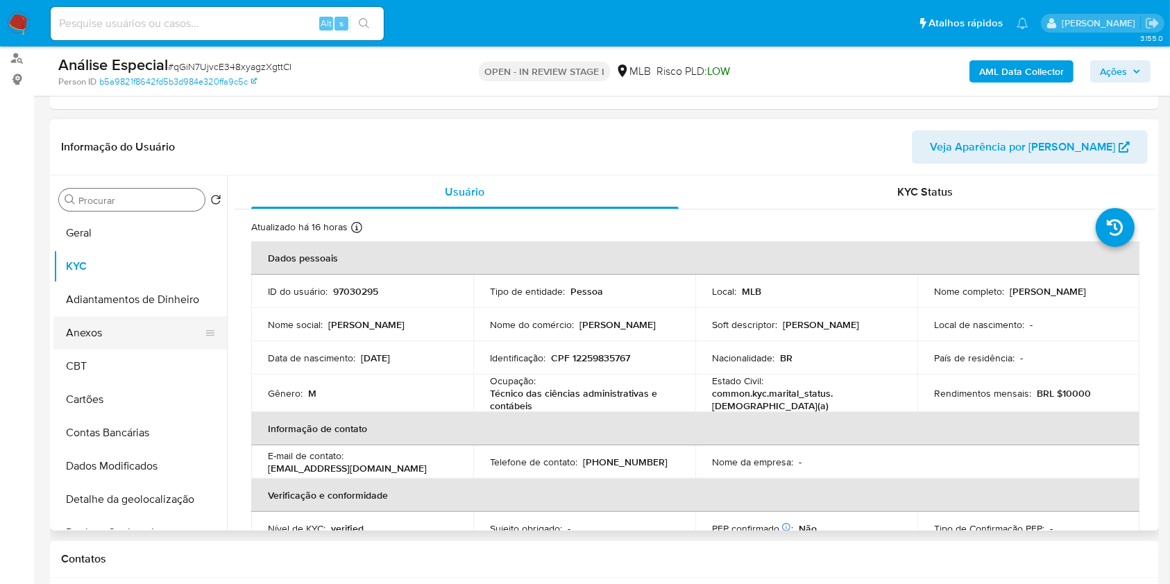
click at [122, 326] on button "Anexos" at bounding box center [134, 332] width 162 height 33
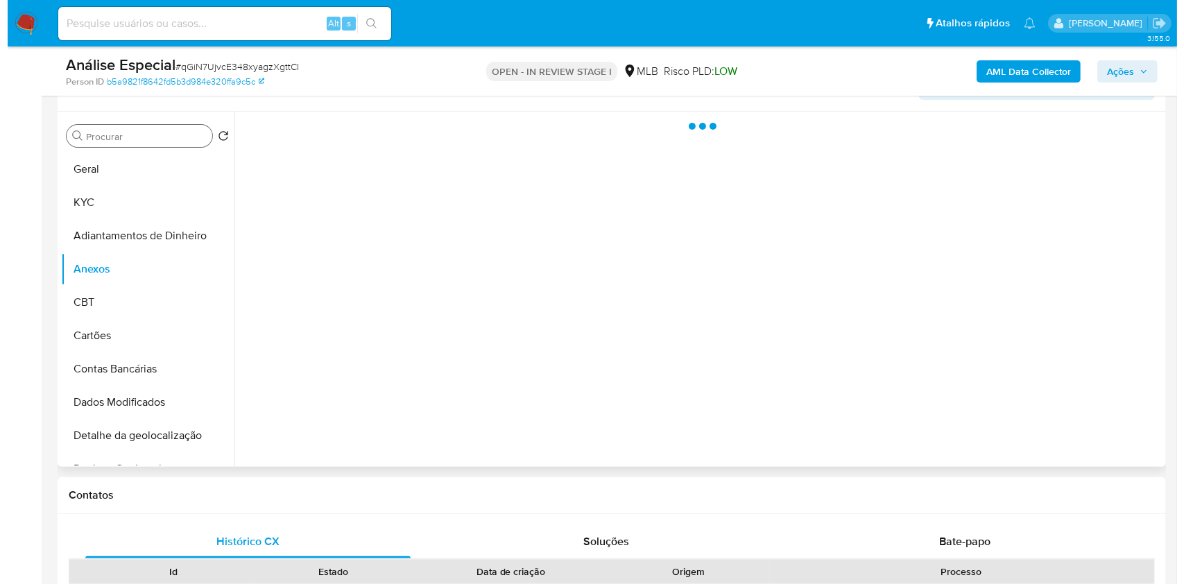
scroll to position [278, 0]
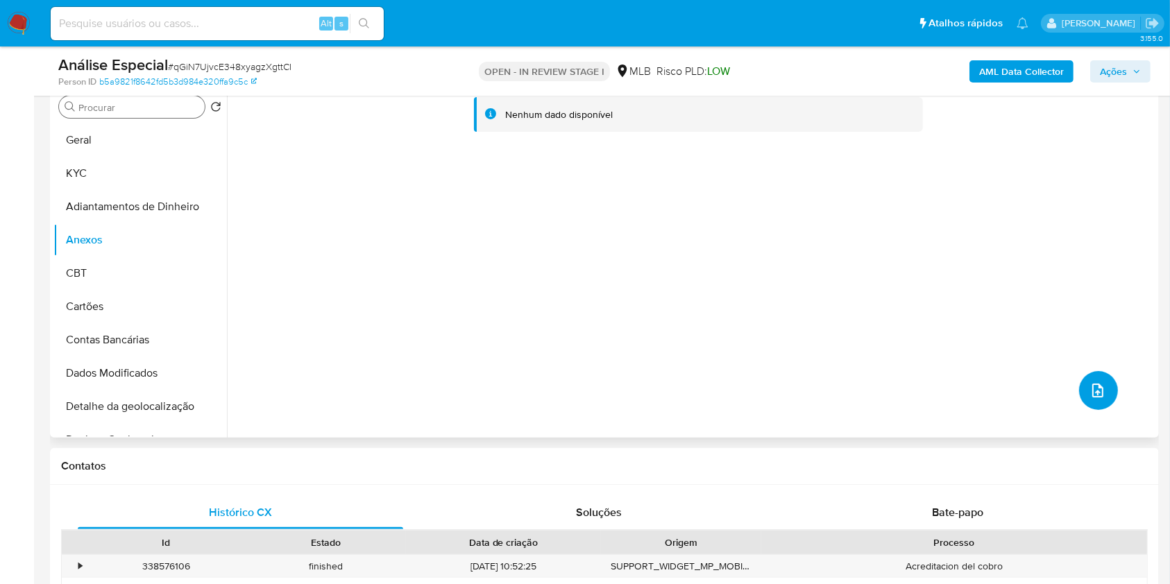
click at [1105, 394] on button "upload-file" at bounding box center [1098, 390] width 39 height 39
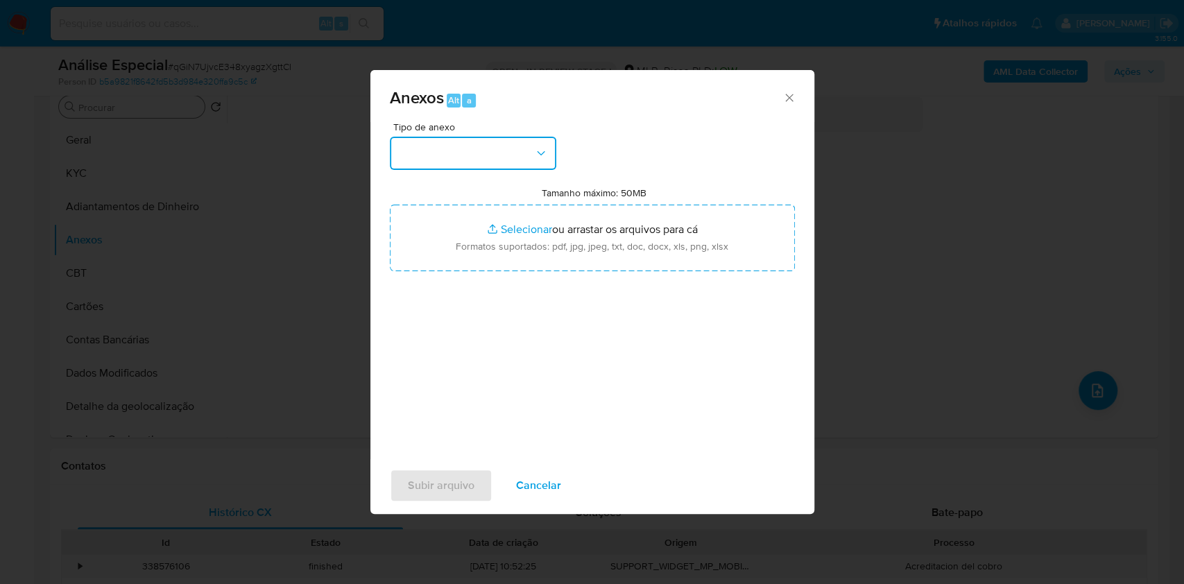
click at [531, 160] on button "button" at bounding box center [473, 153] width 167 height 33
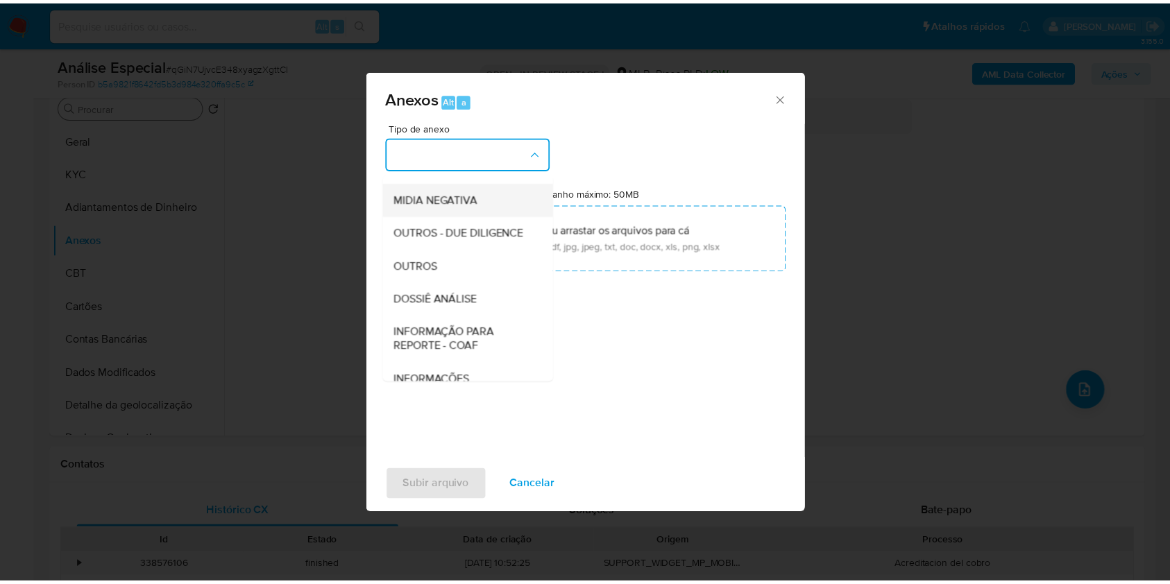
scroll to position [213, 0]
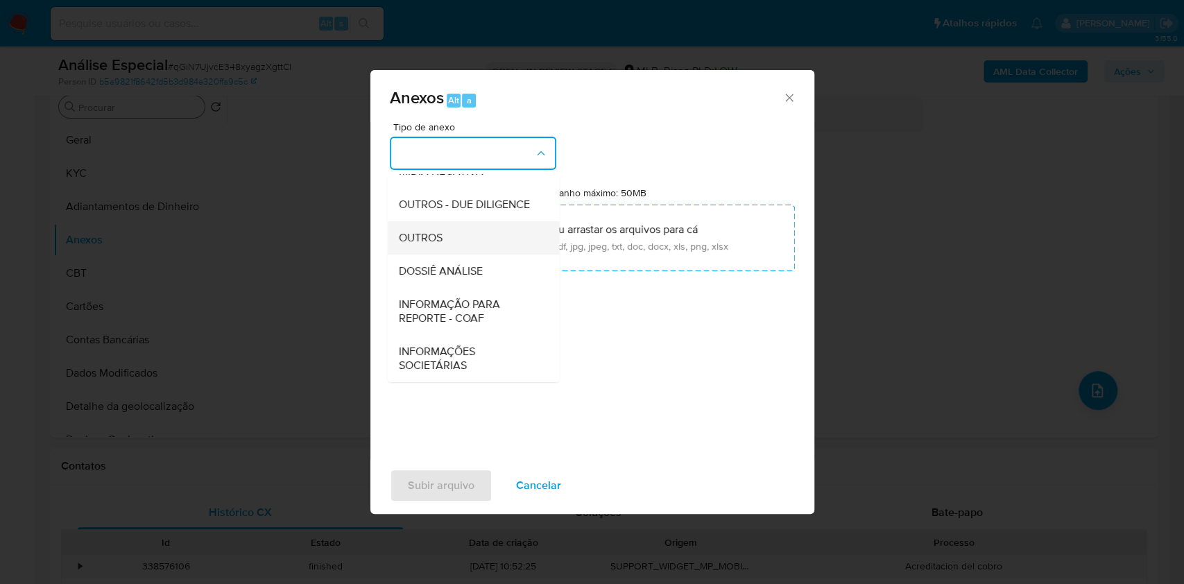
click at [454, 236] on div "OUTROS" at bounding box center [469, 237] width 142 height 33
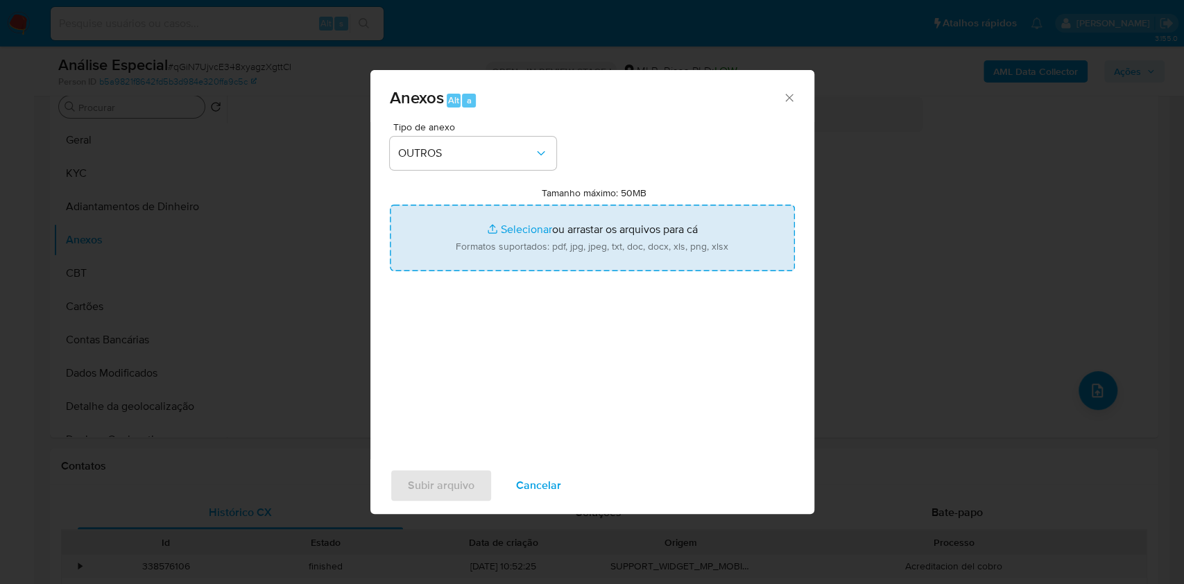
type input "C:\fakepath\Mulan 97030295_Rafael Ferreira Felix 2025_08_19_11_25_53.pdf"
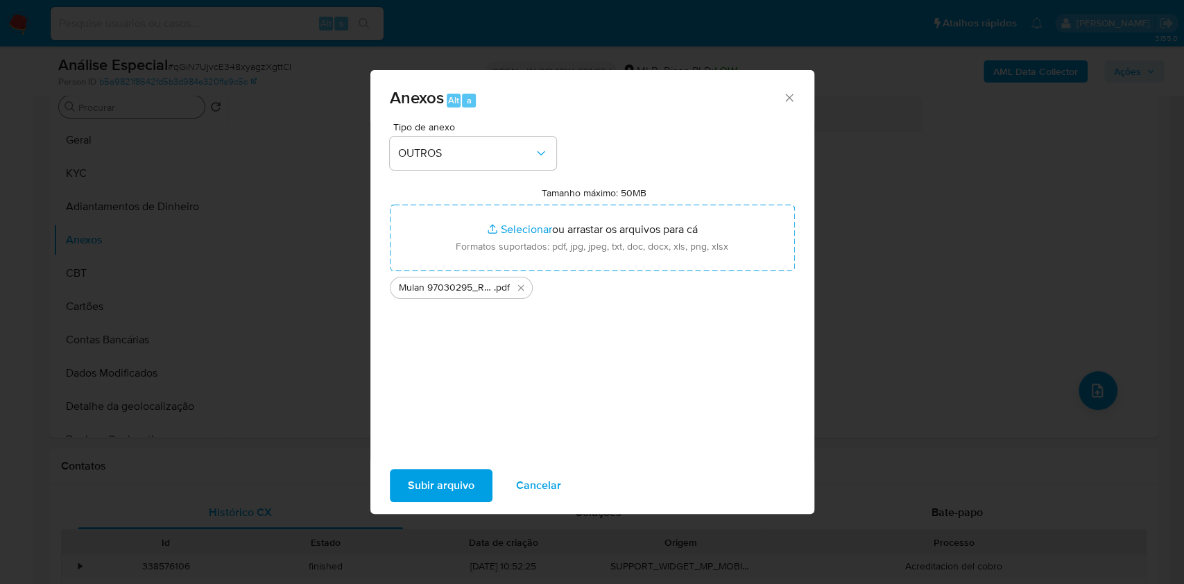
click at [453, 486] on span "Subir arquivo" at bounding box center [441, 485] width 67 height 31
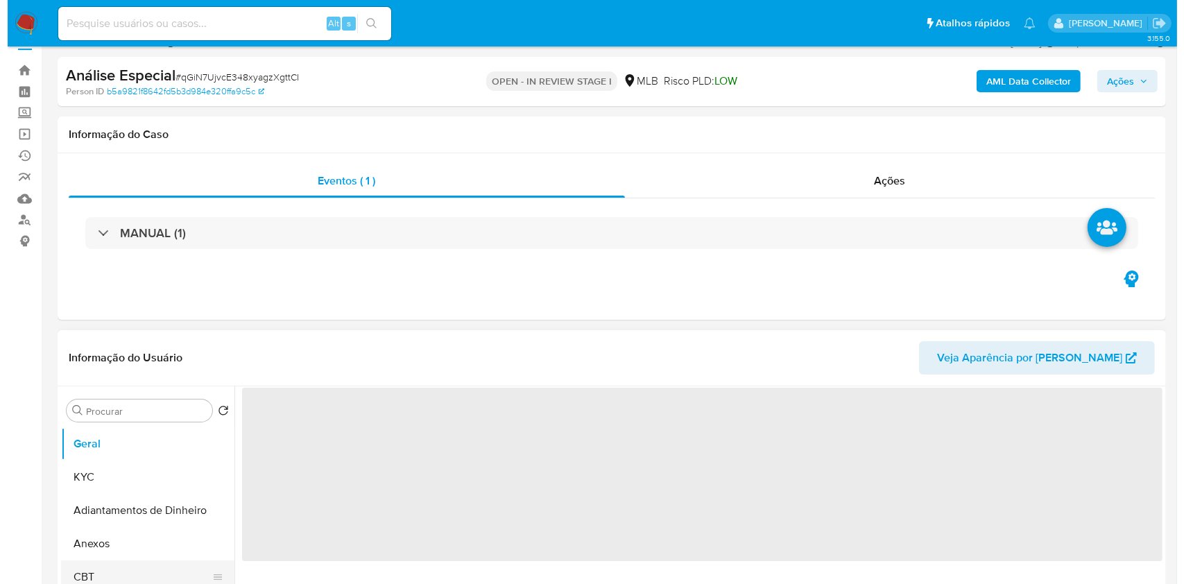
scroll to position [185, 0]
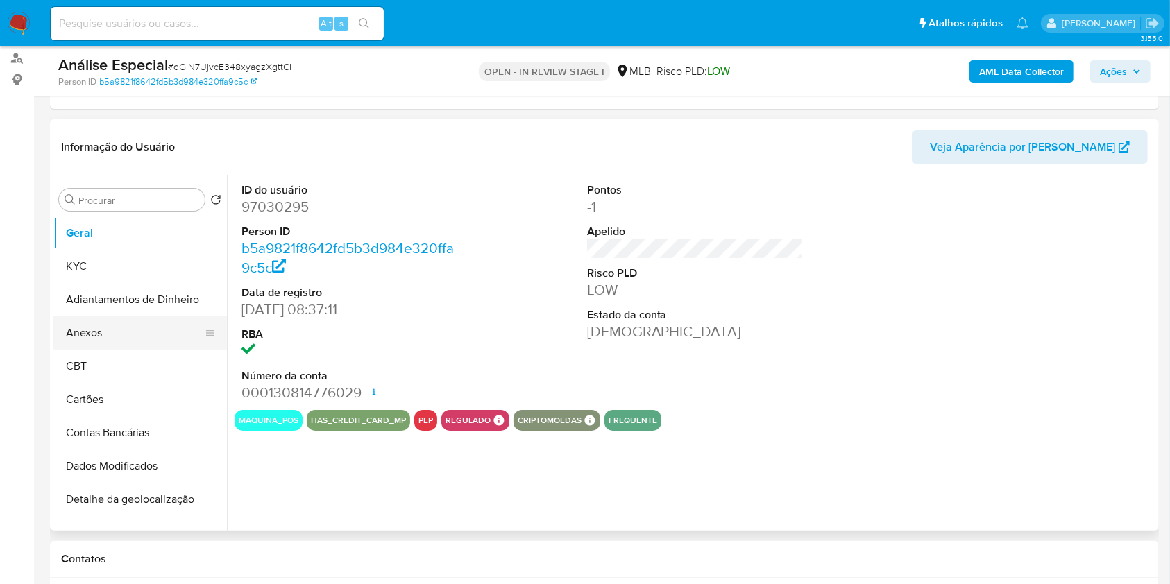
click at [110, 340] on button "Anexos" at bounding box center [134, 332] width 162 height 33
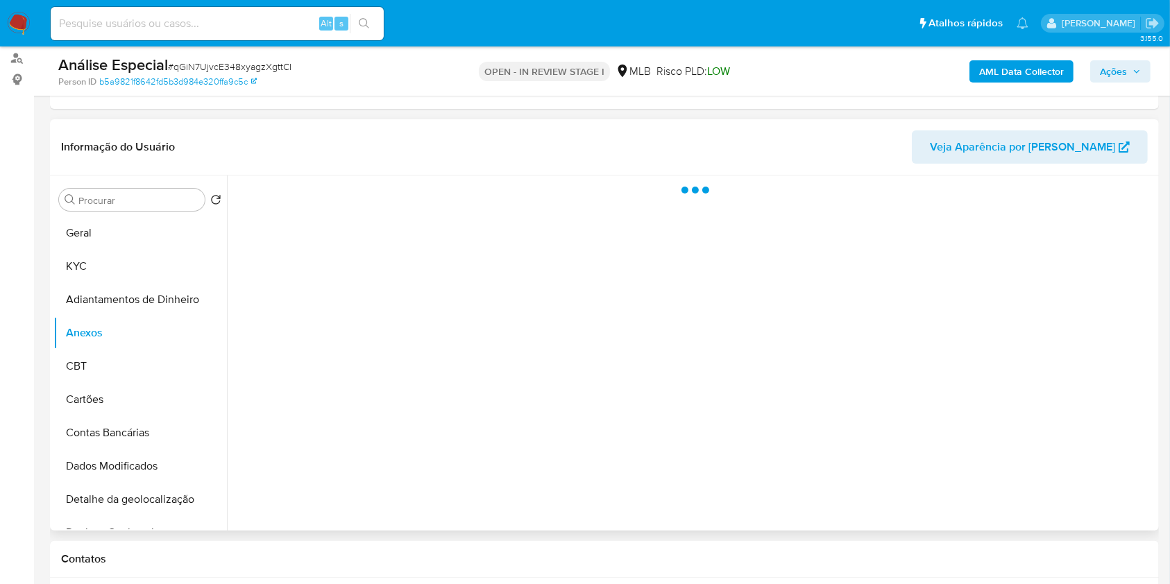
select select "10"
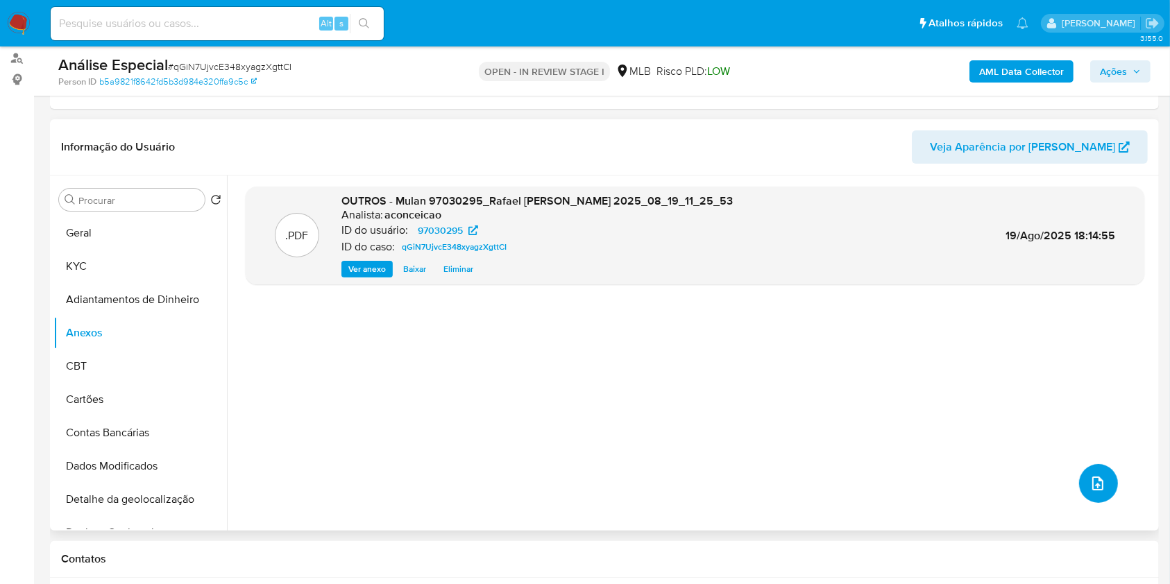
click at [1104, 486] on button "upload-file" at bounding box center [1098, 483] width 39 height 39
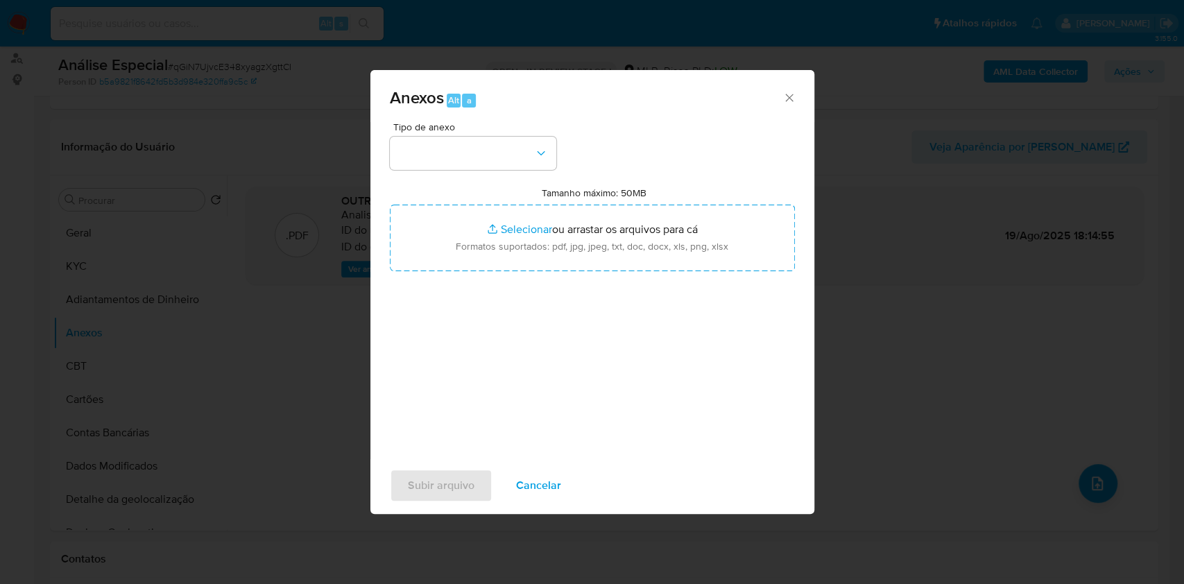
click at [541, 157] on icon "button" at bounding box center [541, 153] width 14 height 14
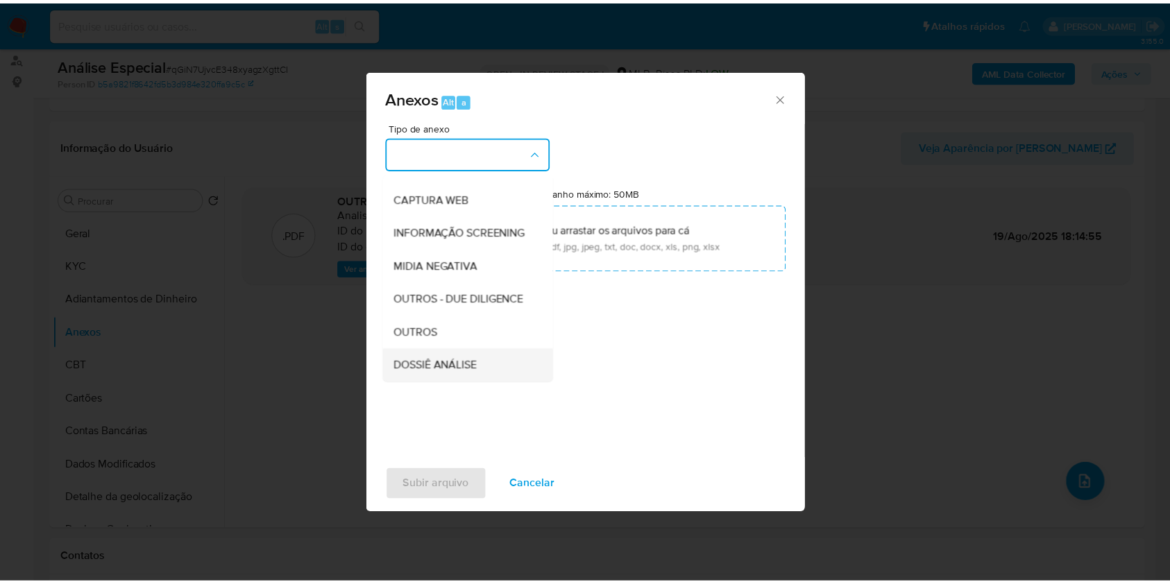
scroll to position [213, 0]
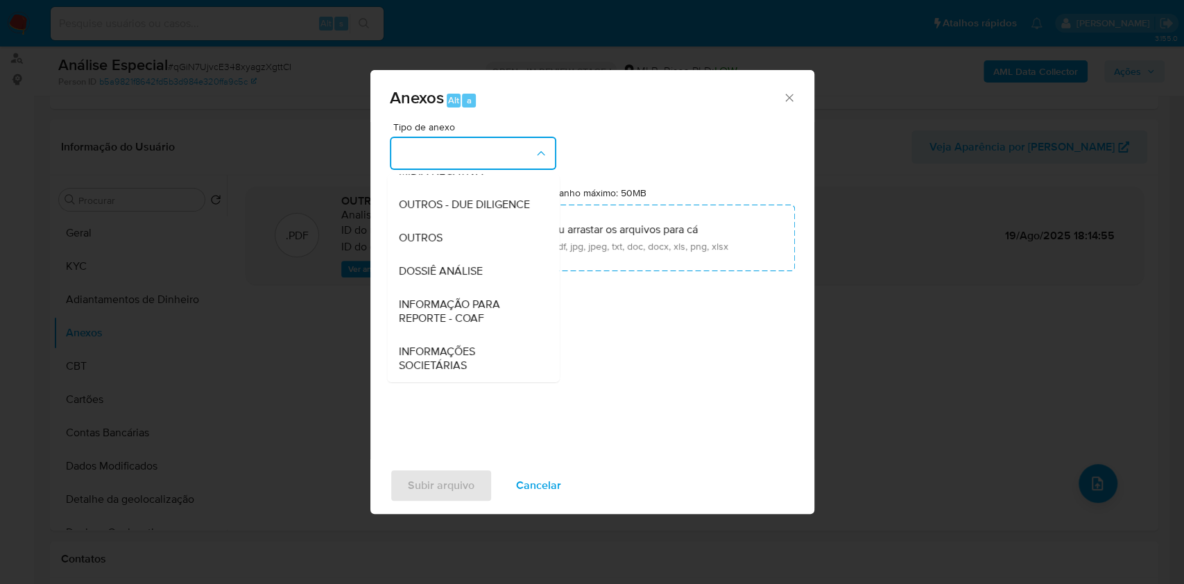
drag, startPoint x: 467, startPoint y: 245, endPoint x: 604, endPoint y: 192, distance: 147.2
click at [470, 241] on div "OUTROS" at bounding box center [469, 237] width 142 height 33
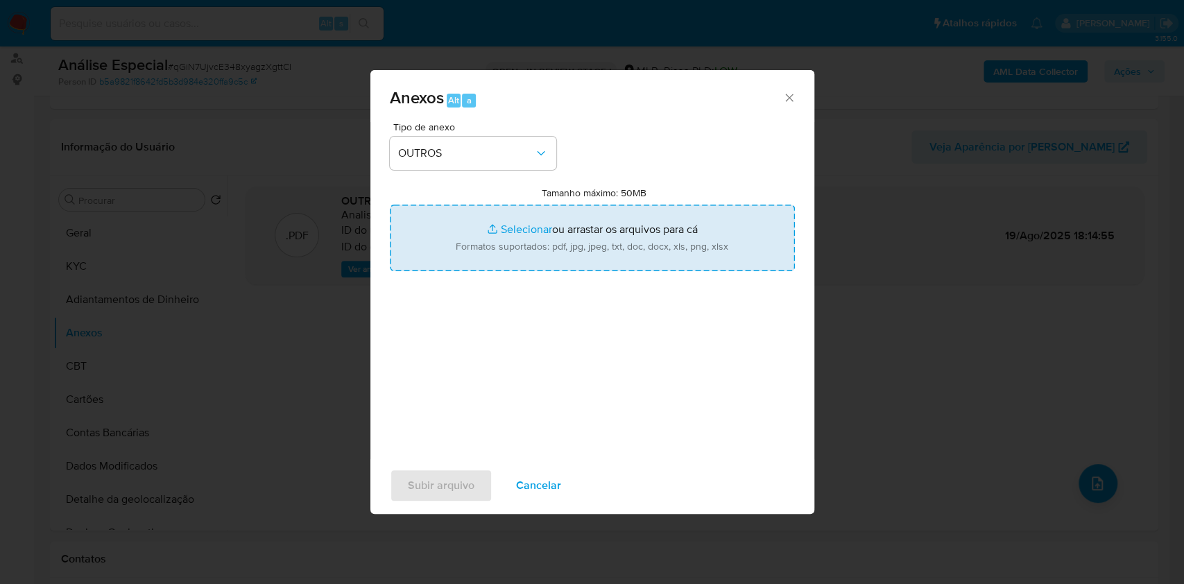
type input "C:\fakepath\SAR - XXXX - CPF 12259835767 - RAFAEL FERREIRA FELIX.pdf"
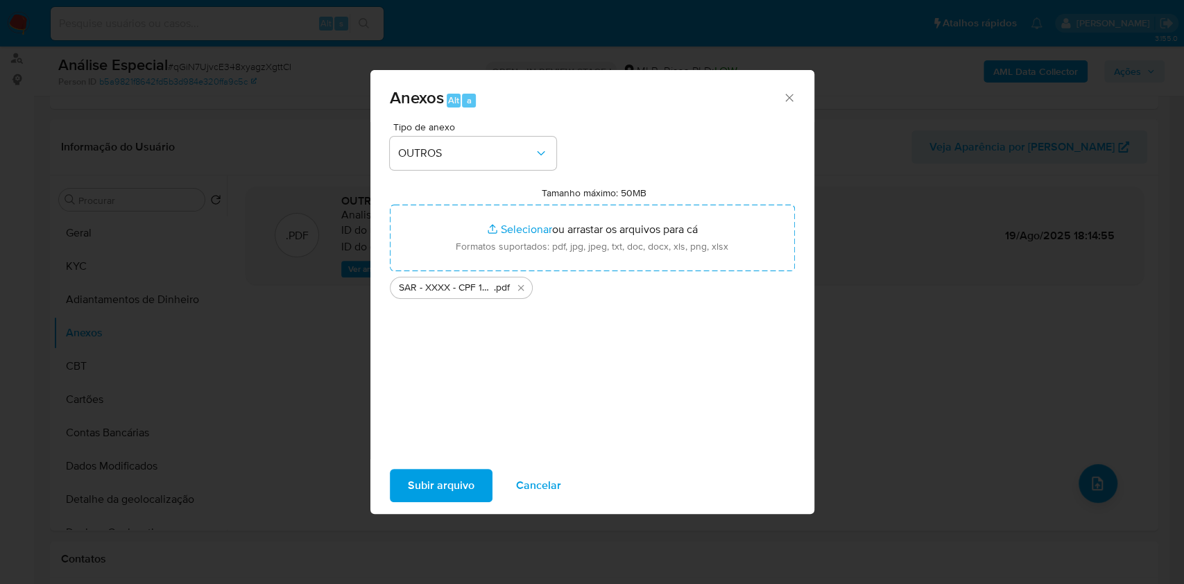
click at [461, 479] on span "Subir arquivo" at bounding box center [441, 485] width 67 height 31
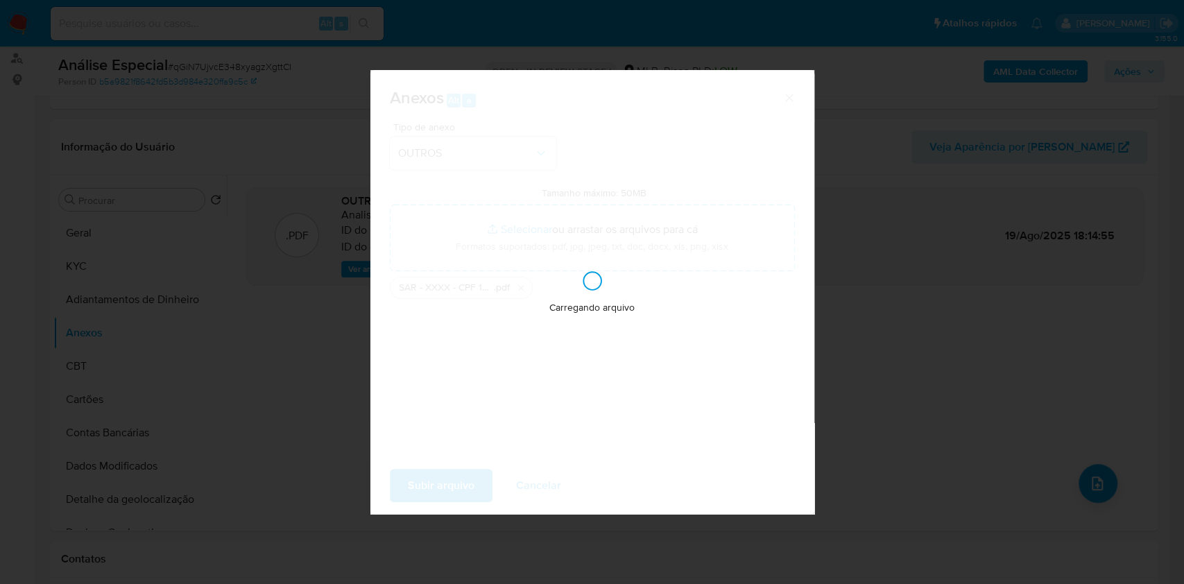
click at [888, 286] on div "Anexos Alt a Tipo de anexo OUTROS Tamanho máximo: 50MB Selecionar arquivos Sele…" at bounding box center [592, 292] width 1184 height 584
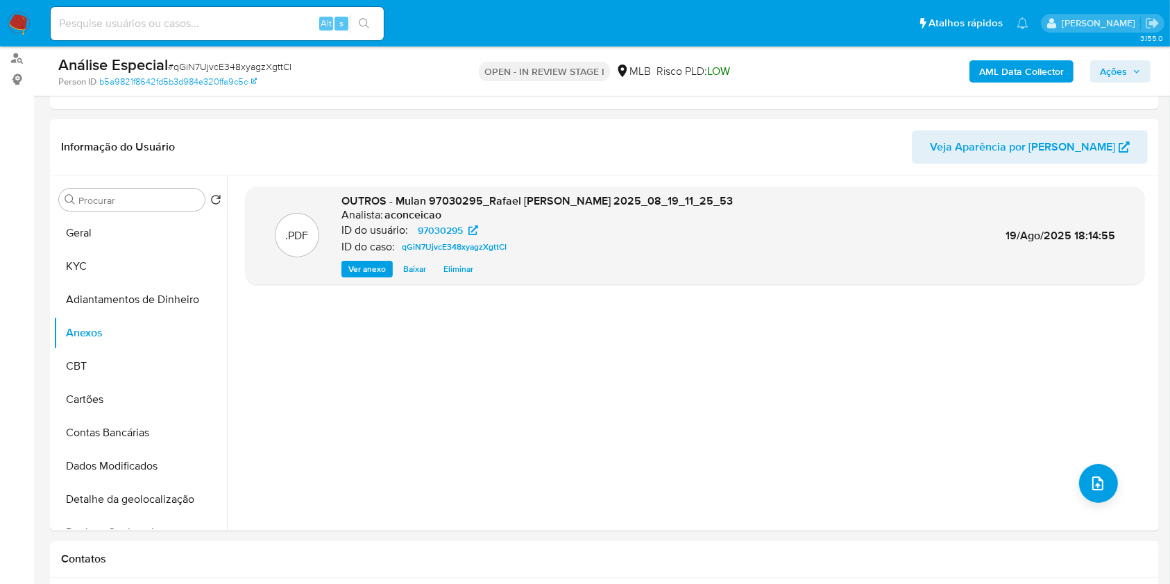
click at [1104, 81] on span "Ações" at bounding box center [1113, 71] width 27 height 22
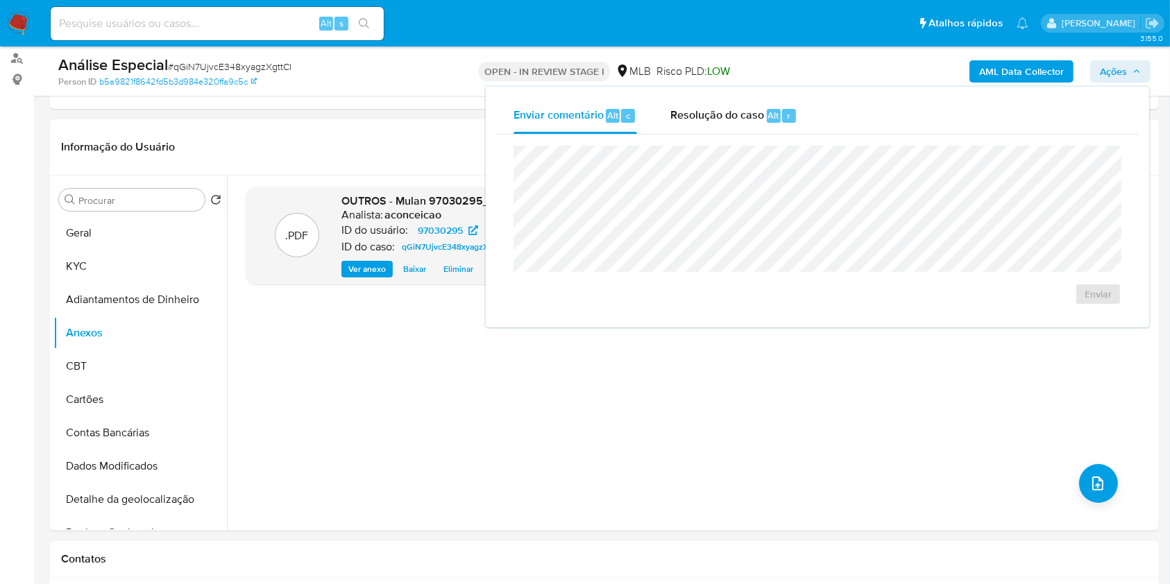
drag, startPoint x: 768, startPoint y: 113, endPoint x: 767, endPoint y: 137, distance: 24.3
click at [768, 114] on span "Alt" at bounding box center [773, 115] width 11 height 13
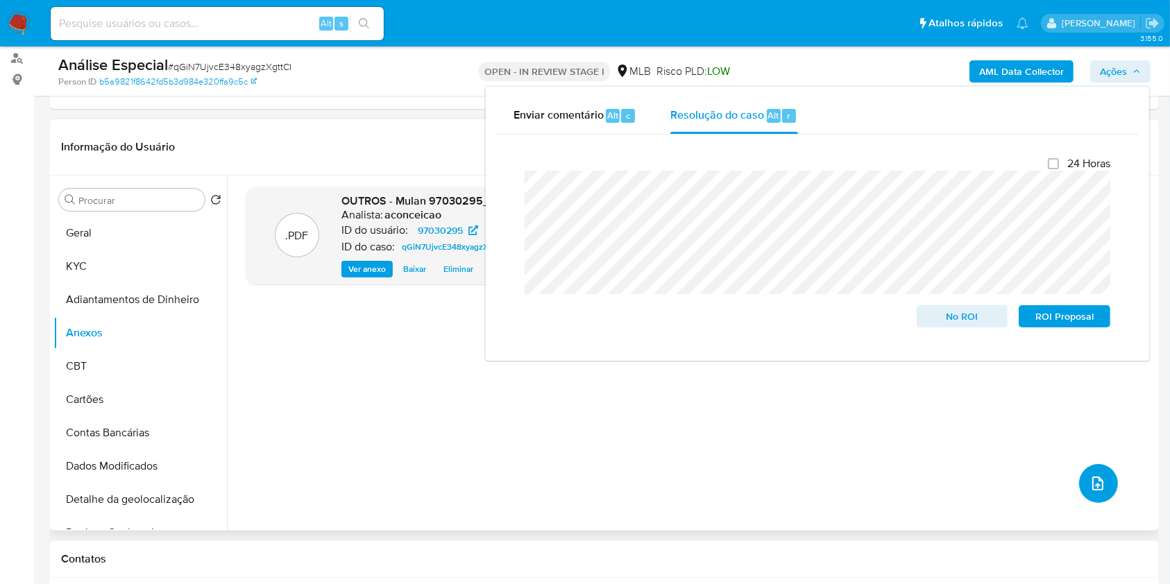
click at [1091, 487] on icon "upload-file" at bounding box center [1097, 483] width 17 height 17
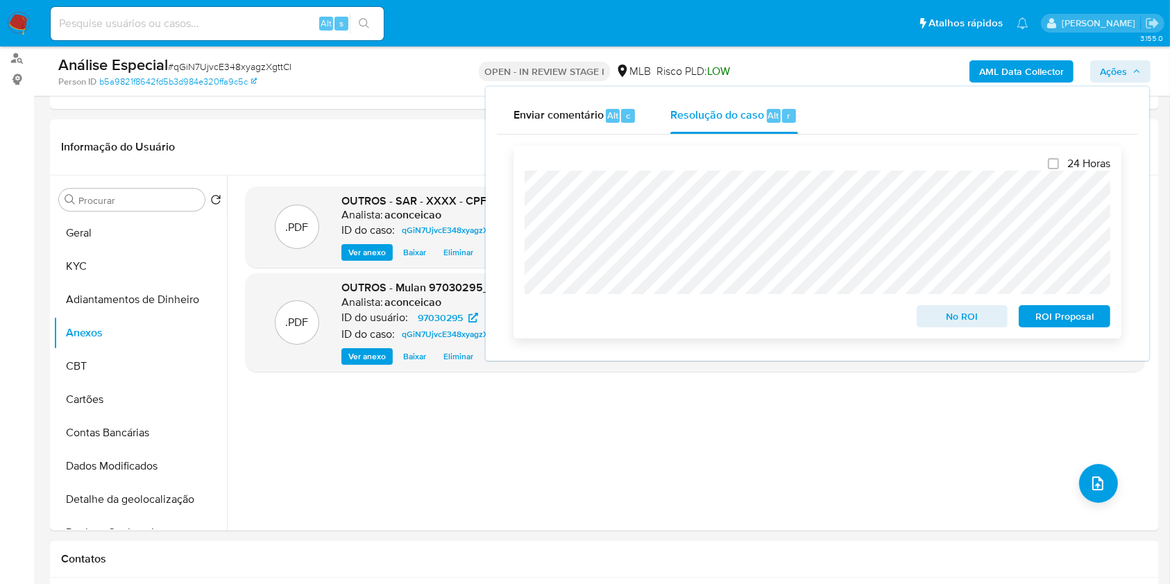
click at [1078, 320] on span "ROI Proposal" at bounding box center [1064, 316] width 72 height 19
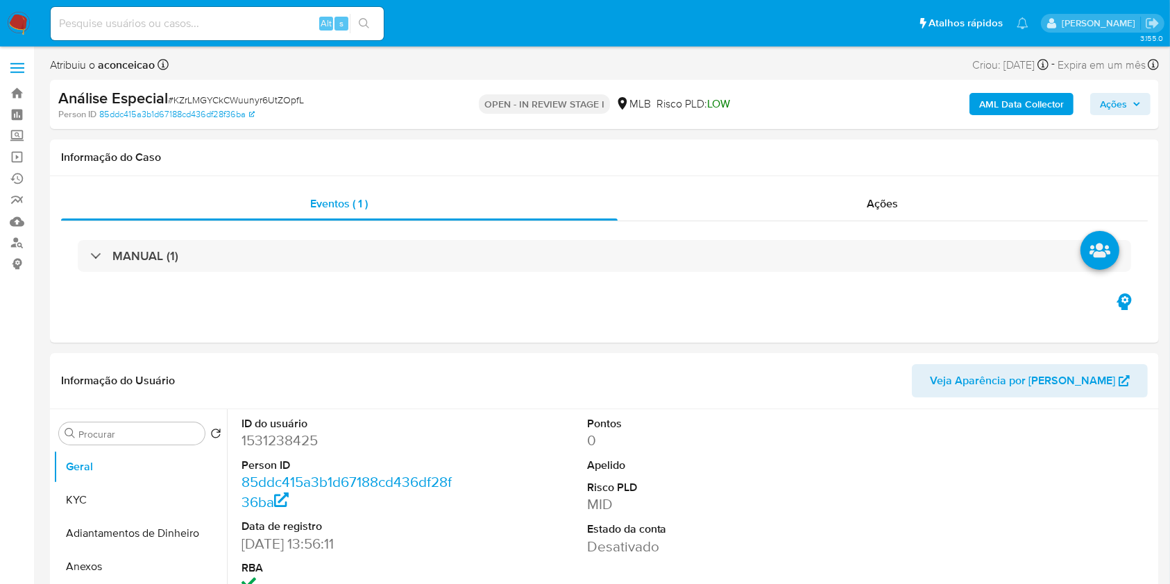
select select "10"
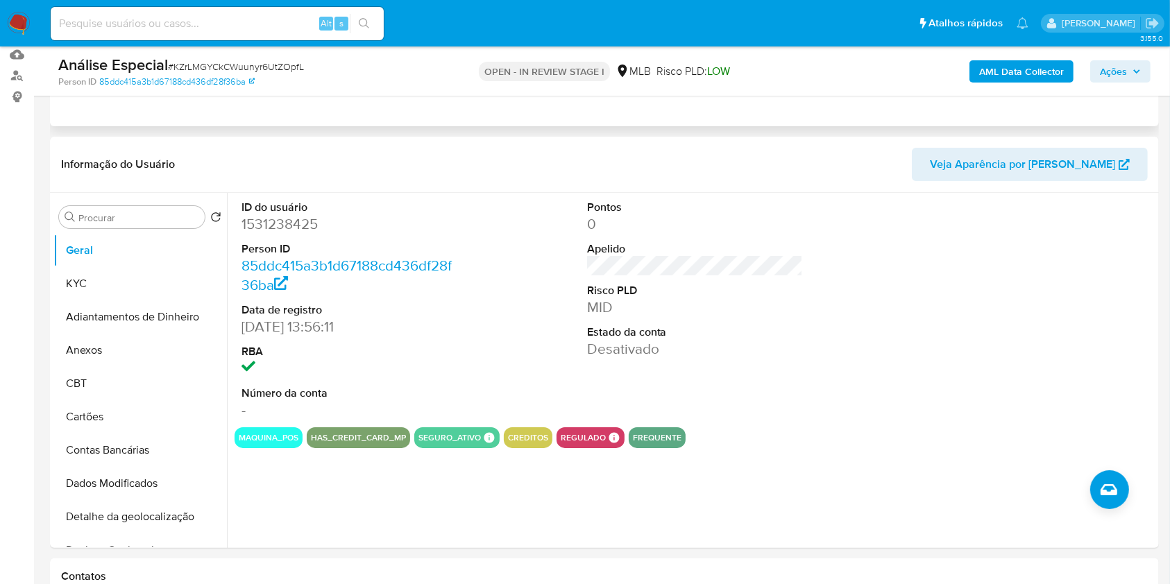
scroll to position [185, 0]
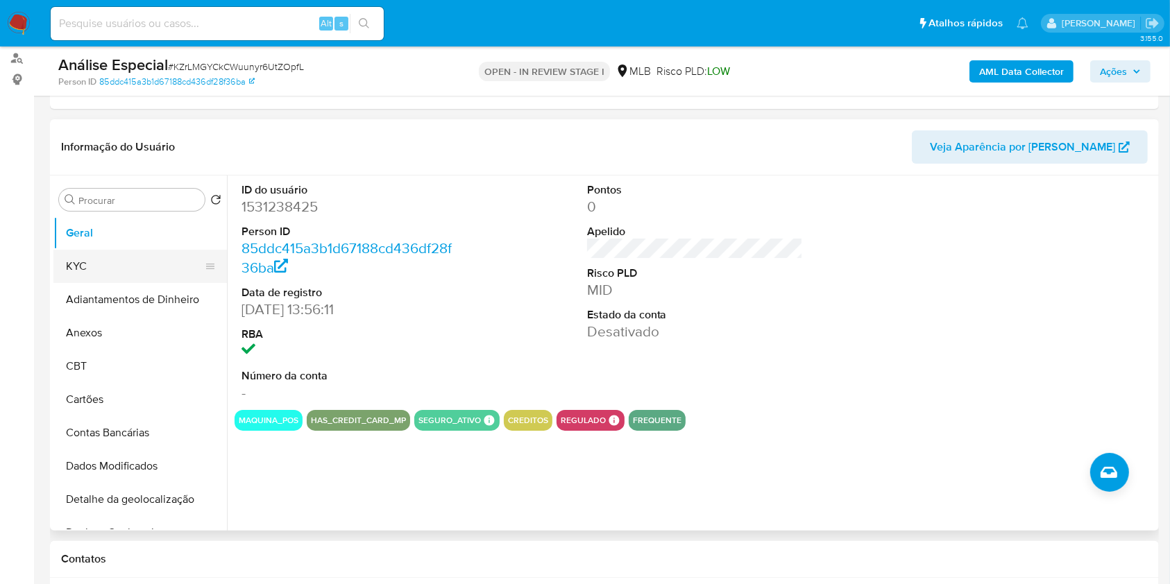
click at [137, 257] on button "KYC" at bounding box center [134, 266] width 162 height 33
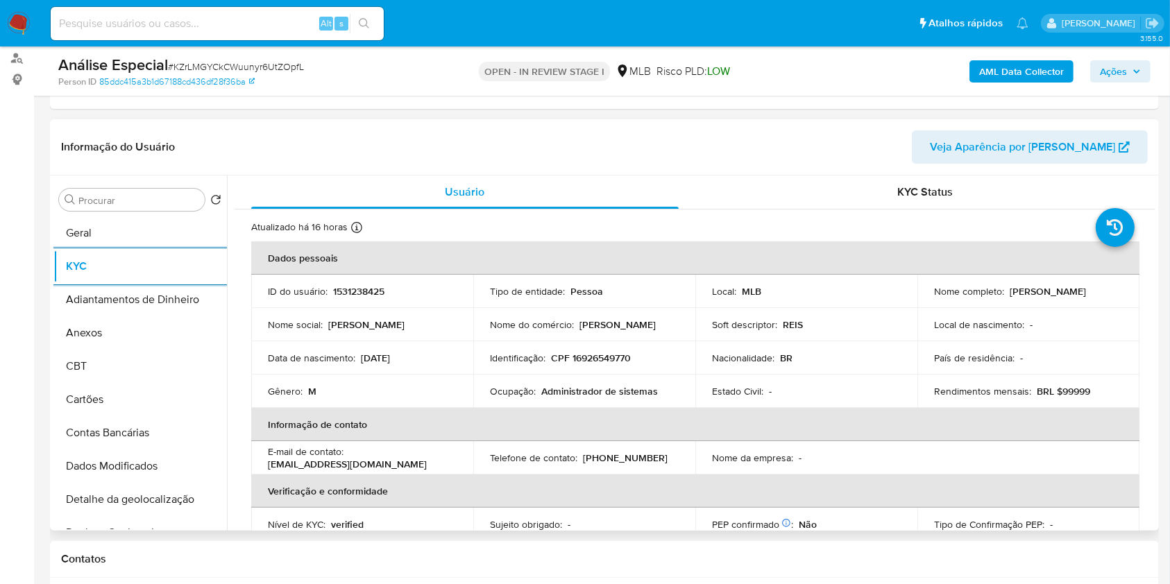
click at [448, 300] on td "ID do usuário : 1531238425" at bounding box center [362, 291] width 222 height 33
click at [597, 389] on p "Administrador de sistemas" at bounding box center [599, 391] width 117 height 12
copy div "Ocupação : Administrador de sistemas"
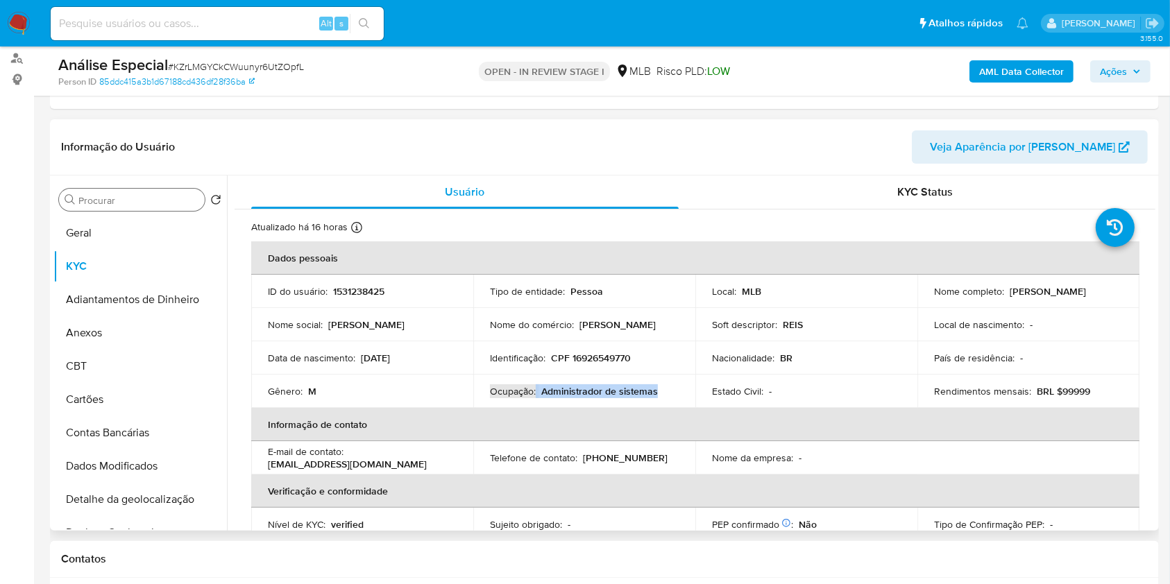
click at [137, 204] on input "Procurar" at bounding box center [138, 200] width 121 height 12
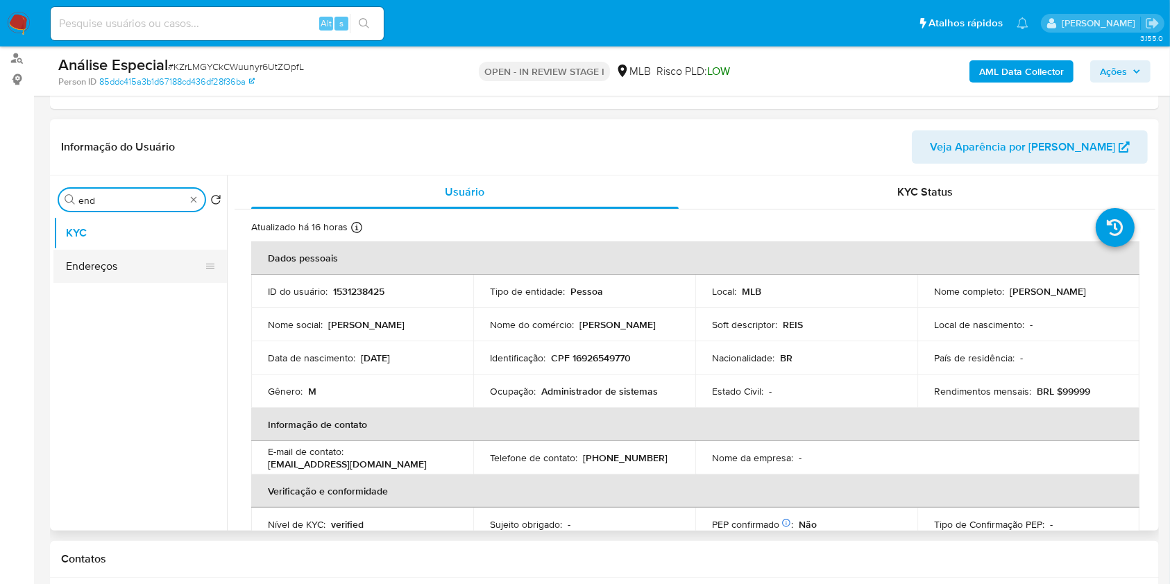
type input "end"
click at [144, 267] on button "Endereços" at bounding box center [134, 266] width 162 height 33
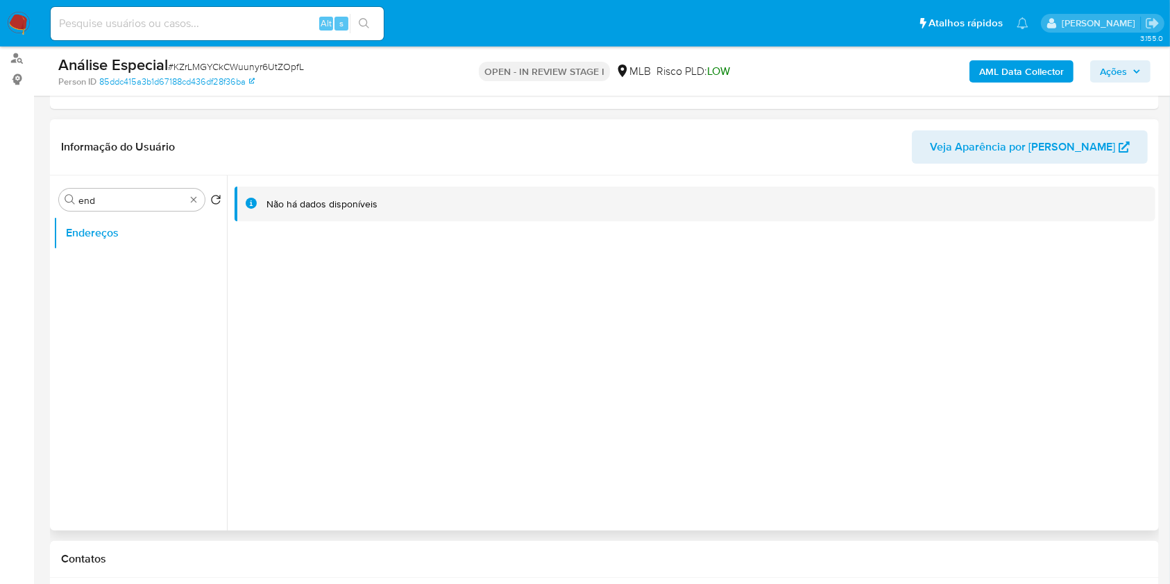
click at [420, 309] on div "Não há dados disponíveis" at bounding box center [691, 353] width 928 height 355
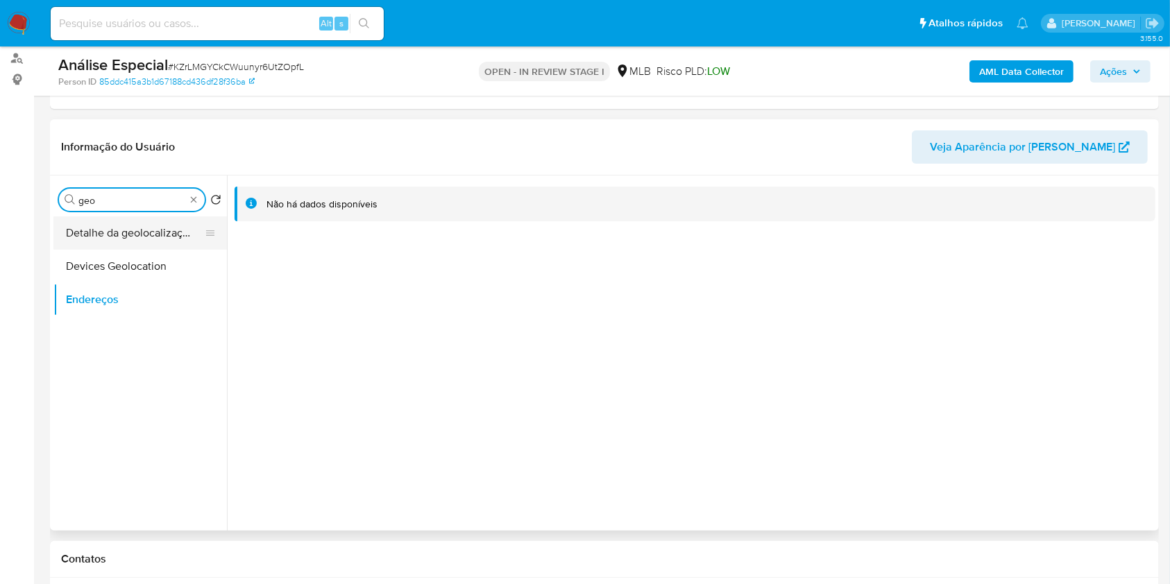
type input "geo"
click at [177, 225] on button "Detalhe da geolocalização" at bounding box center [134, 232] width 162 height 33
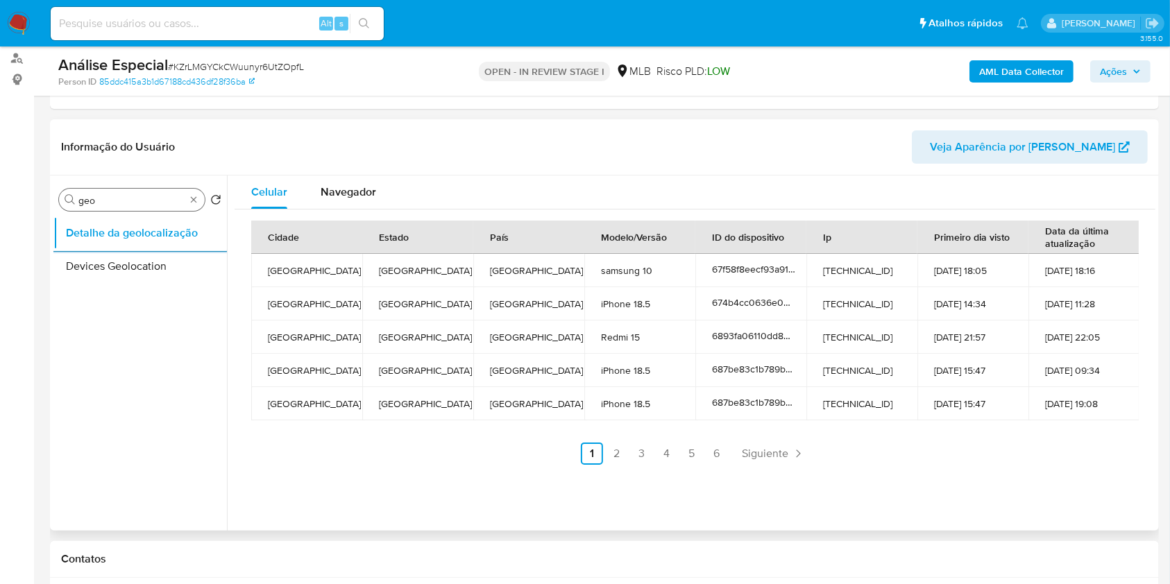
click at [445, 296] on td "Rio de Janeiro" at bounding box center [417, 303] width 111 height 33
click at [348, 180] on div "Navegador" at bounding box center [349, 192] width 56 height 33
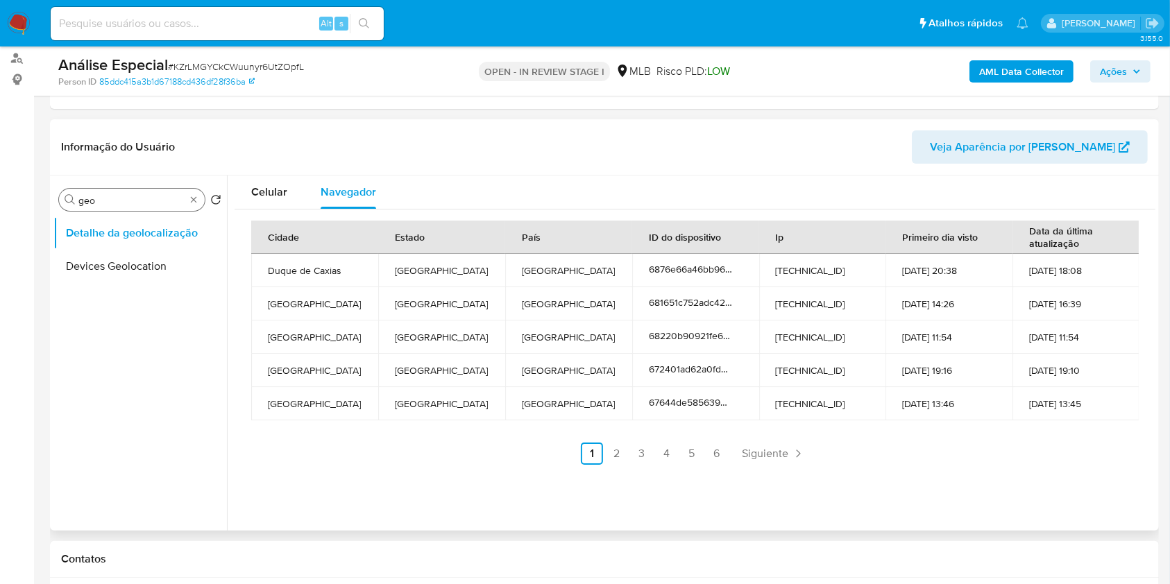
click at [333, 474] on div "Cidade Estado País ID do dispositivo Ip Primeiro dia visto Data da última atual…" at bounding box center [695, 343] width 921 height 266
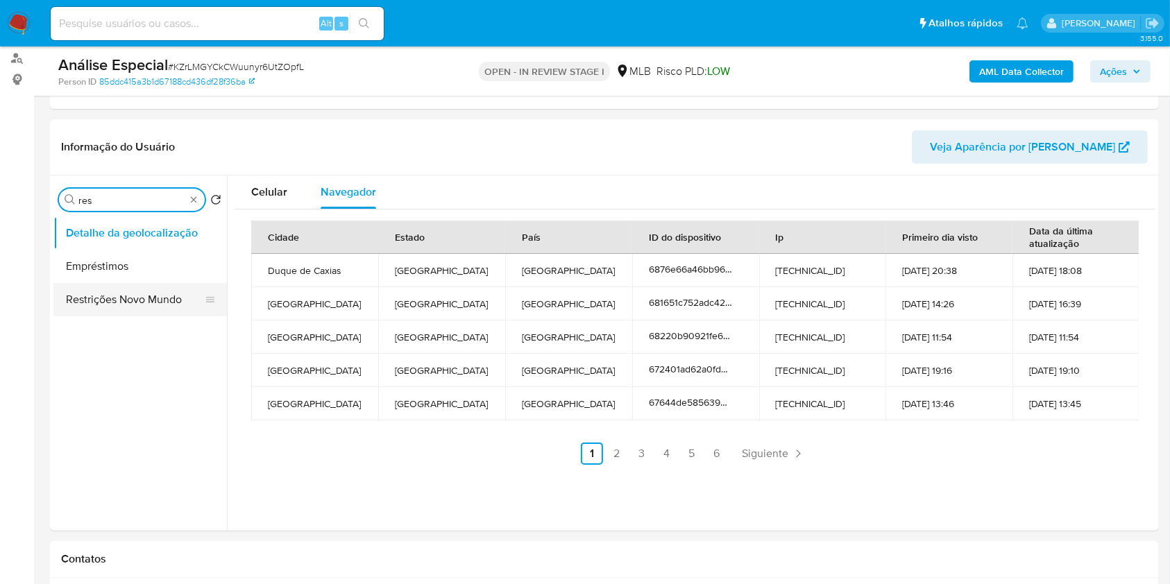
type input "res"
click at [160, 300] on button "Restrições Novo Mundo" at bounding box center [134, 299] width 162 height 33
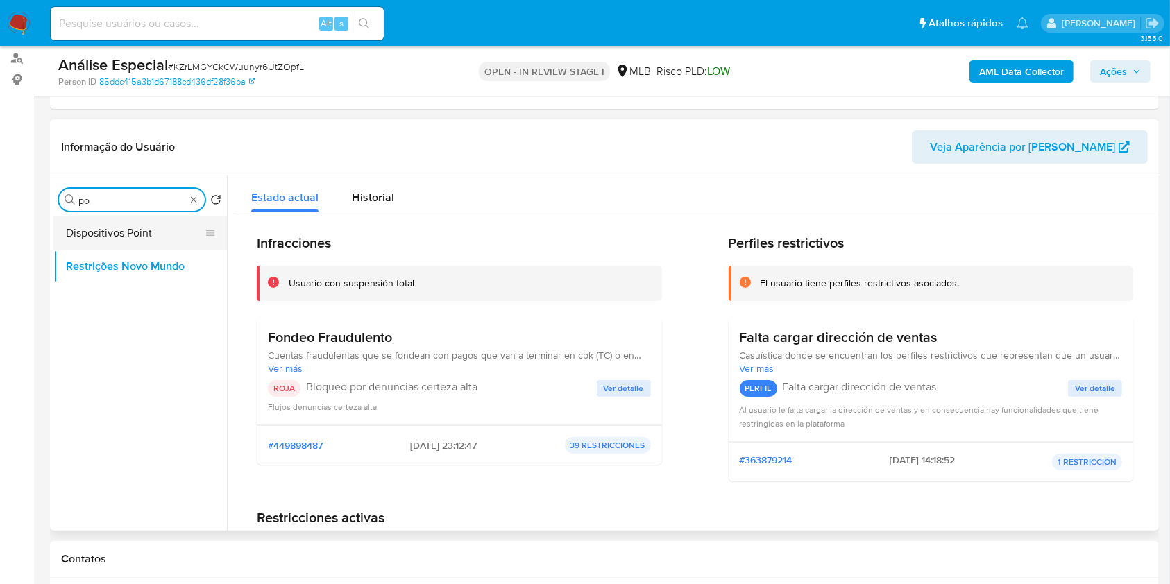
type input "po"
click at [149, 234] on button "Dispositivos Point" at bounding box center [134, 232] width 162 height 33
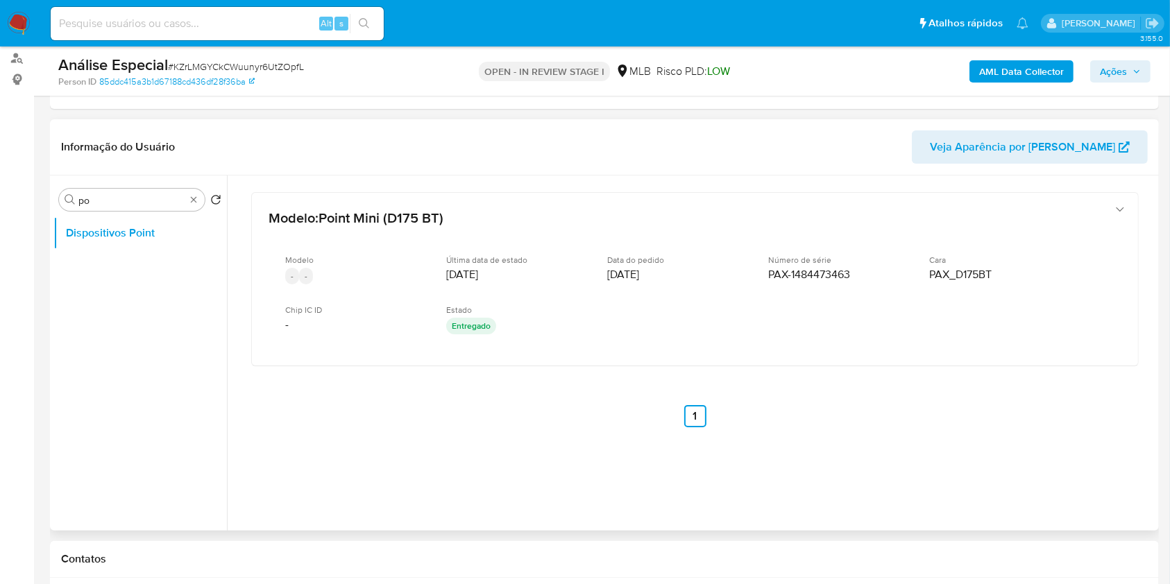
click at [530, 390] on div "Modelo : Point Mini (D175 BT) Modelo - - Última data de estado 10/12/2021 Data …" at bounding box center [695, 328] width 921 height 305
type input "doc"
click at [130, 273] on button "Documentação" at bounding box center [134, 266] width 162 height 33
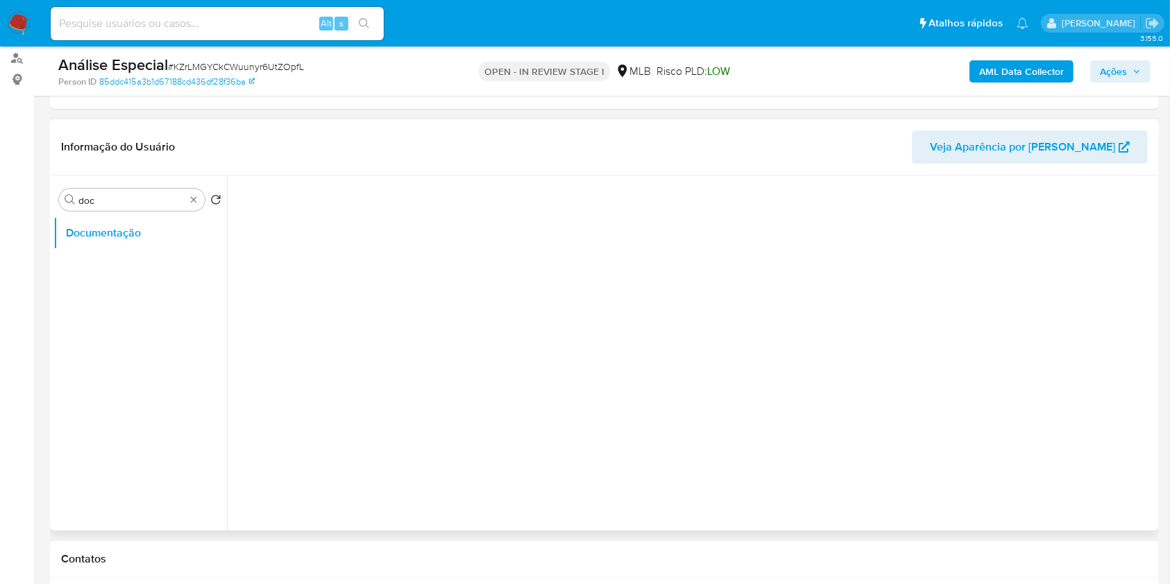
scroll to position [21, 0]
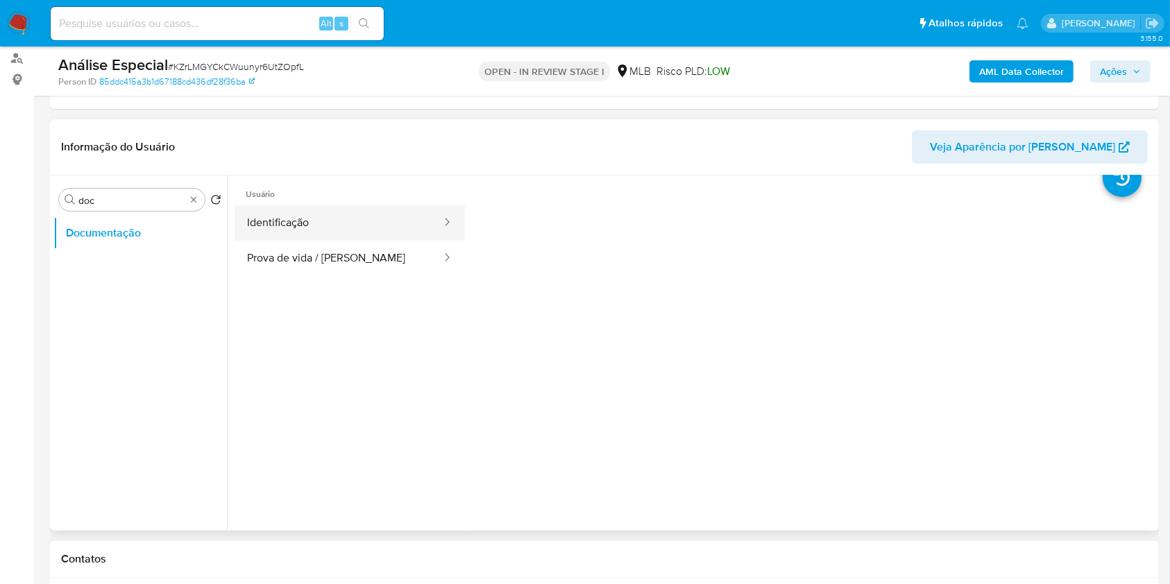
click at [341, 226] on button "Identificação" at bounding box center [339, 222] width 208 height 35
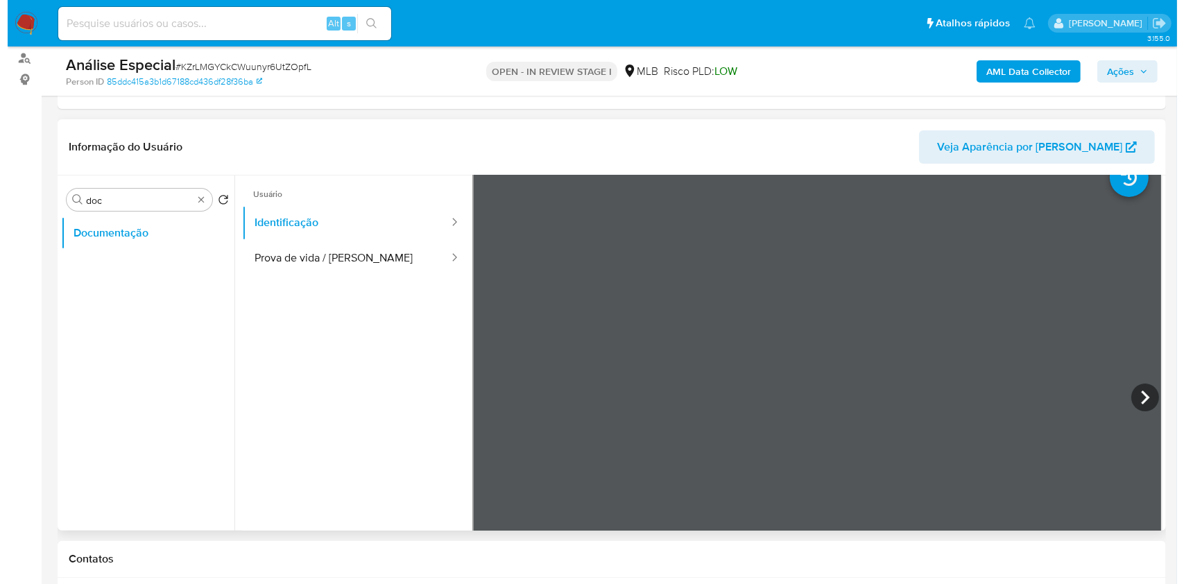
scroll to position [214, 0]
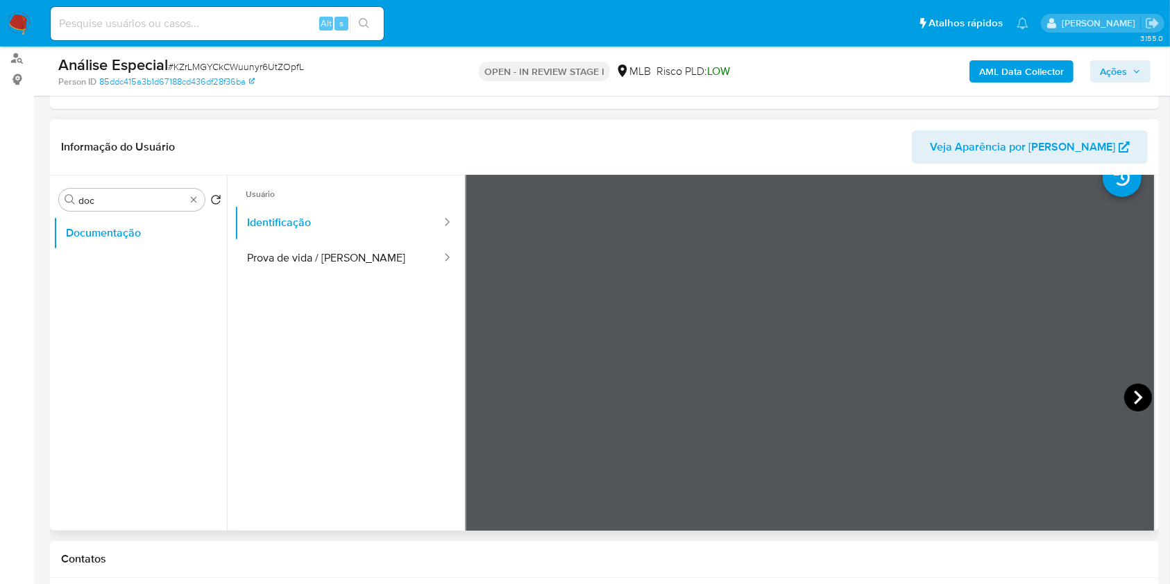
click at [1129, 397] on icon at bounding box center [1138, 398] width 28 height 28
click at [319, 258] on button "Prova de vida / Selfie" at bounding box center [339, 258] width 208 height 35
click at [994, 70] on b "AML Data Collector" at bounding box center [1021, 71] width 85 height 22
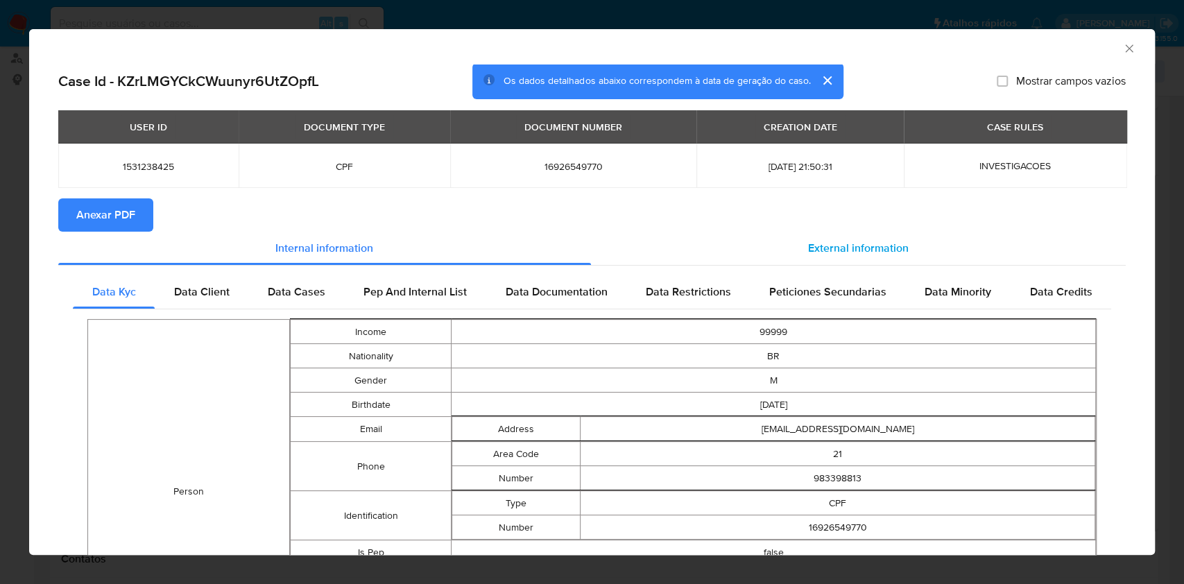
click at [831, 240] on span "External information" at bounding box center [858, 248] width 101 height 16
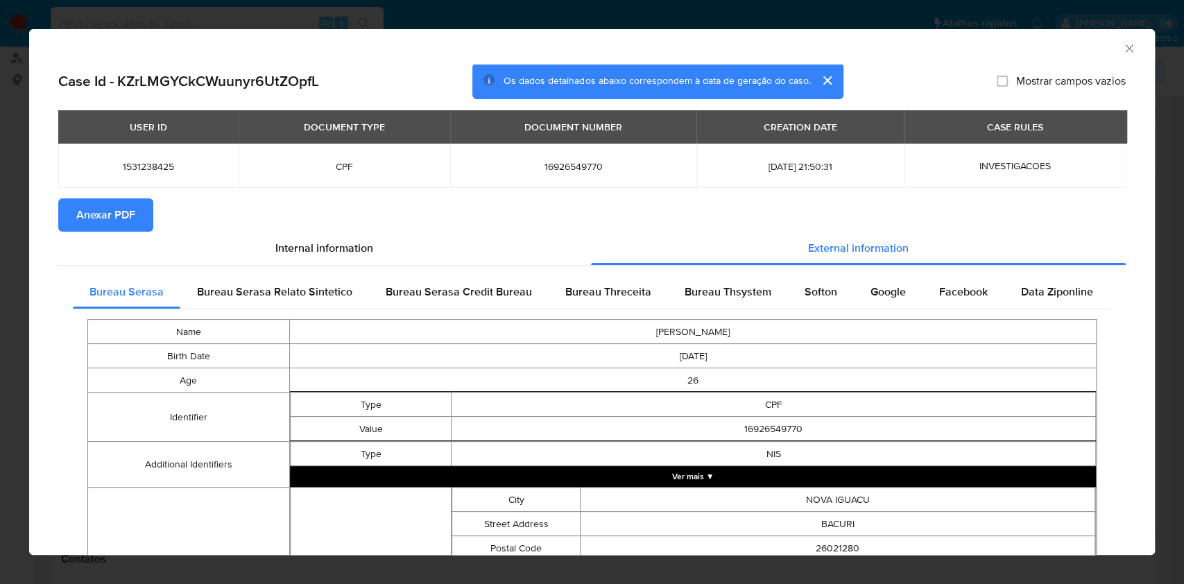
click at [707, 266] on div "Internal information External information Bureau Serasa Bureau Serasa Relato Si…" at bounding box center [592, 527] width 1068 height 591
click at [722, 285] on span "Bureau Thsystem" at bounding box center [728, 292] width 87 height 16
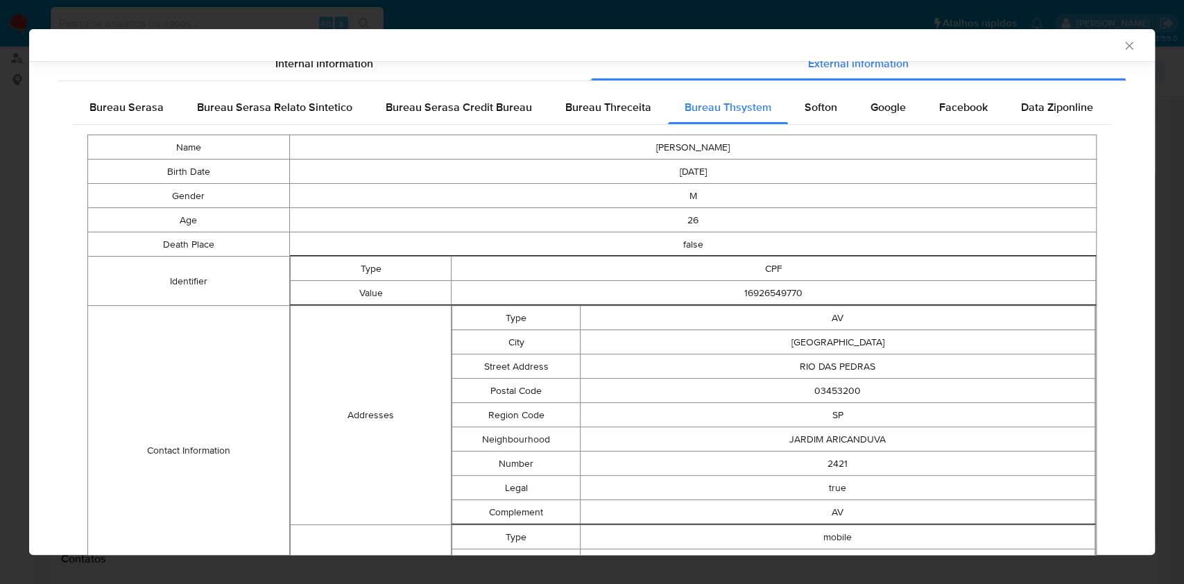
scroll to position [340, 0]
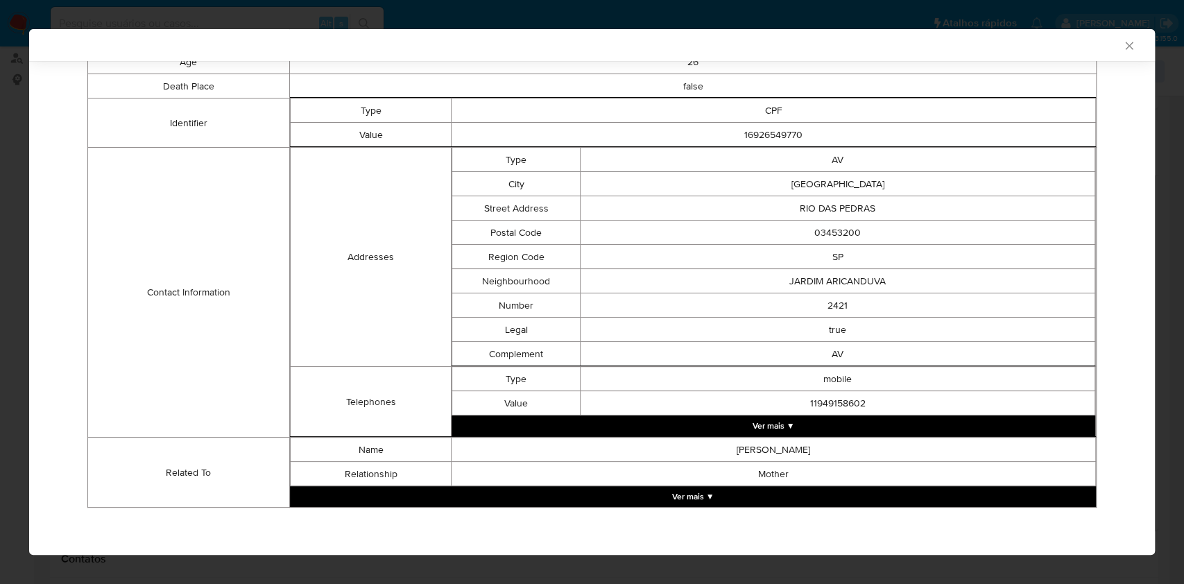
click at [615, 384] on td "mobile" at bounding box center [838, 379] width 515 height 24
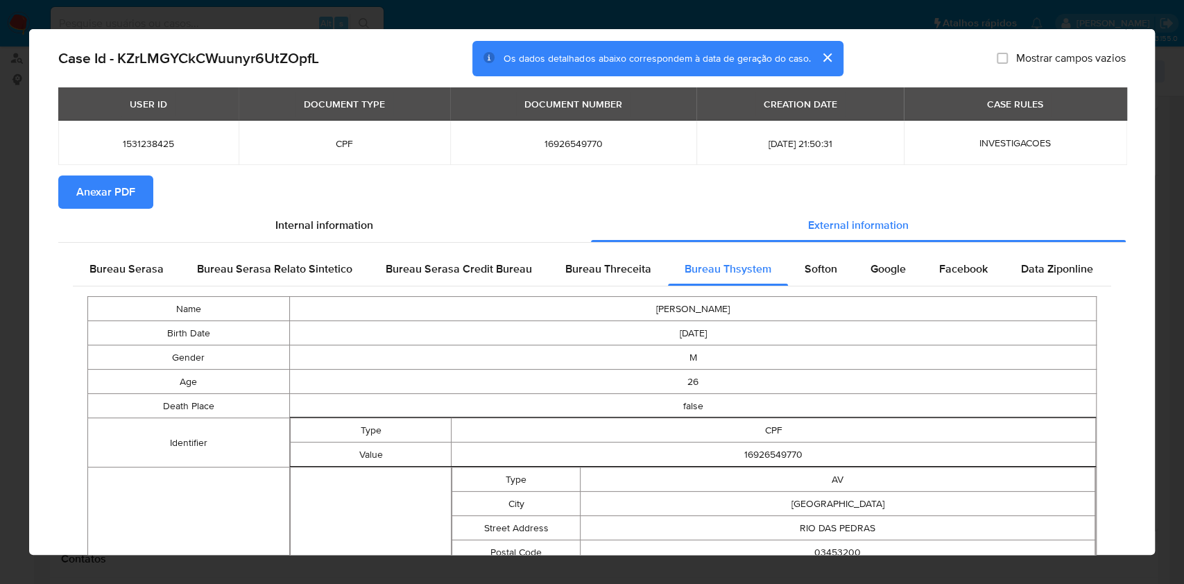
scroll to position [0, 0]
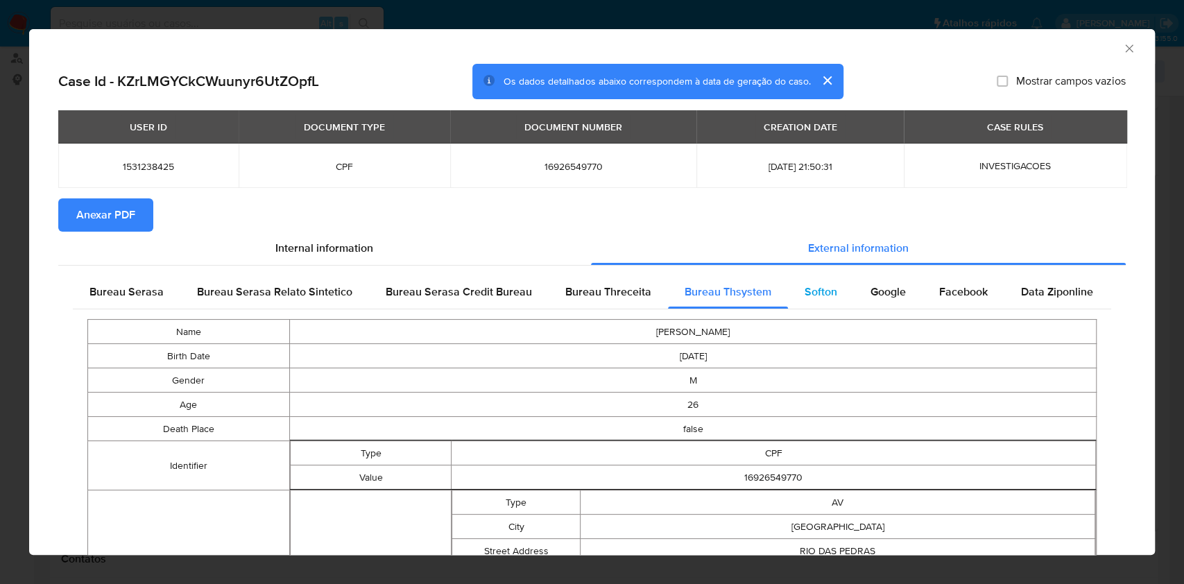
click at [808, 296] on span "Softon" at bounding box center [821, 292] width 33 height 16
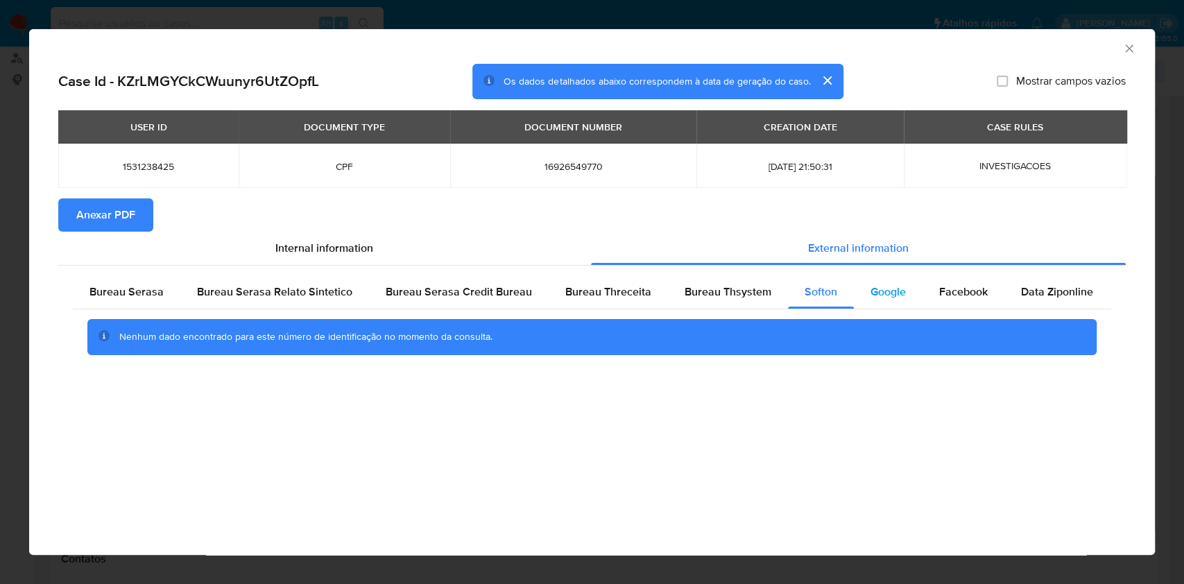
click at [874, 286] on span "Google" at bounding box center [888, 292] width 35 height 16
click at [964, 306] on div "Facebook" at bounding box center [964, 291] width 82 height 33
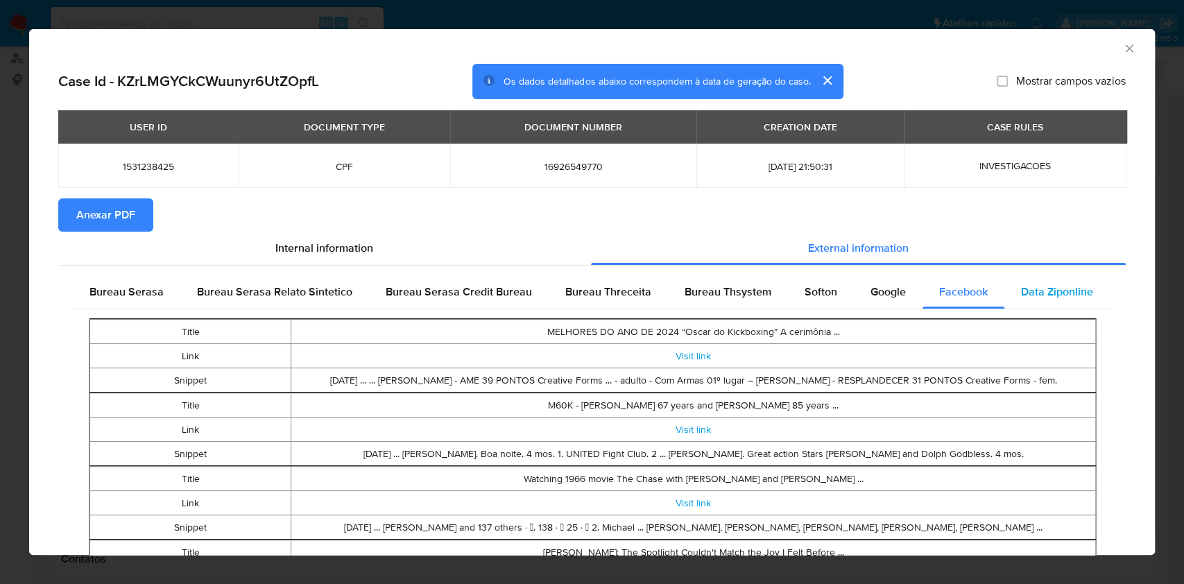
click at [1036, 297] on span "Data Ziponline" at bounding box center [1057, 292] width 72 height 16
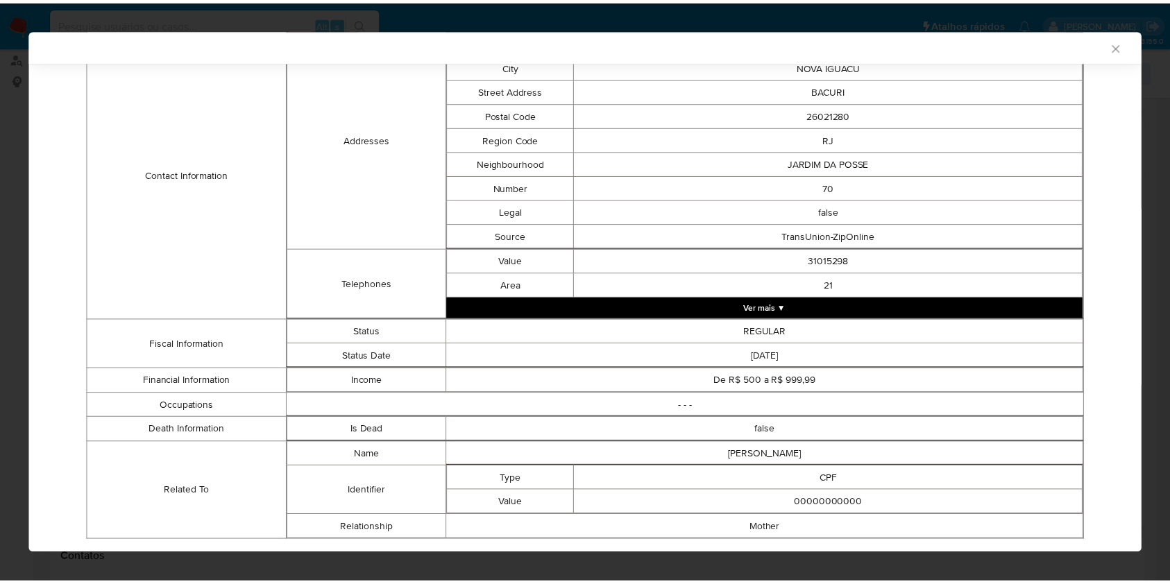
scroll to position [459, 0]
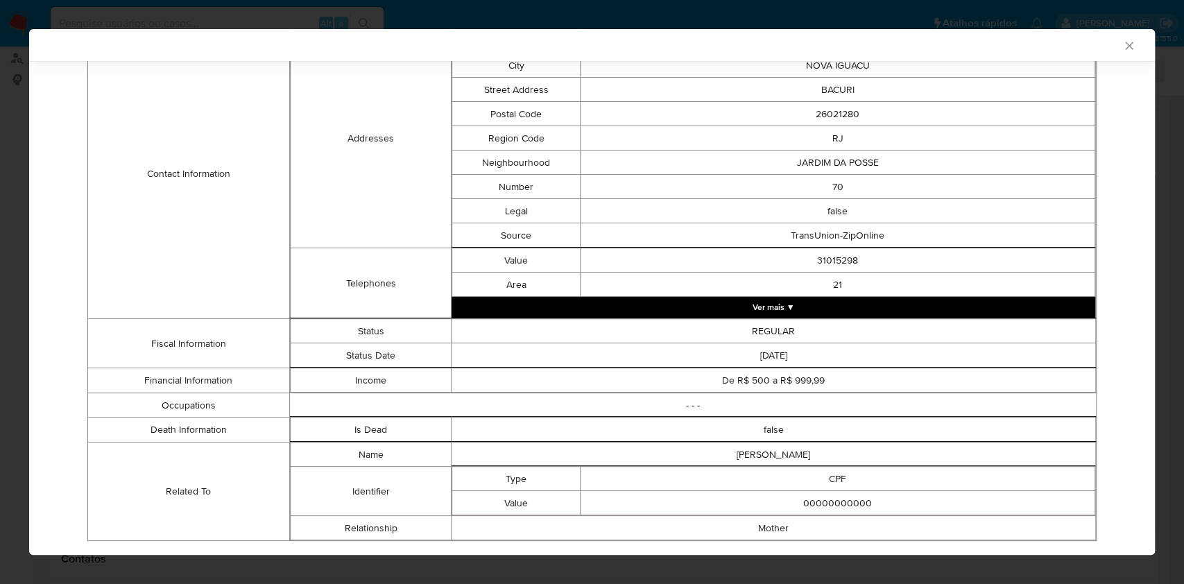
click at [1018, 436] on td "false" at bounding box center [774, 430] width 645 height 24
click at [1123, 52] on icon "Fechar a janela" at bounding box center [1130, 46] width 14 height 14
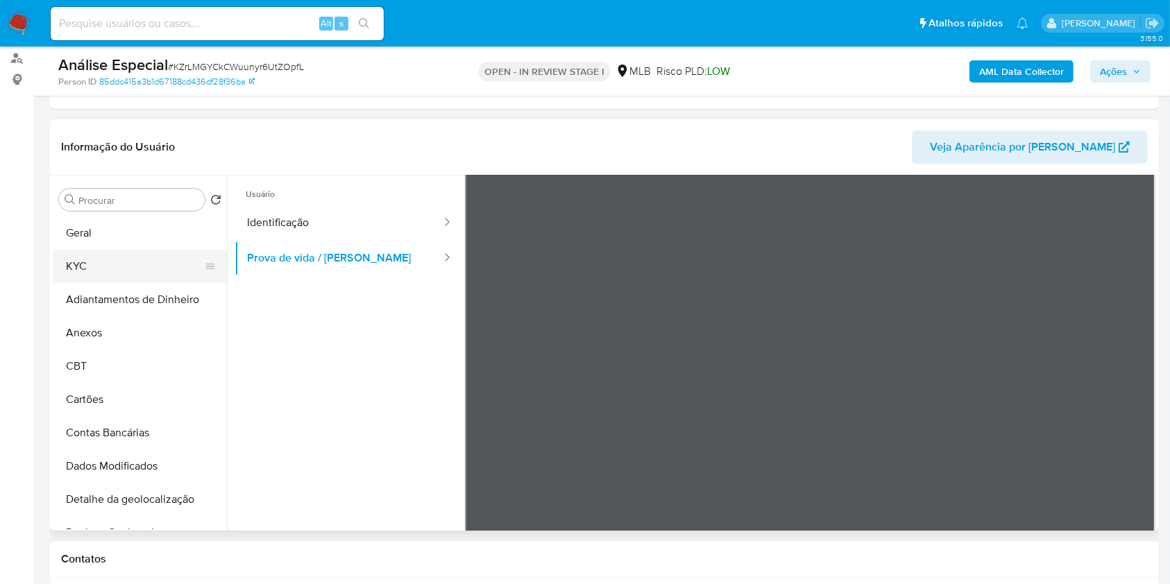
click at [139, 265] on button "KYC" at bounding box center [134, 266] width 162 height 33
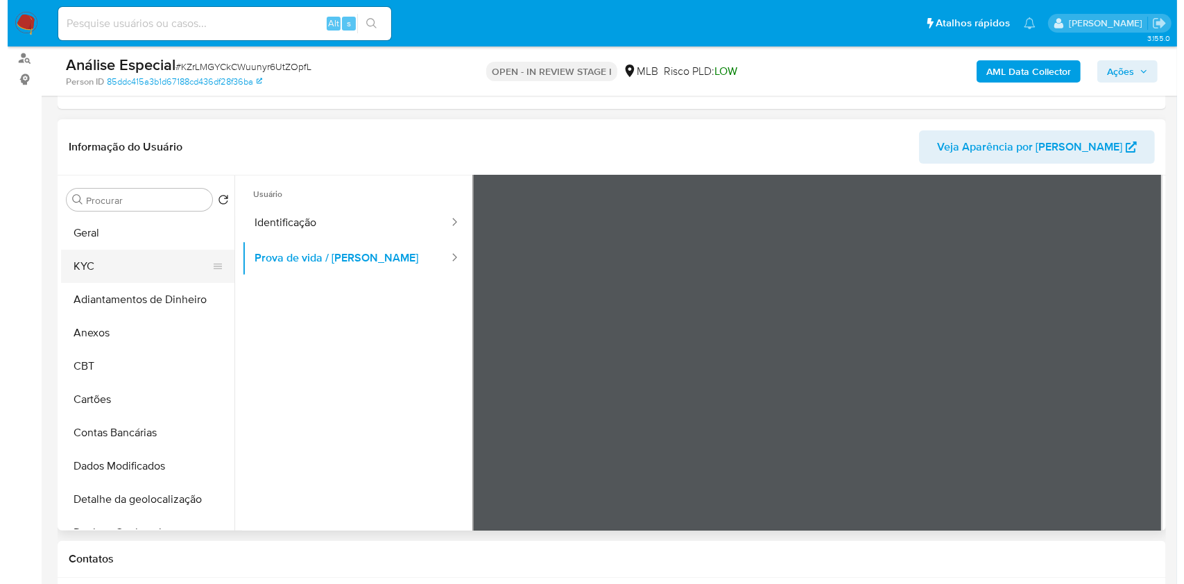
scroll to position [0, 0]
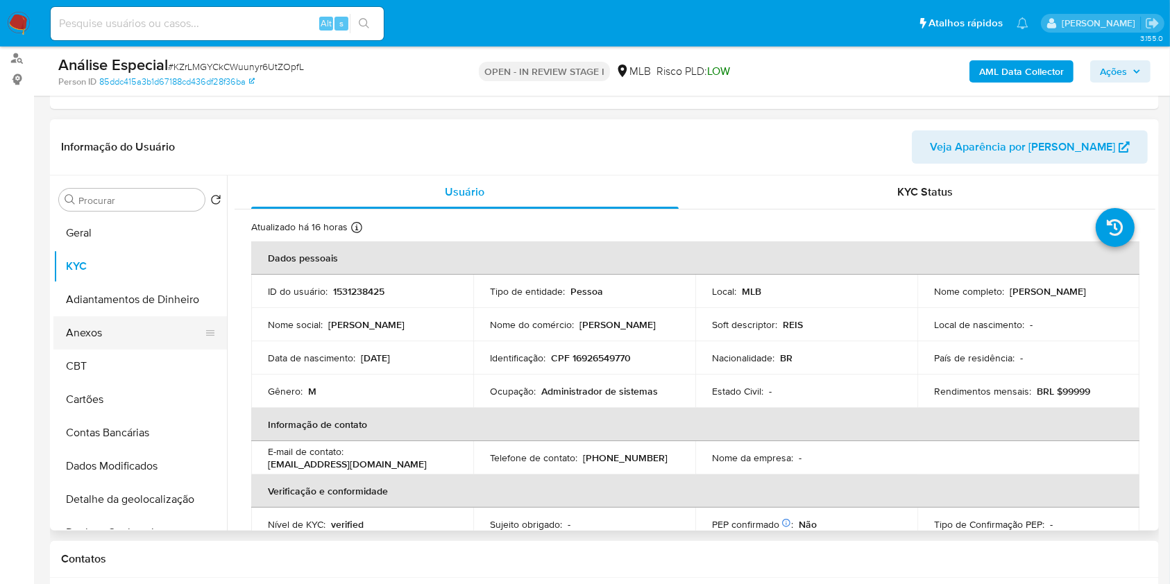
click at [121, 325] on button "Anexos" at bounding box center [134, 332] width 162 height 33
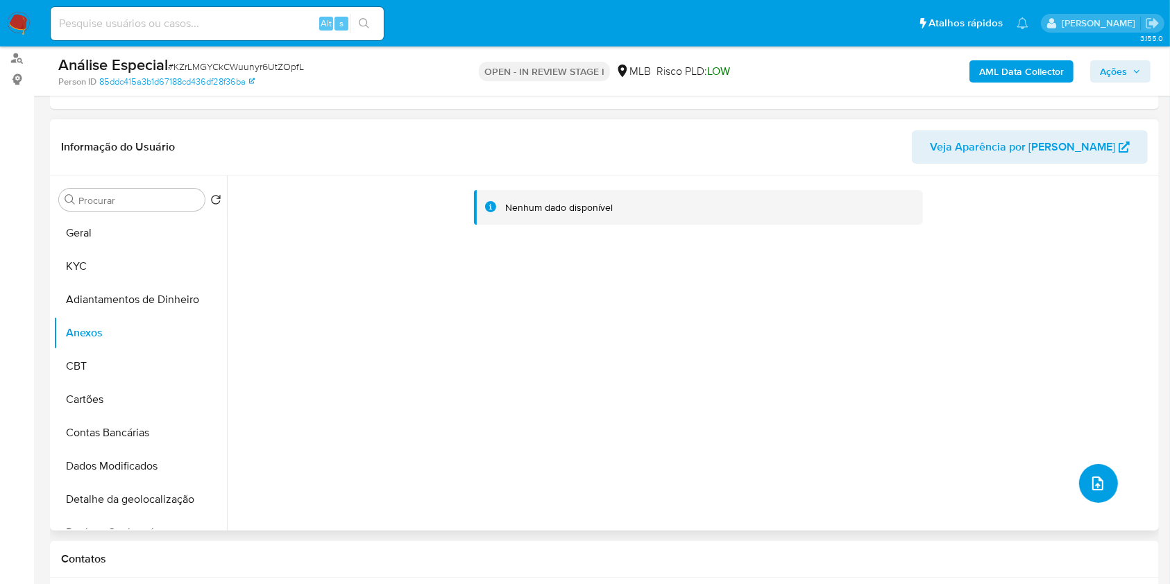
click at [1091, 488] on icon "upload-file" at bounding box center [1097, 483] width 17 height 17
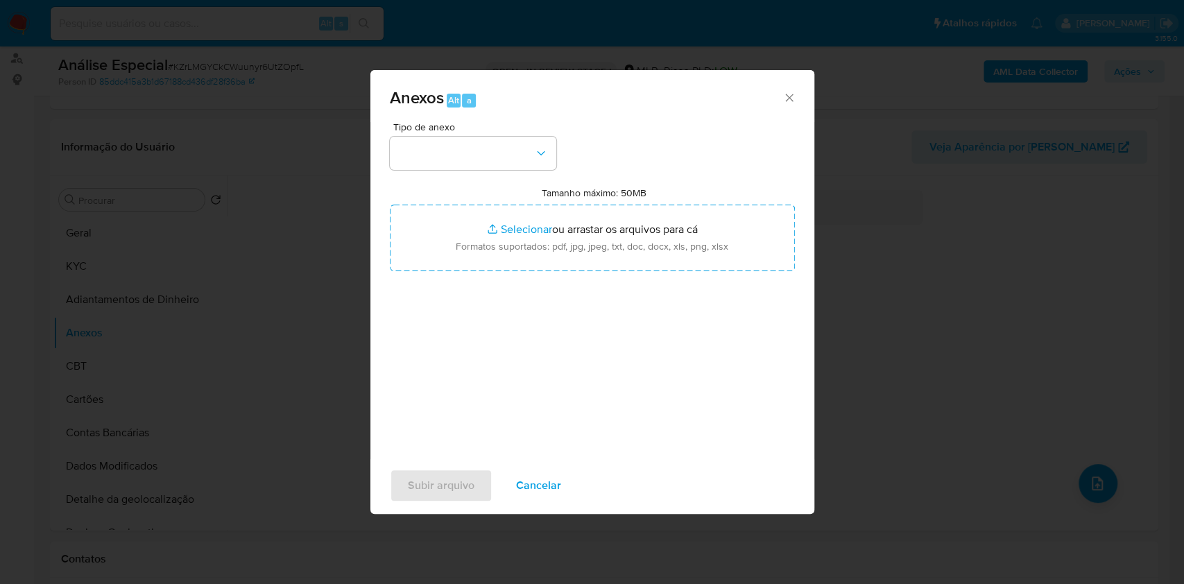
click at [452, 170] on div "Tipo de anexo Tamanho máximo: 50MB Selecionar arquivos Selecionar ou arrastar o…" at bounding box center [592, 285] width 405 height 327
click at [455, 162] on button "button" at bounding box center [473, 153] width 167 height 33
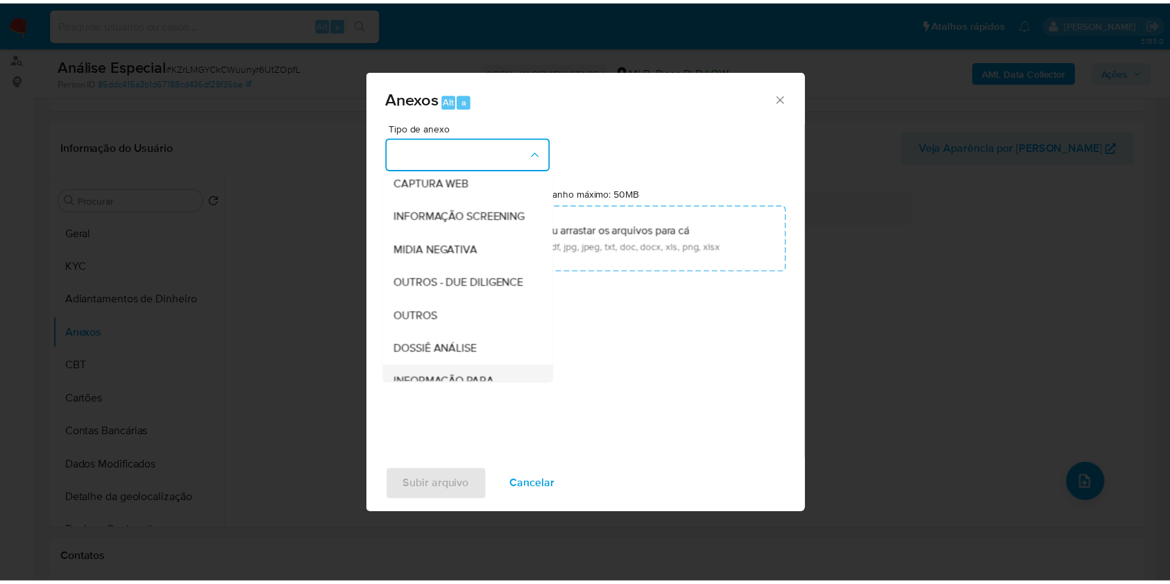
scroll to position [213, 0]
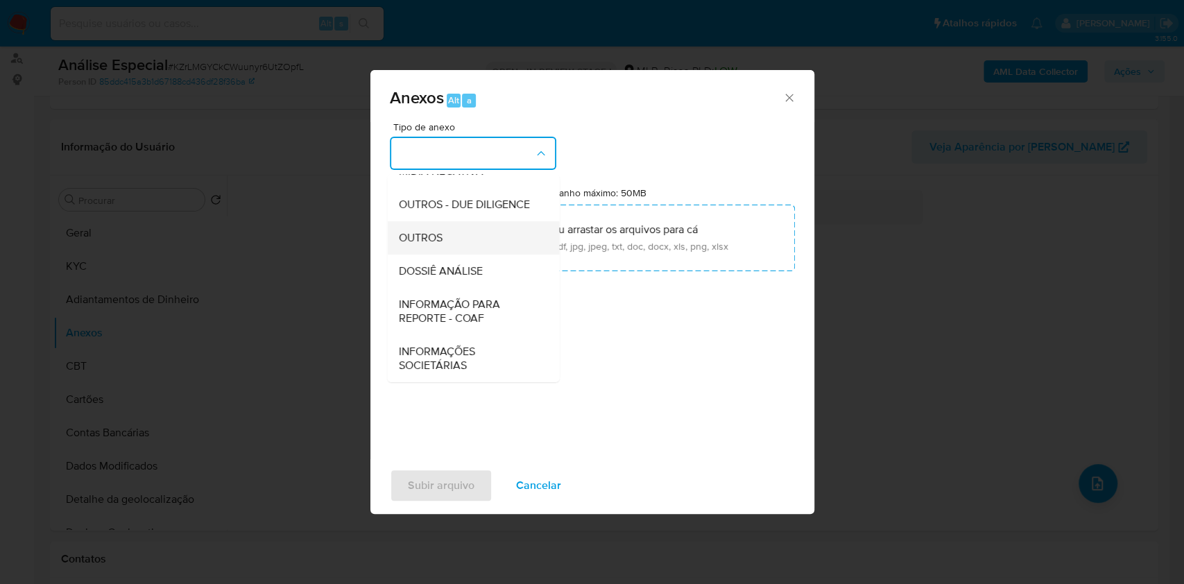
click at [461, 248] on div "OUTROS" at bounding box center [469, 237] width 142 height 33
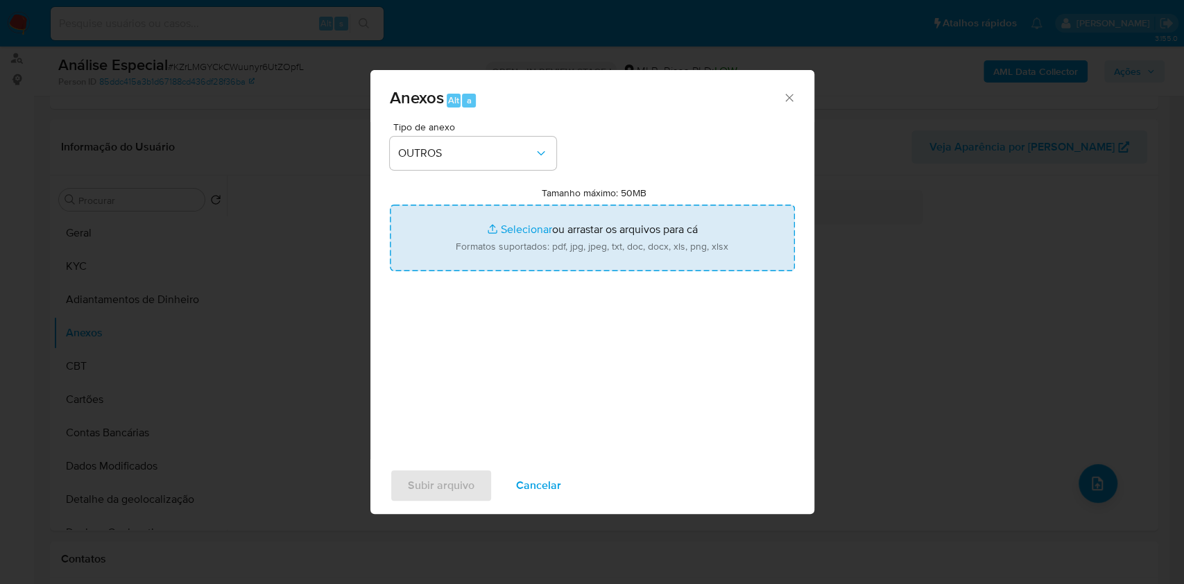
type input "C:\fakepath\Mulan 1531238425_Marlon Silva Reis 2025_08_19_11_16_36.pdf"
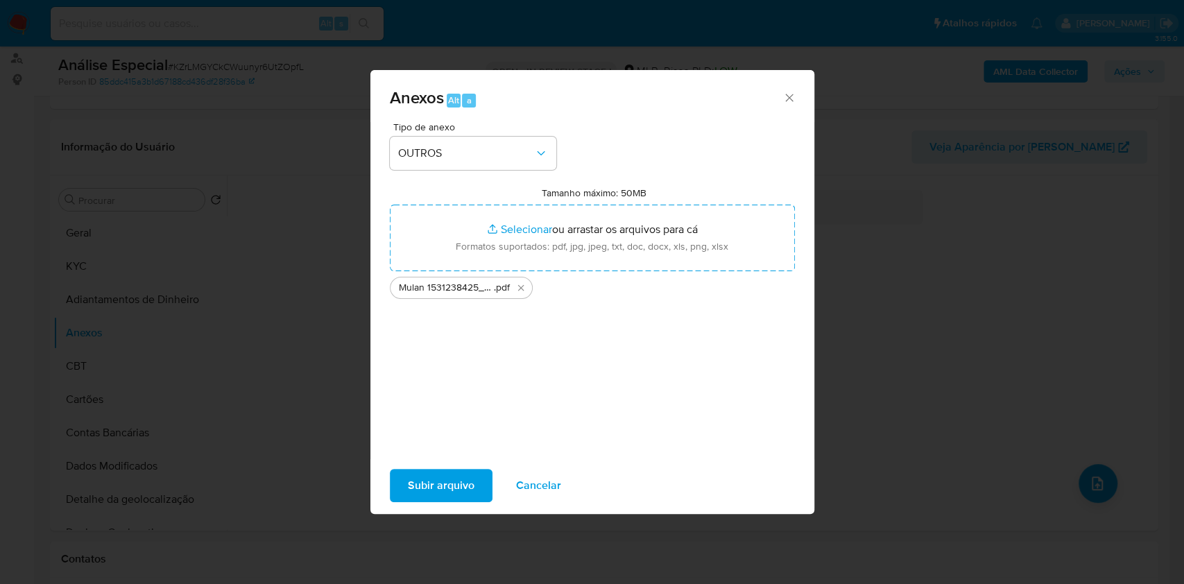
click at [443, 484] on span "Subir arquivo" at bounding box center [441, 485] width 67 height 31
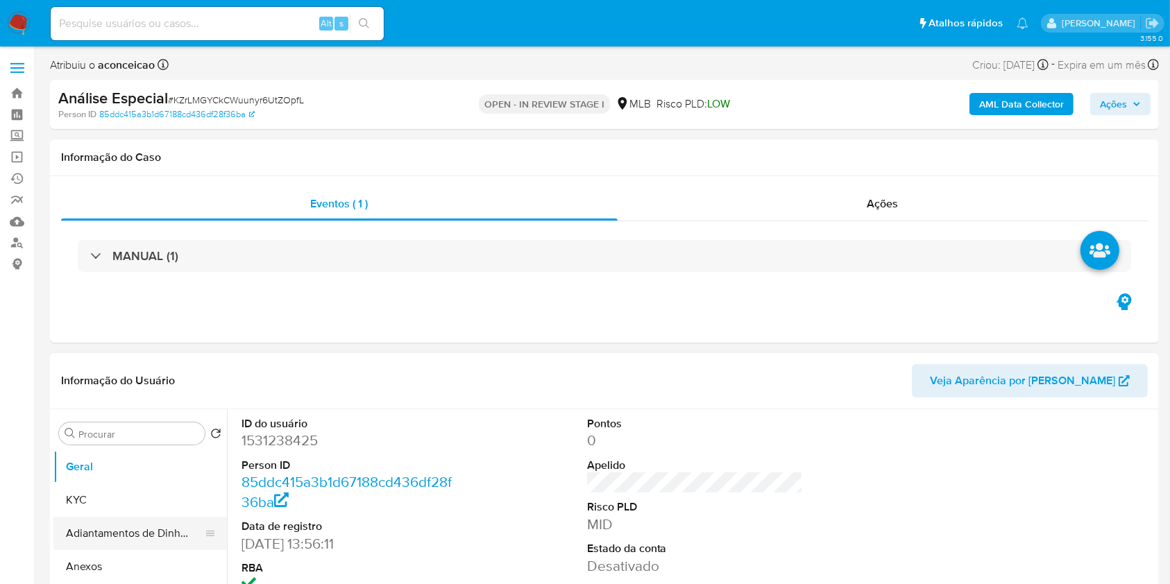
click at [108, 560] on button "Anexos" at bounding box center [139, 566] width 173 height 33
select select "10"
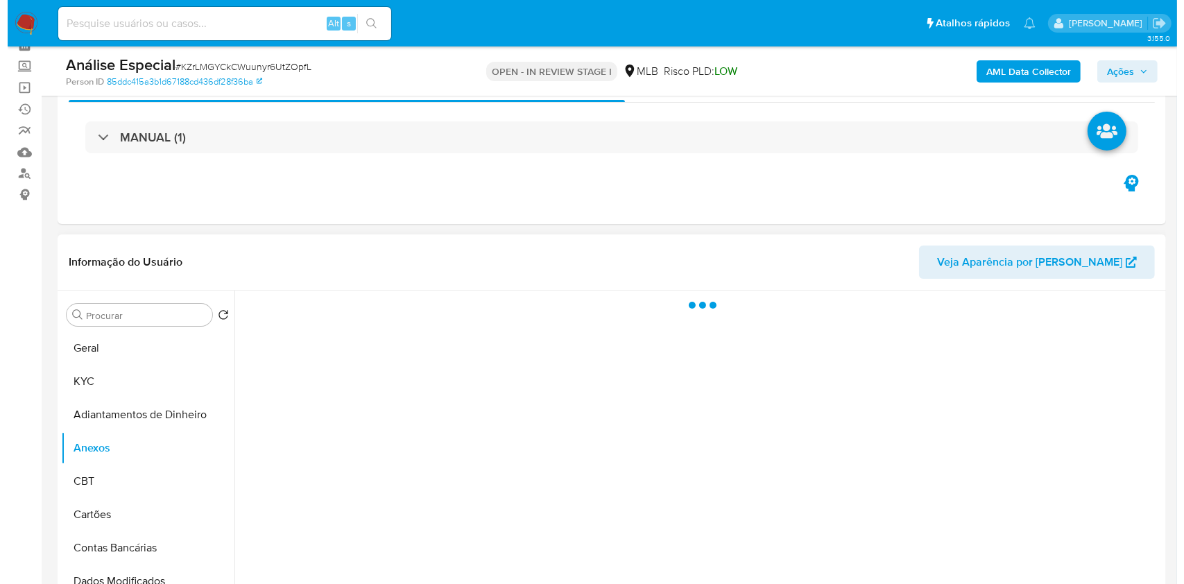
scroll to position [185, 0]
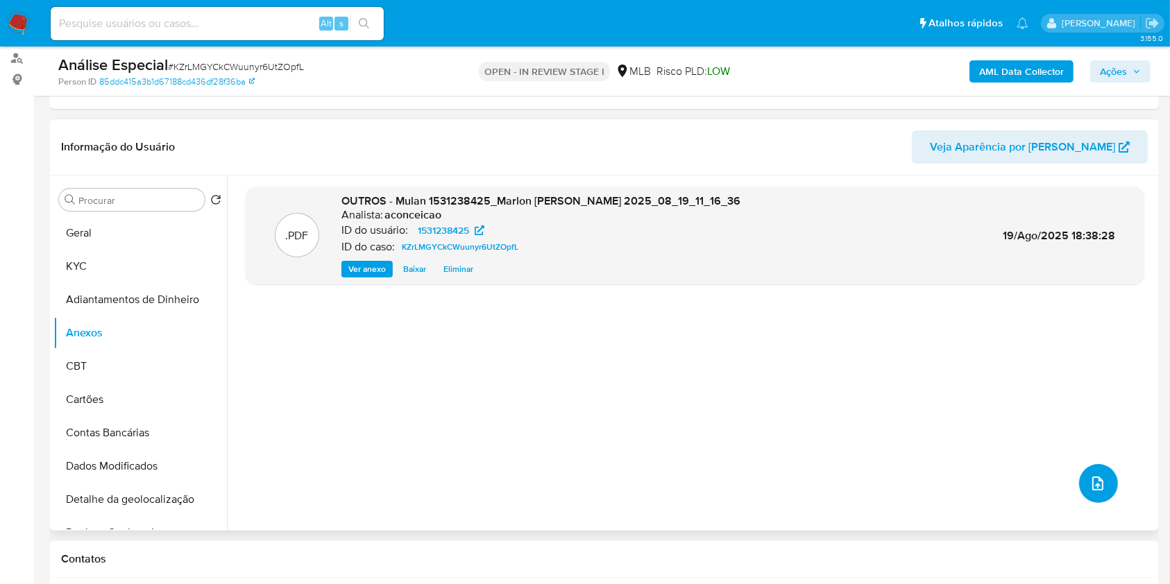
click at [1096, 477] on icon "upload-file" at bounding box center [1097, 483] width 17 height 17
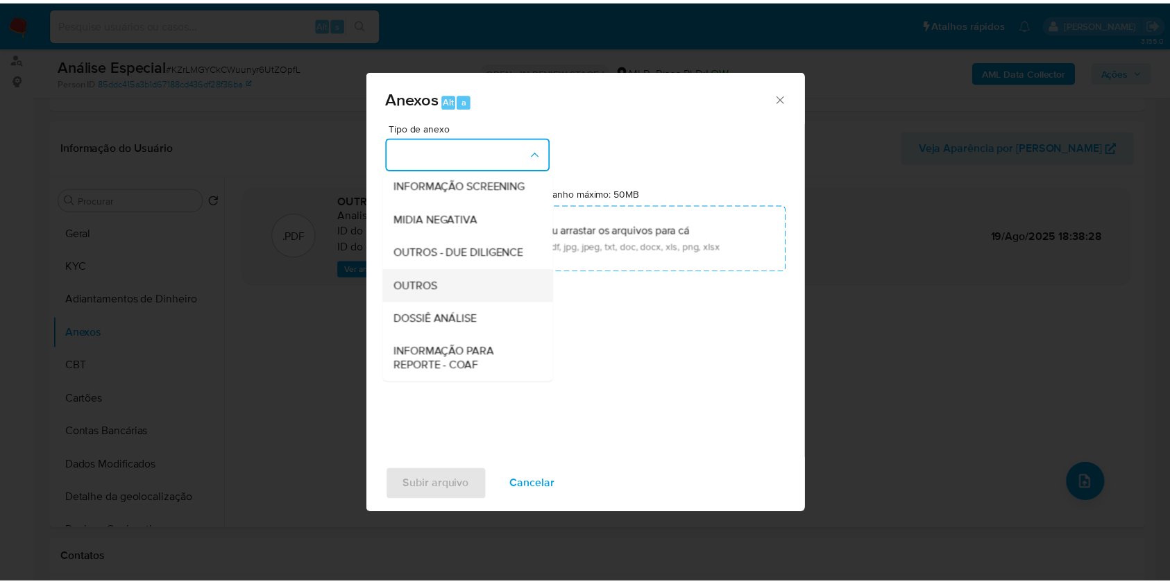
scroll to position [213, 0]
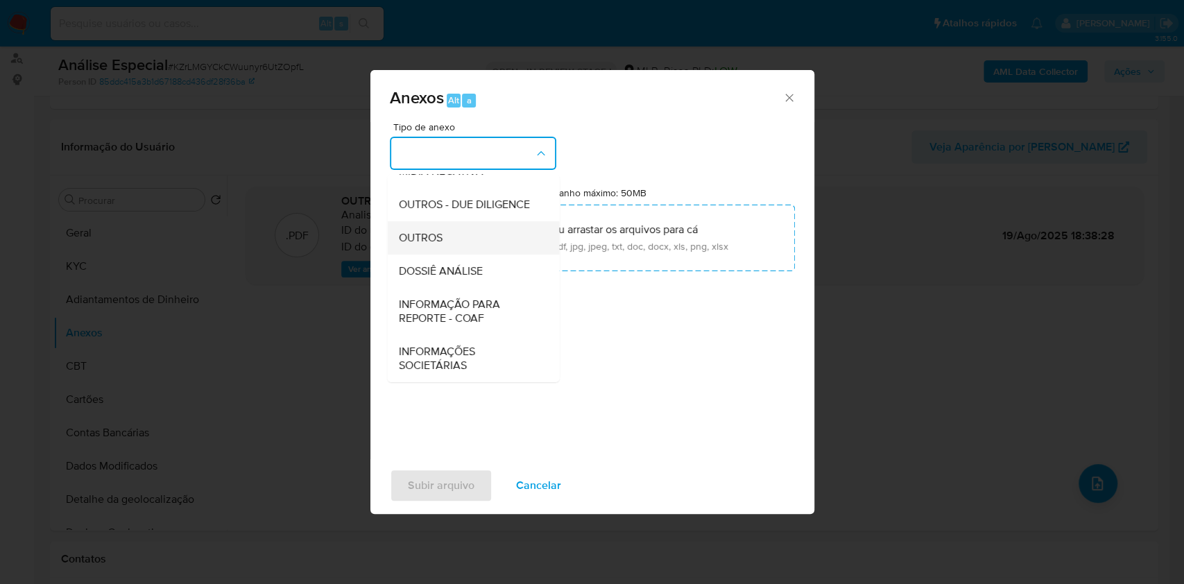
click at [459, 245] on div "OUTROS" at bounding box center [469, 237] width 142 height 33
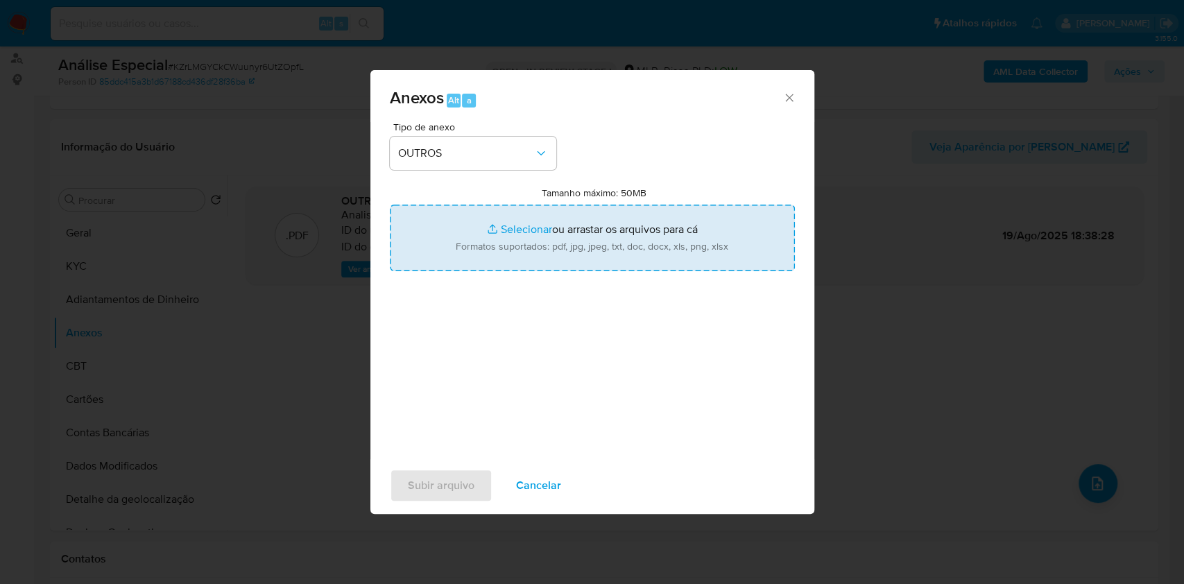
type input "C:\fakepath\SAR - xxxx- CPF 16926549770 - [PERSON_NAME].pdf"
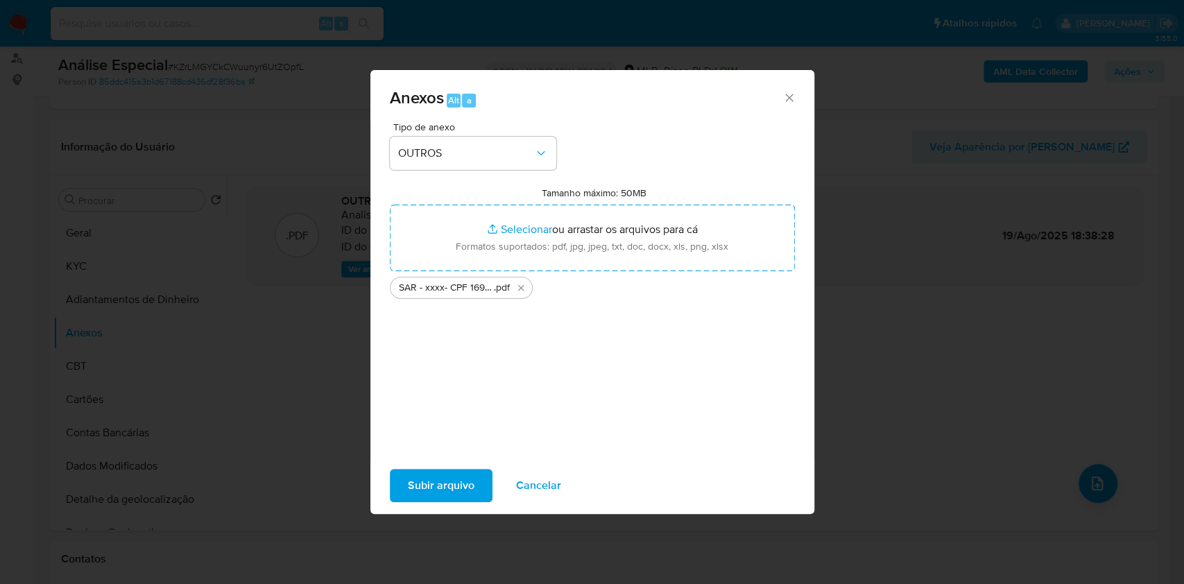
click at [456, 479] on span "Subir arquivo" at bounding box center [441, 485] width 67 height 31
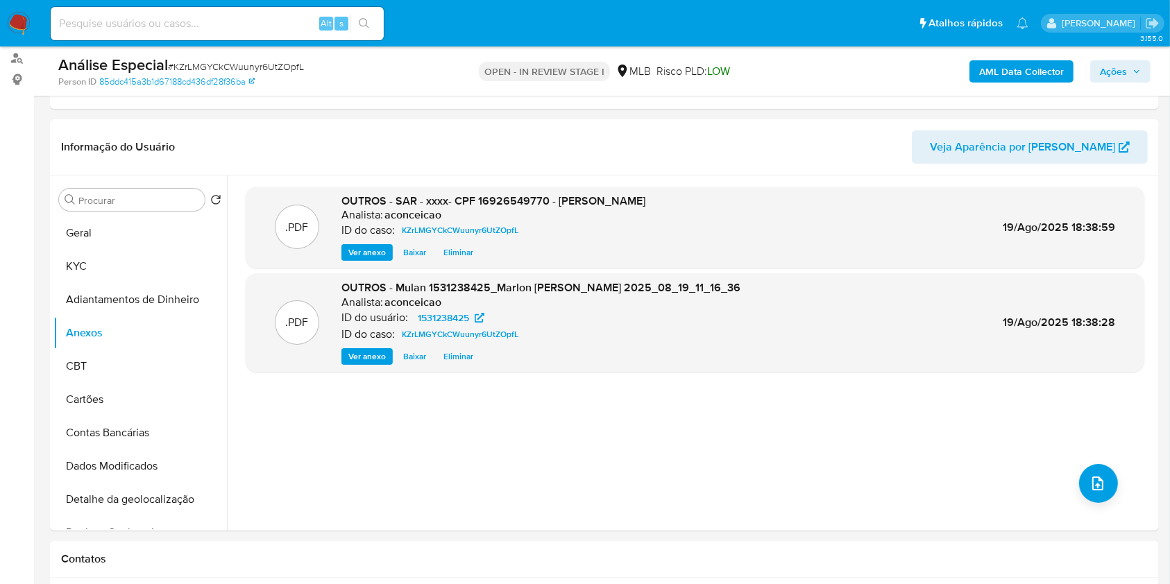
click at [1127, 69] on span "Ações" at bounding box center [1120, 71] width 41 height 19
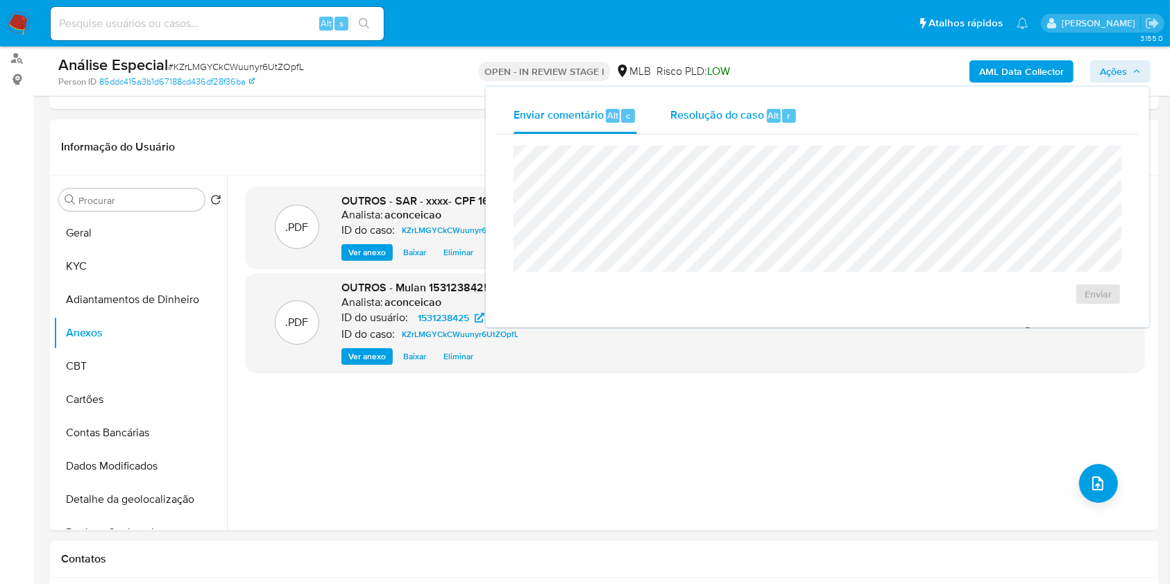
click at [768, 119] on span "Alt" at bounding box center [773, 115] width 11 height 13
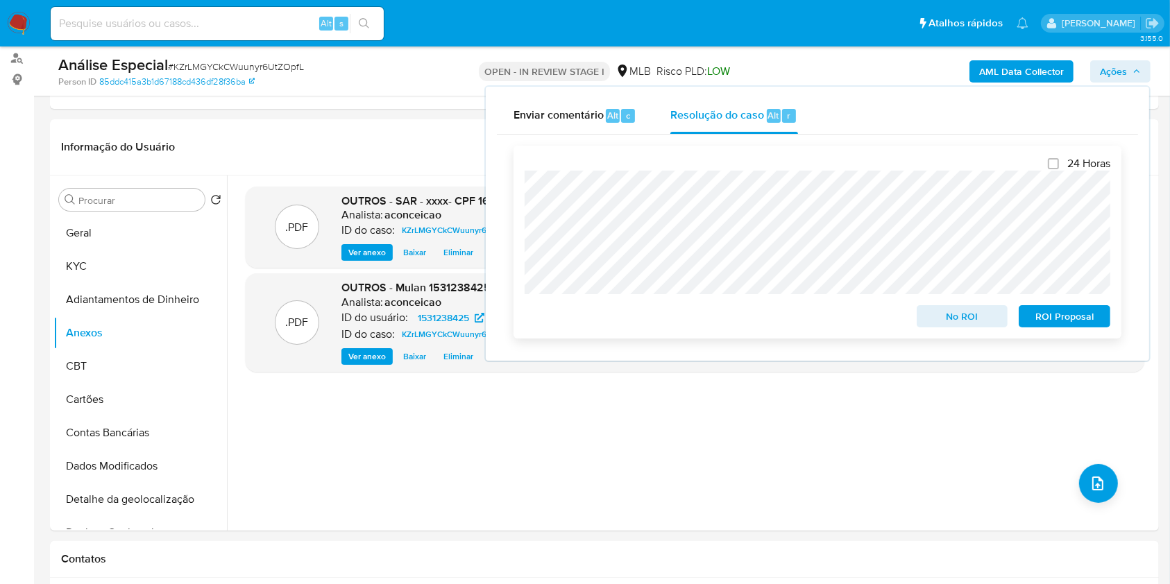
click at [1062, 314] on span "ROI Proposal" at bounding box center [1064, 316] width 72 height 19
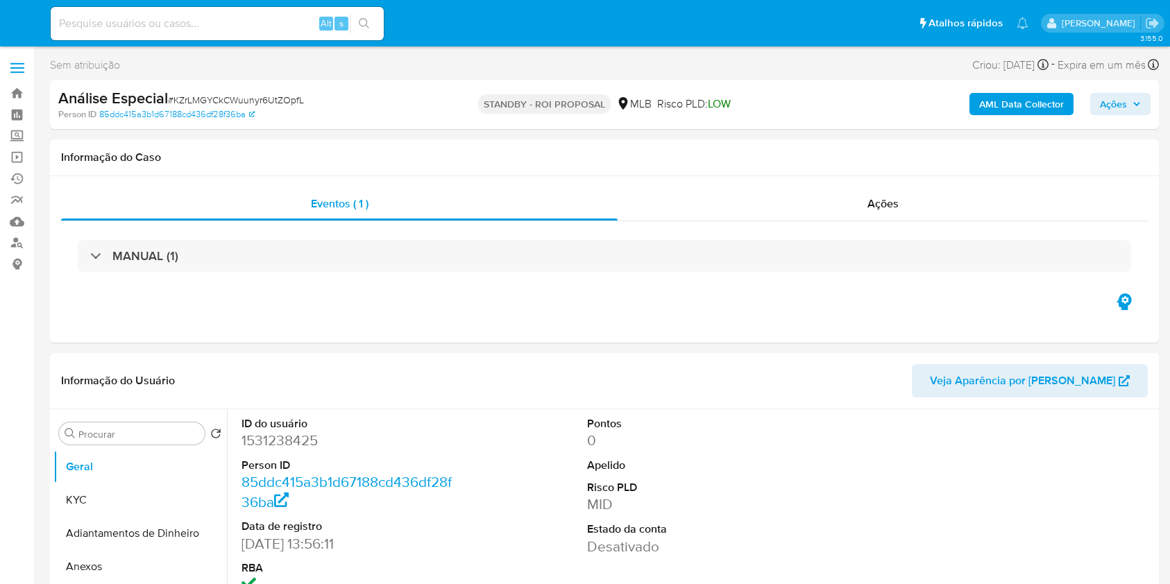
select select "10"
